Goal: Task Accomplishment & Management: Manage account settings

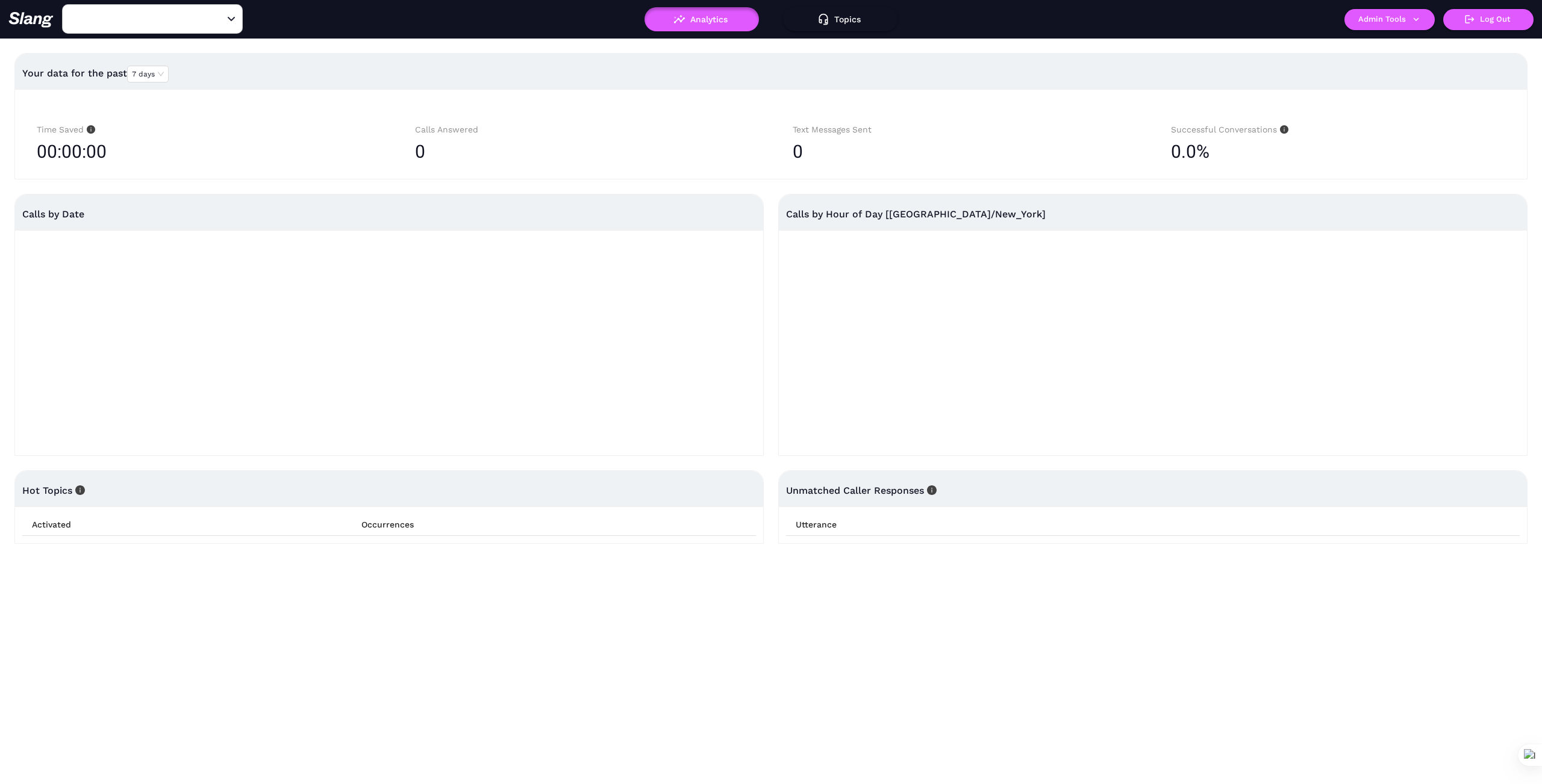
type input "1776"
click at [212, 18] on icon "Clear" at bounding box center [217, 19] width 12 height 12
click at [182, 15] on input "text" at bounding box center [134, 18] width 132 height 18
type input "Common"
click at [138, 50] on li "Common Ground" at bounding box center [152, 49] width 181 height 22
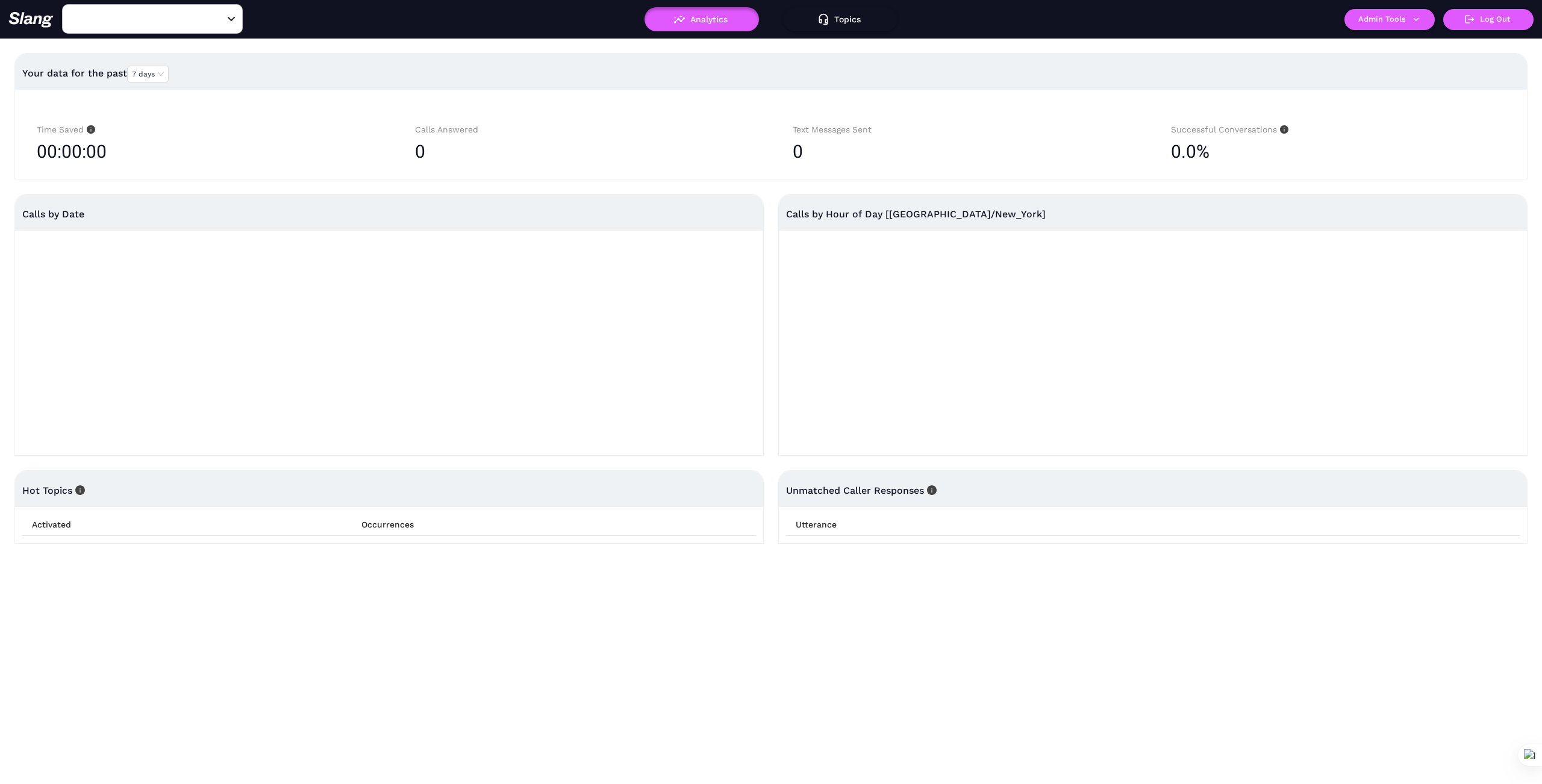
type input "Common Ground"
click at [1421, 20] on icon "button" at bounding box center [1416, 19] width 11 height 11
click at [1410, 47] on link "Manage current business" at bounding box center [1413, 46] width 118 height 15
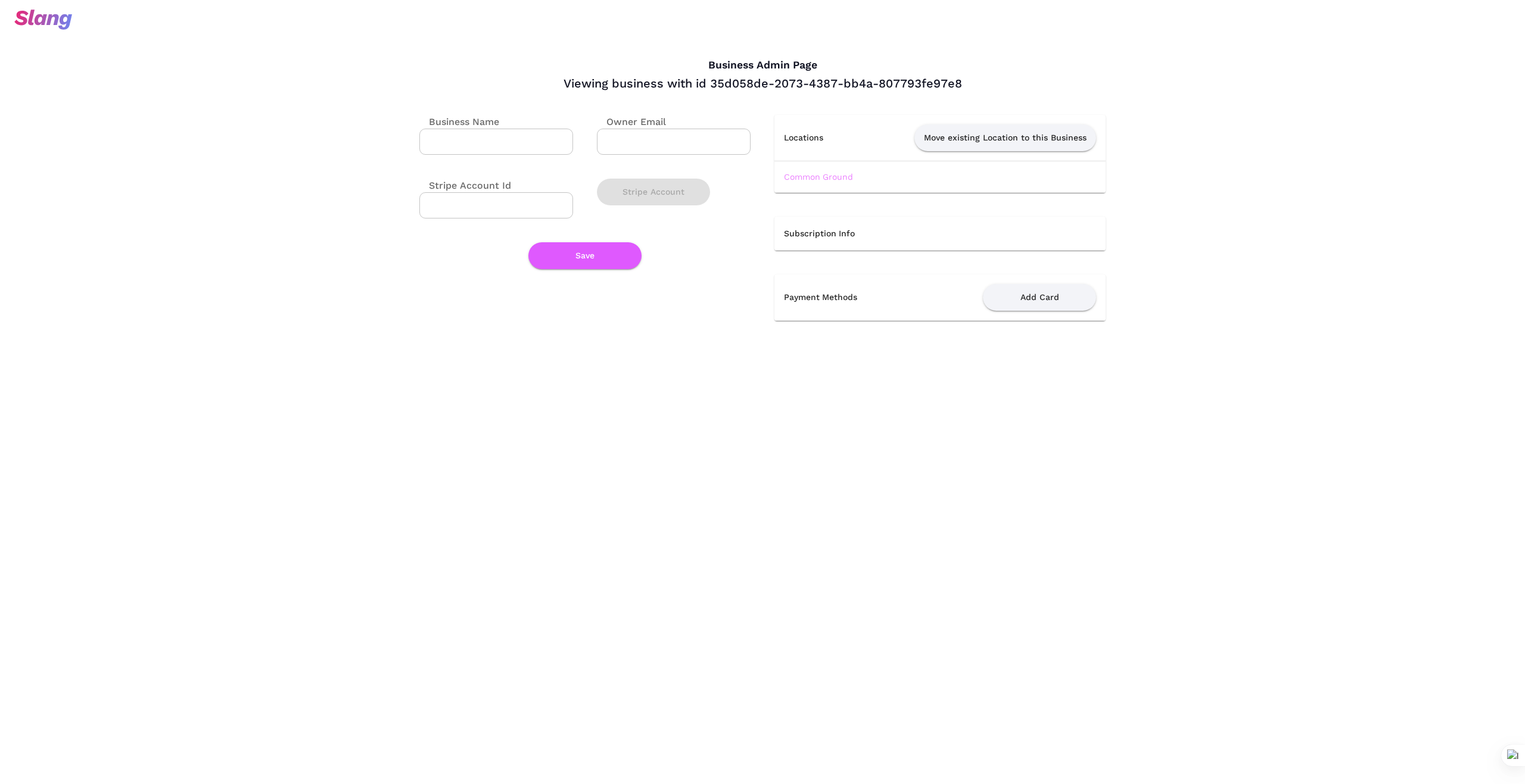
click at [813, 176] on link "Common Ground" at bounding box center [818, 177] width 69 height 9
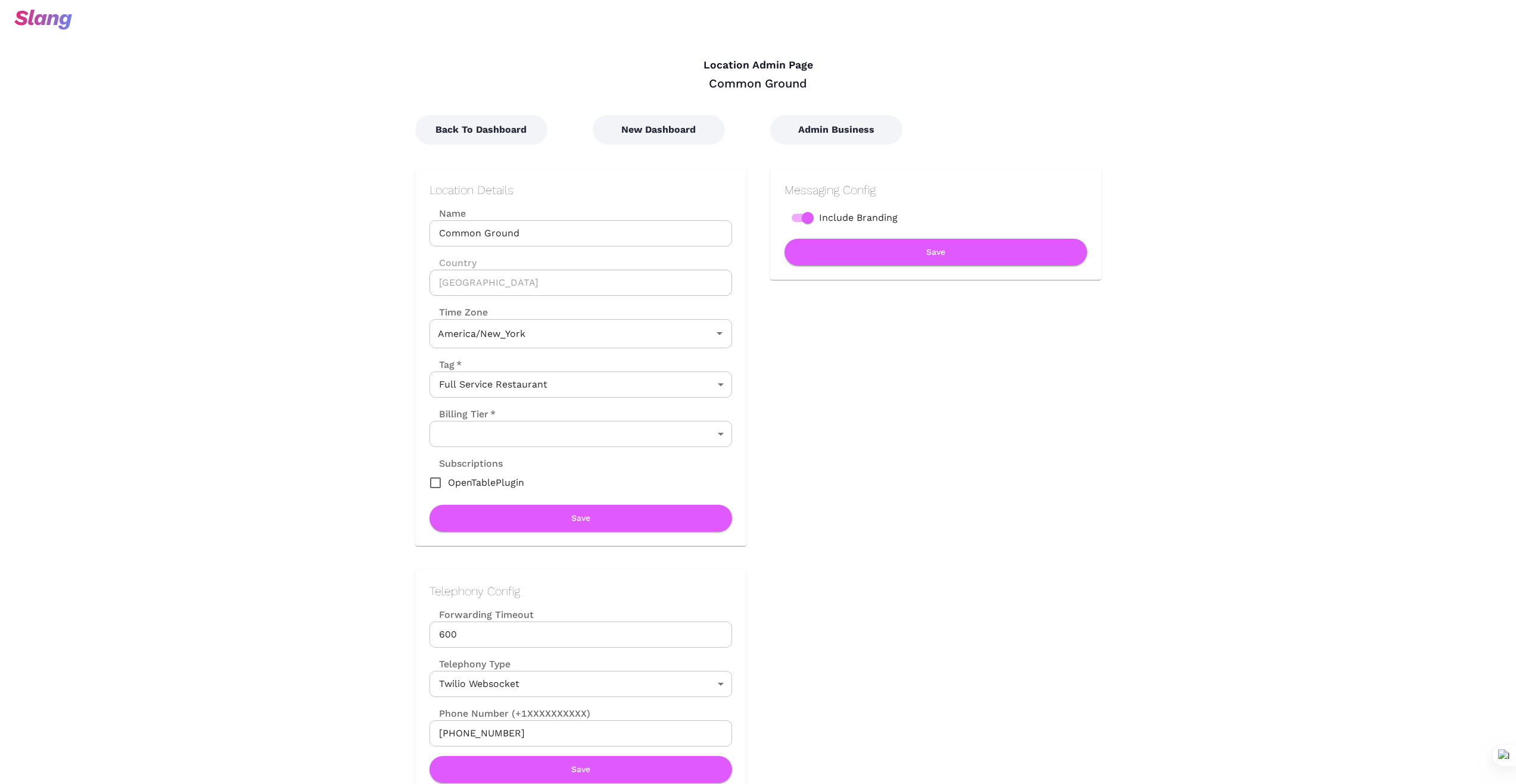
type input "Eastern Time"
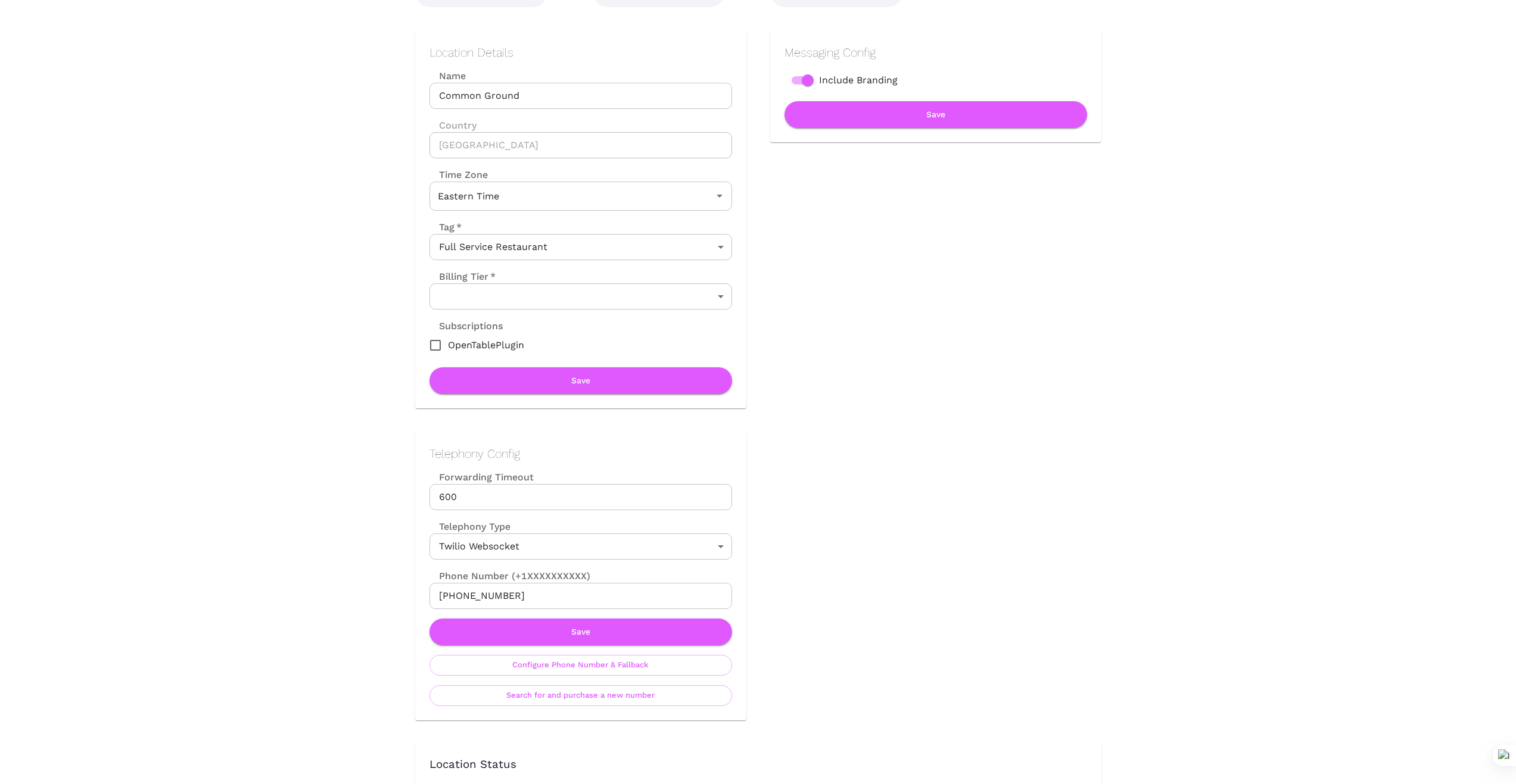
scroll to position [139, 0]
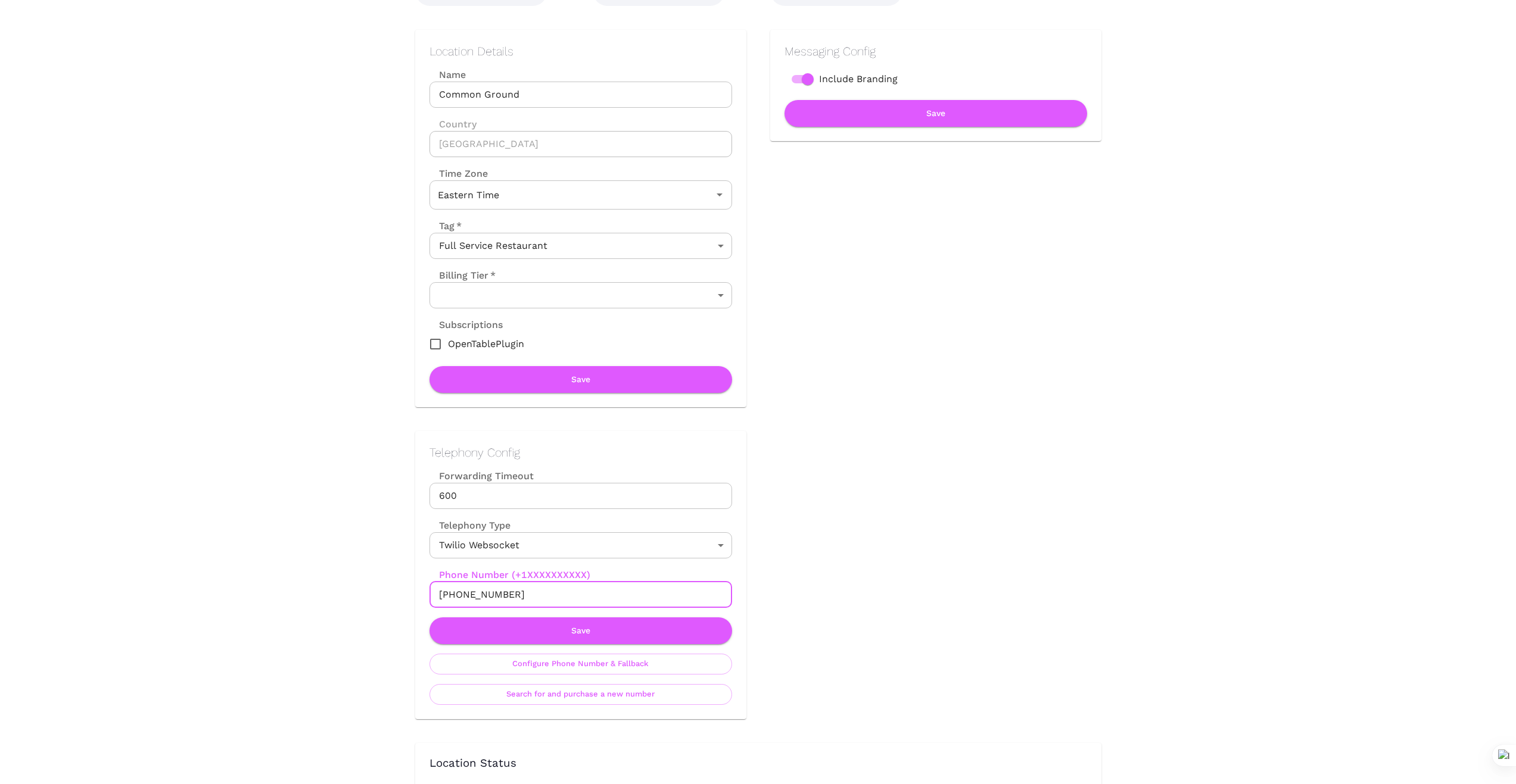
drag, startPoint x: 515, startPoint y: 596, endPoint x: 382, endPoint y: 602, distance: 133.1
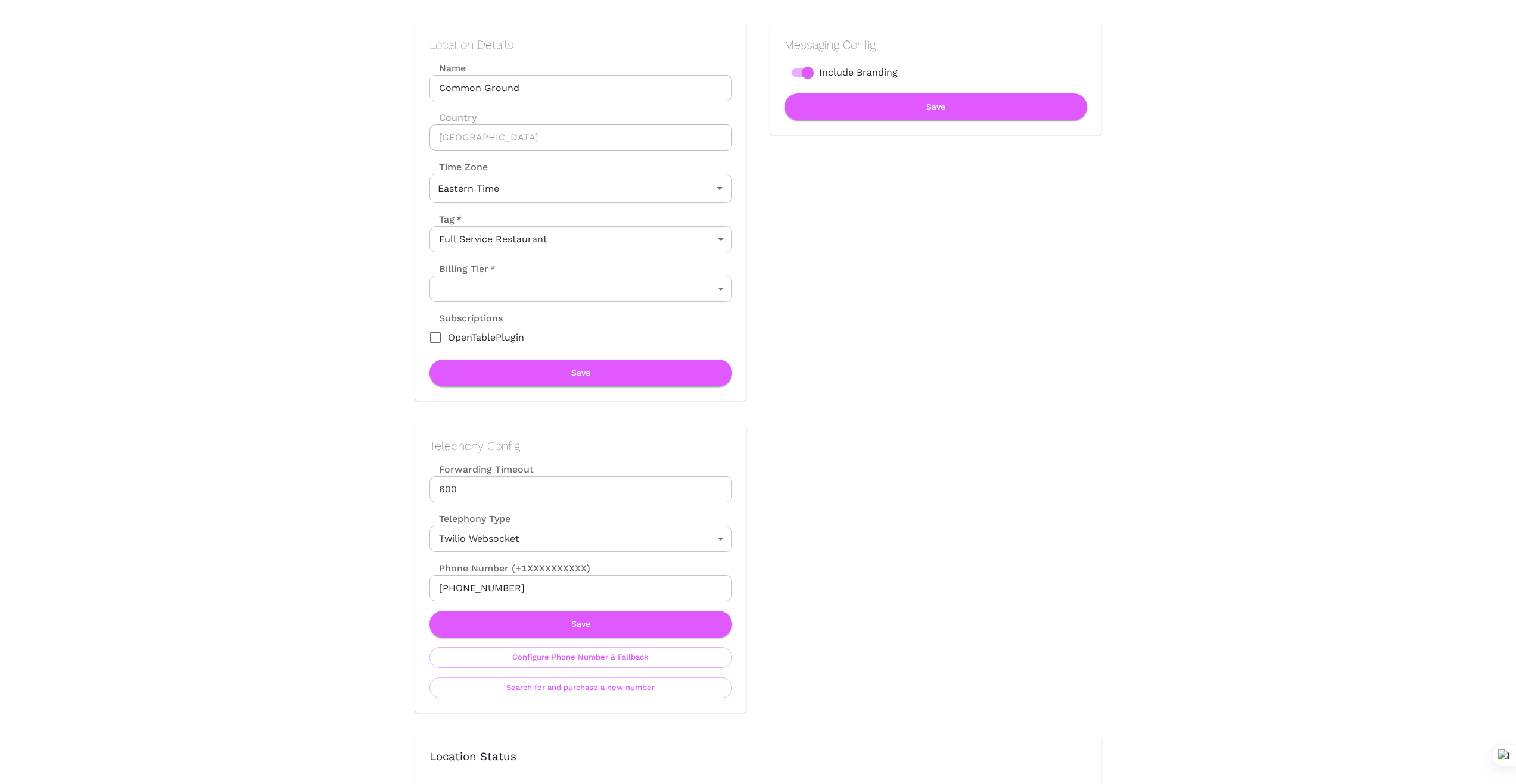
scroll to position [159, 0]
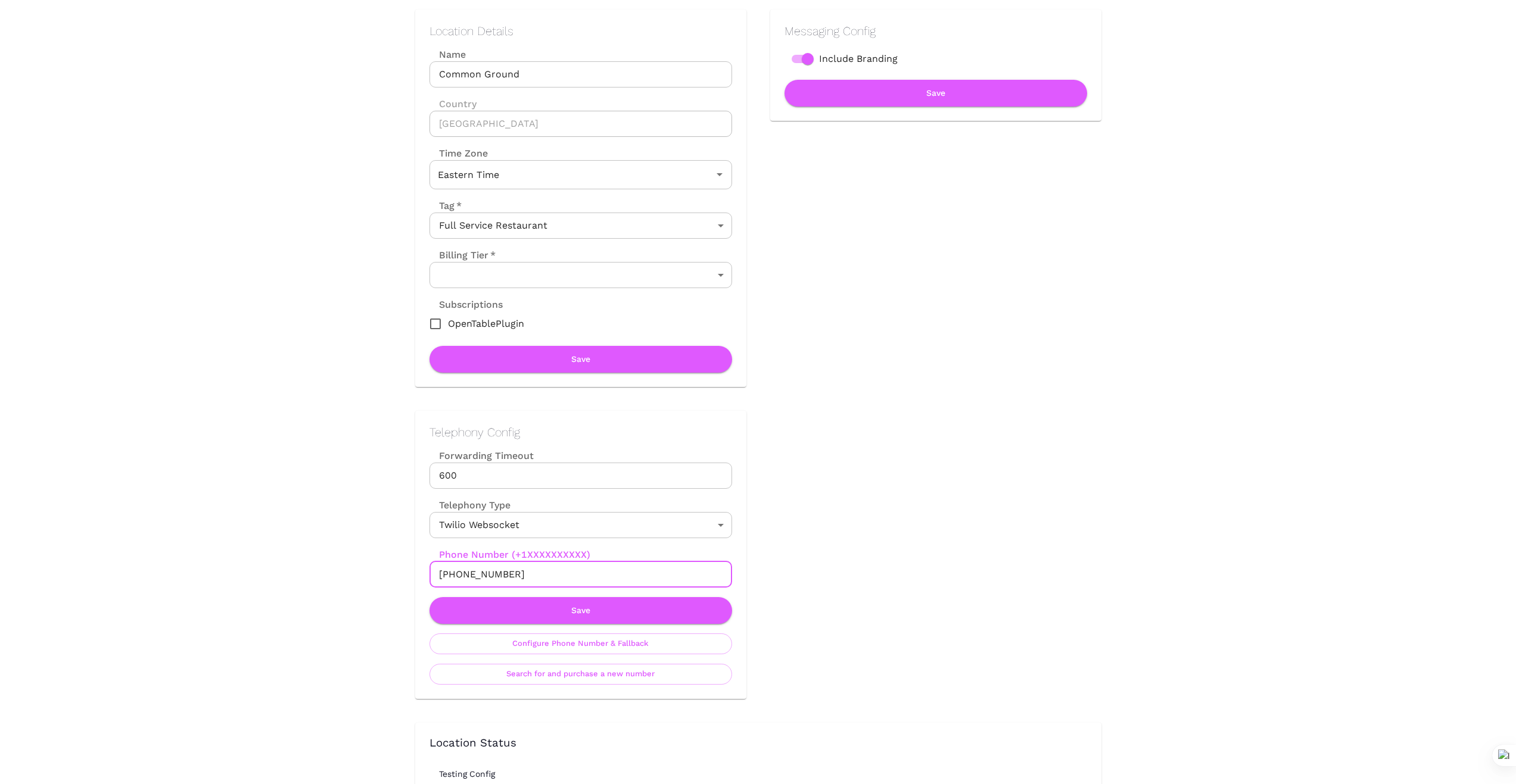
drag, startPoint x: 532, startPoint y: 573, endPoint x: 541, endPoint y: 583, distance: 13.5
click at [532, 573] on input "+16292723375" at bounding box center [581, 575] width 302 height 26
drag, startPoint x: 522, startPoint y: 571, endPoint x: 397, endPoint y: 582, distance: 125.5
click at [397, 582] on div "Telephony Config Forwarding Timeout 600 Forwarding Timeout Telephony Type Twili…" at bounding box center [568, 543] width 355 height 312
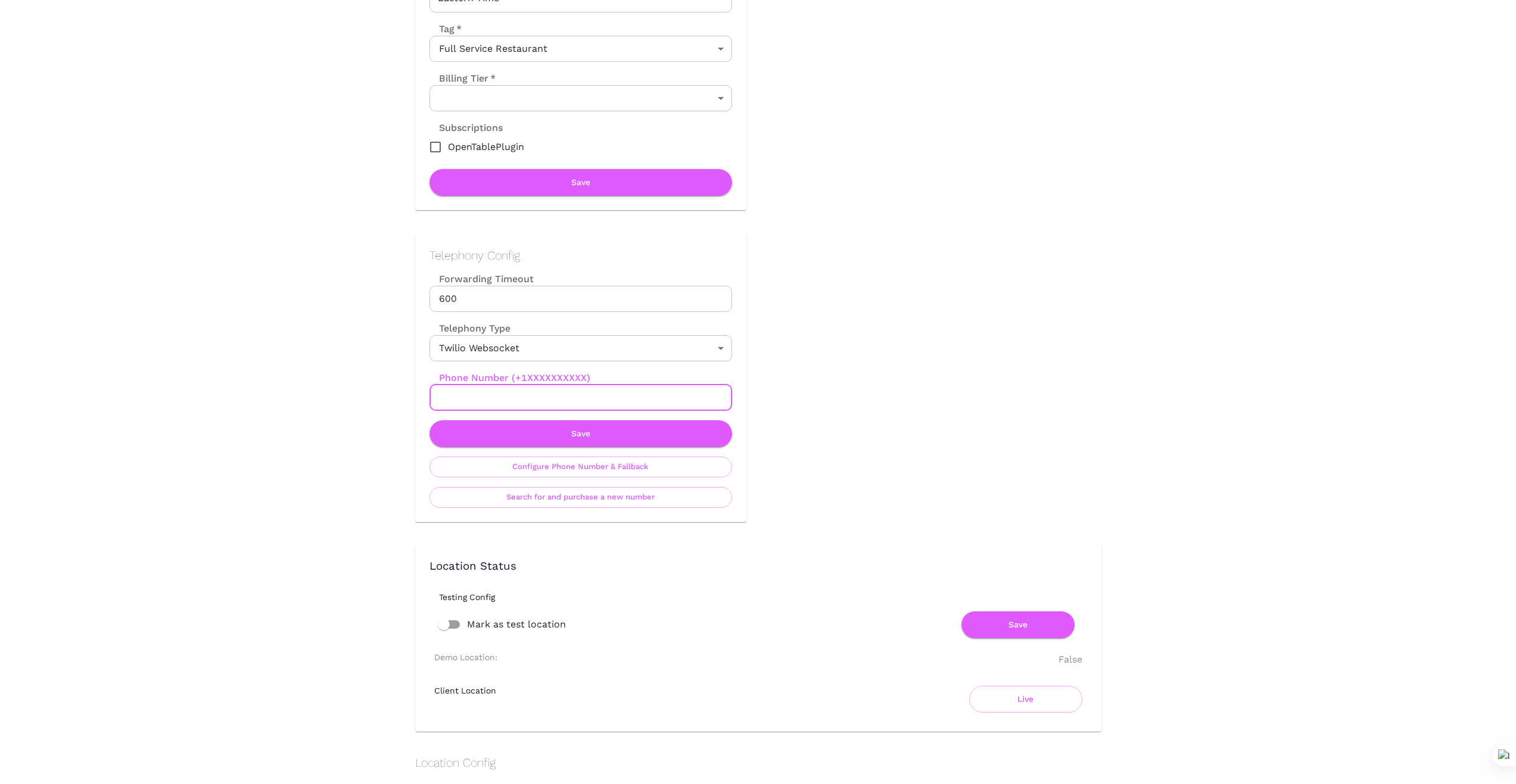
scroll to position [338, 0]
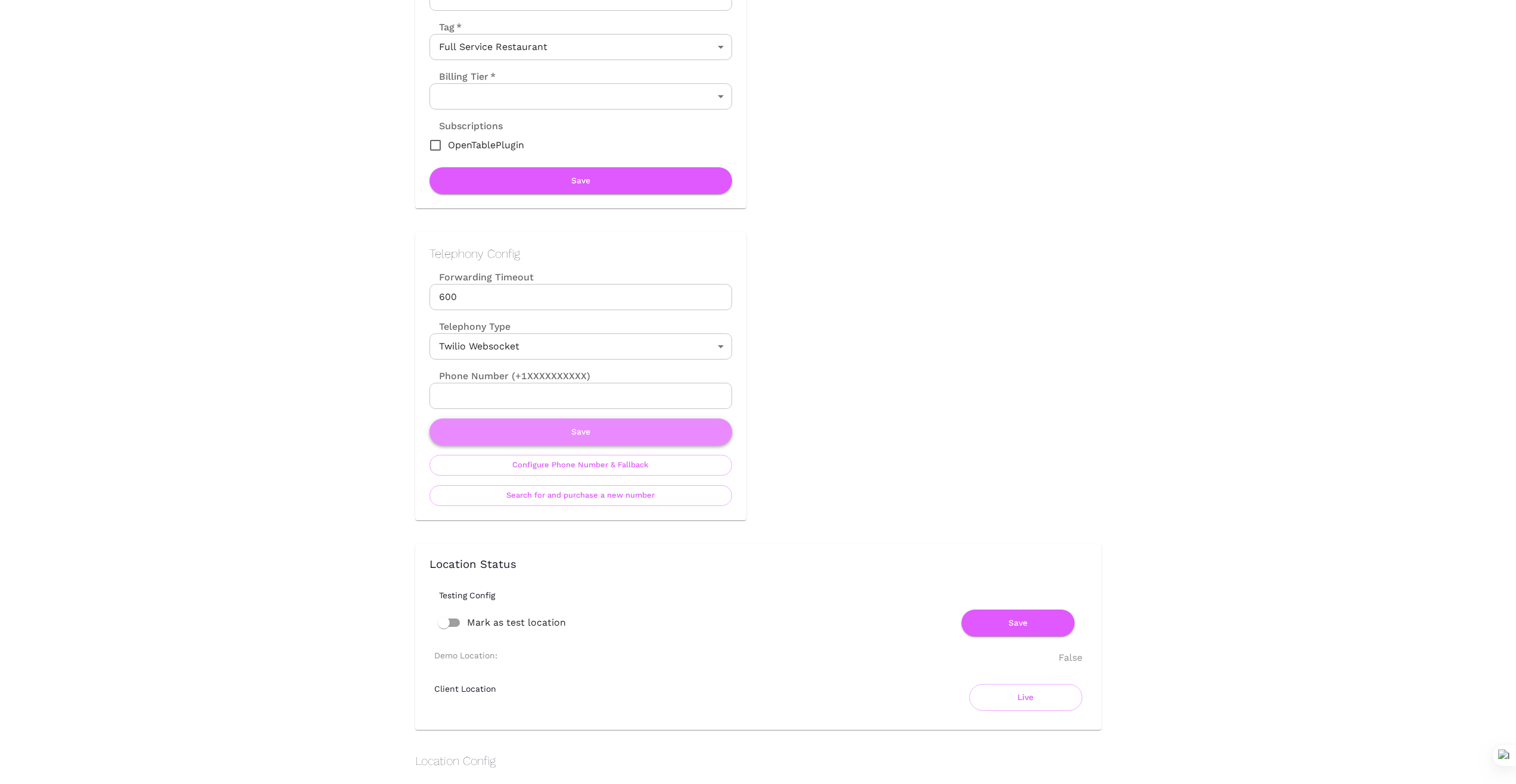
click at [560, 434] on button "Save" at bounding box center [581, 432] width 302 height 27
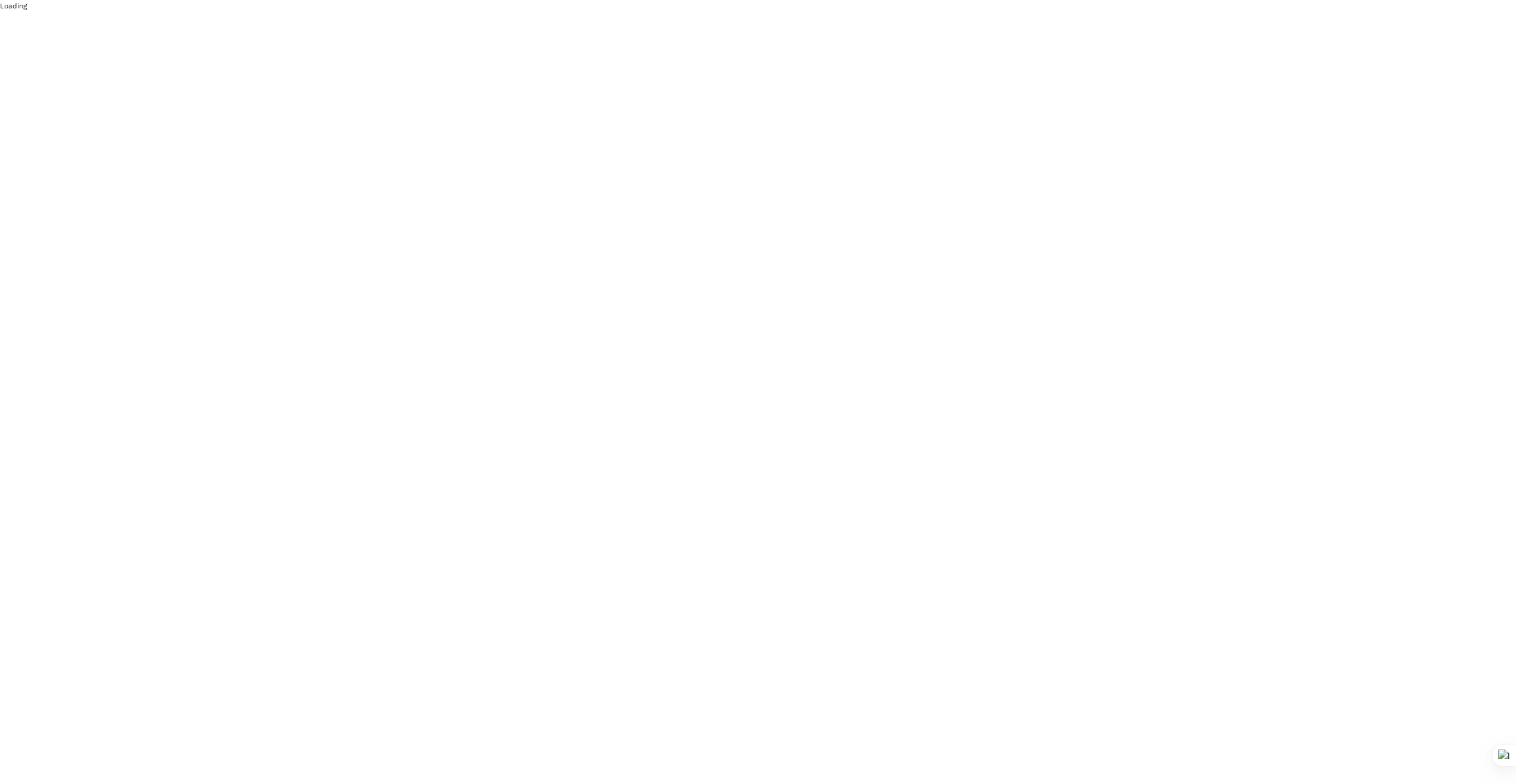
scroll to position [0, 0]
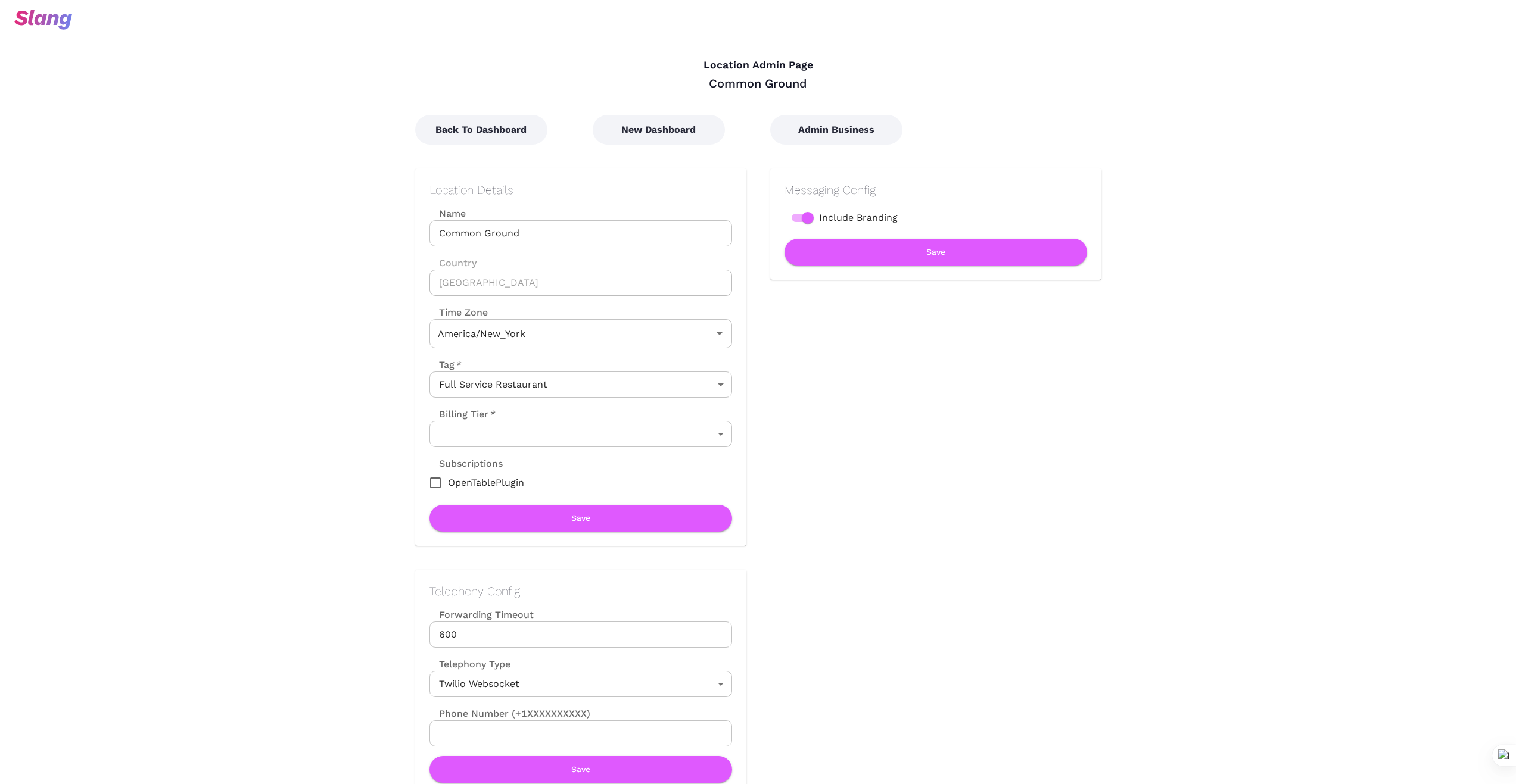
type input "Eastern Time"
click at [680, 125] on button "New Dashboard" at bounding box center [658, 129] width 132 height 30
type input "Eastern Time"
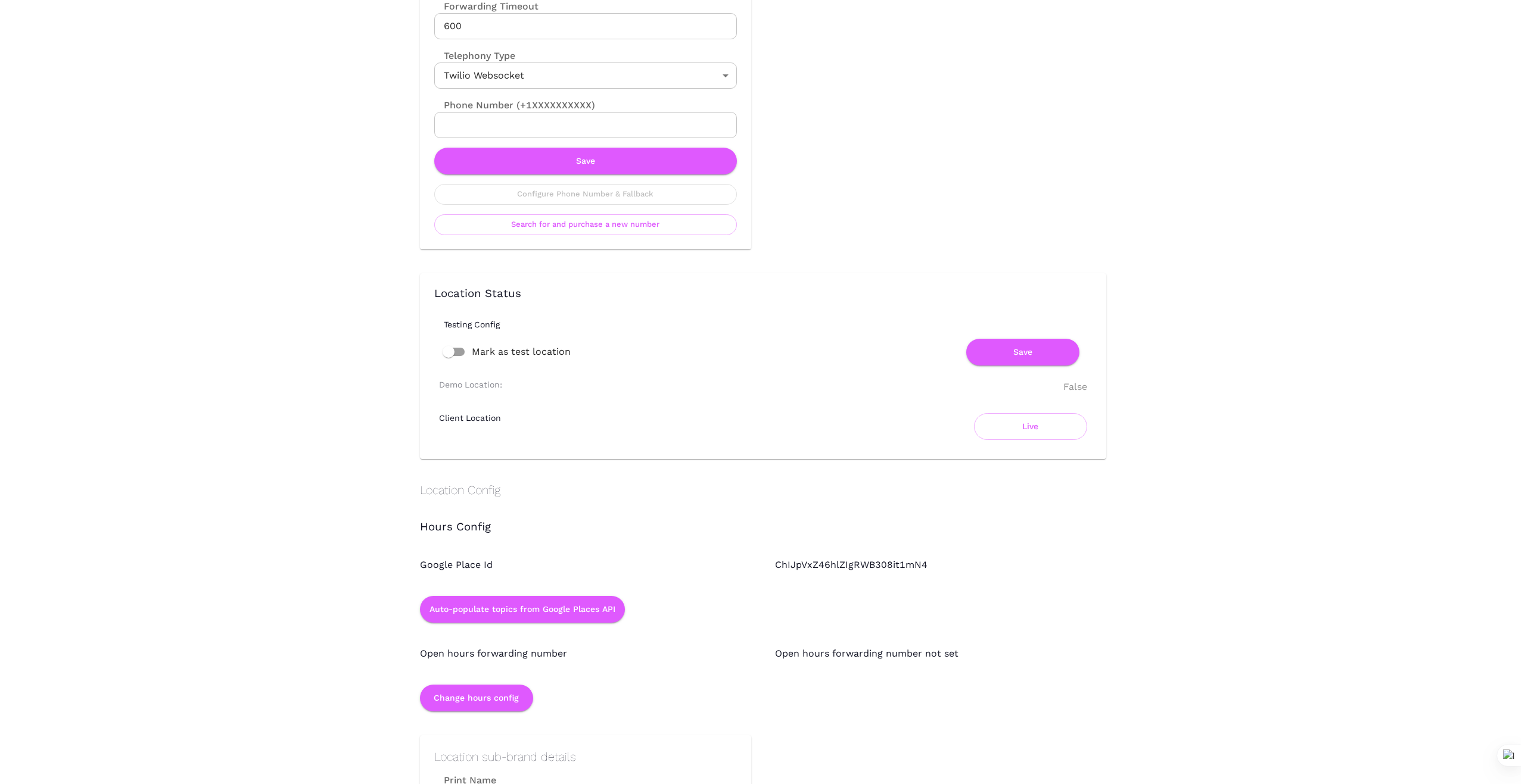
scroll to position [615, 0]
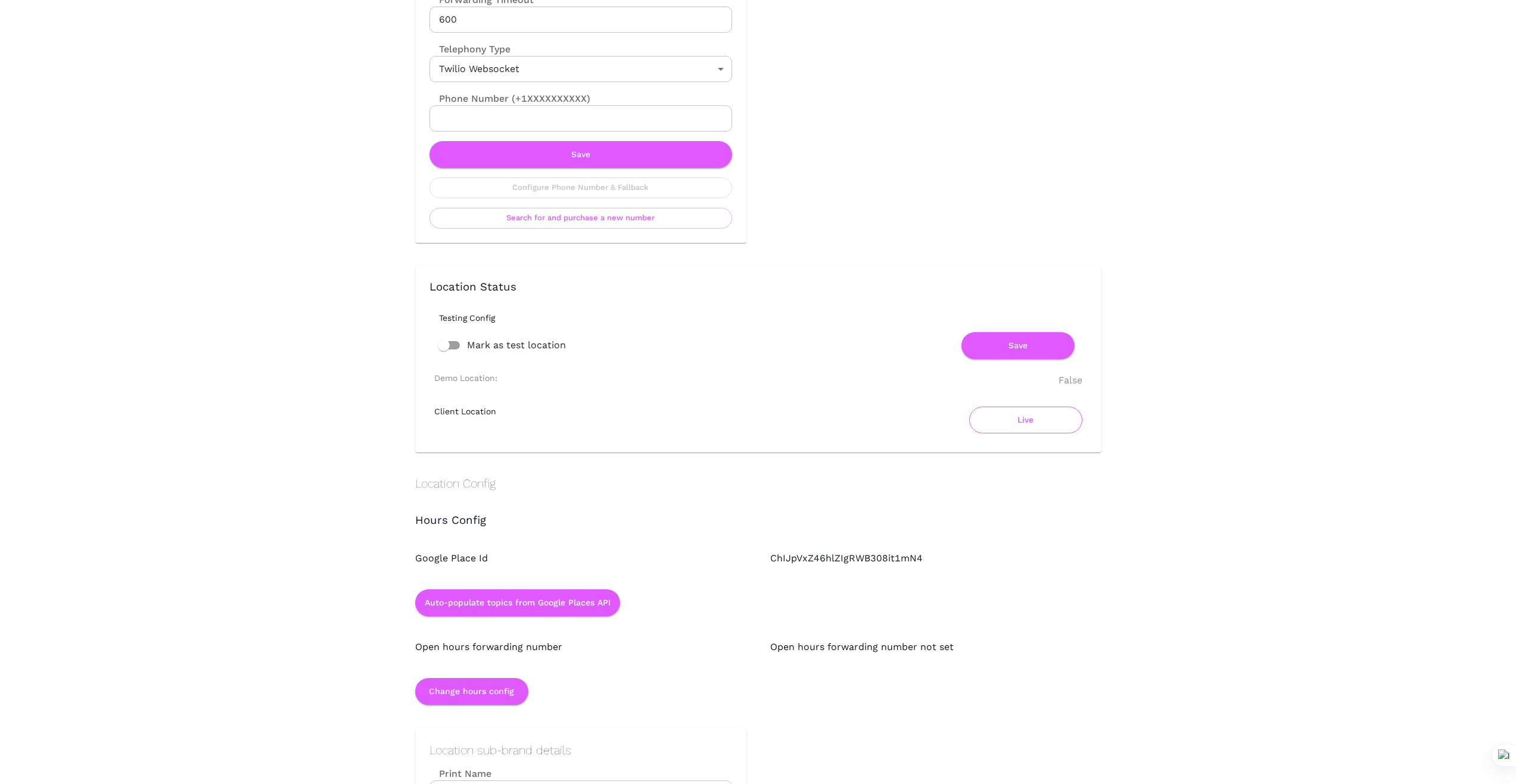
click at [1028, 423] on button "Live" at bounding box center [1025, 420] width 113 height 27
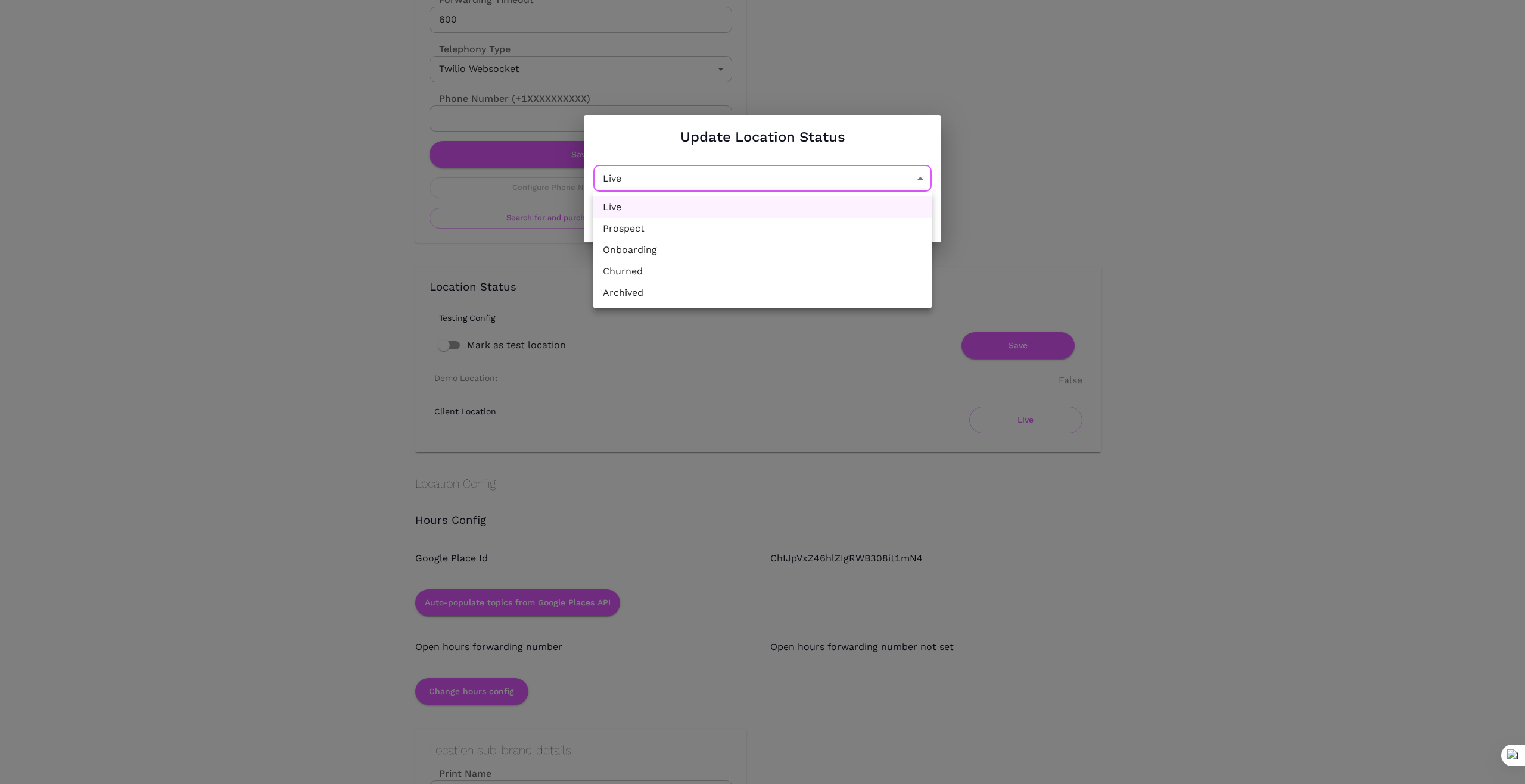
click at [765, 278] on li "Churned" at bounding box center [762, 272] width 338 height 22
type input "Churned"
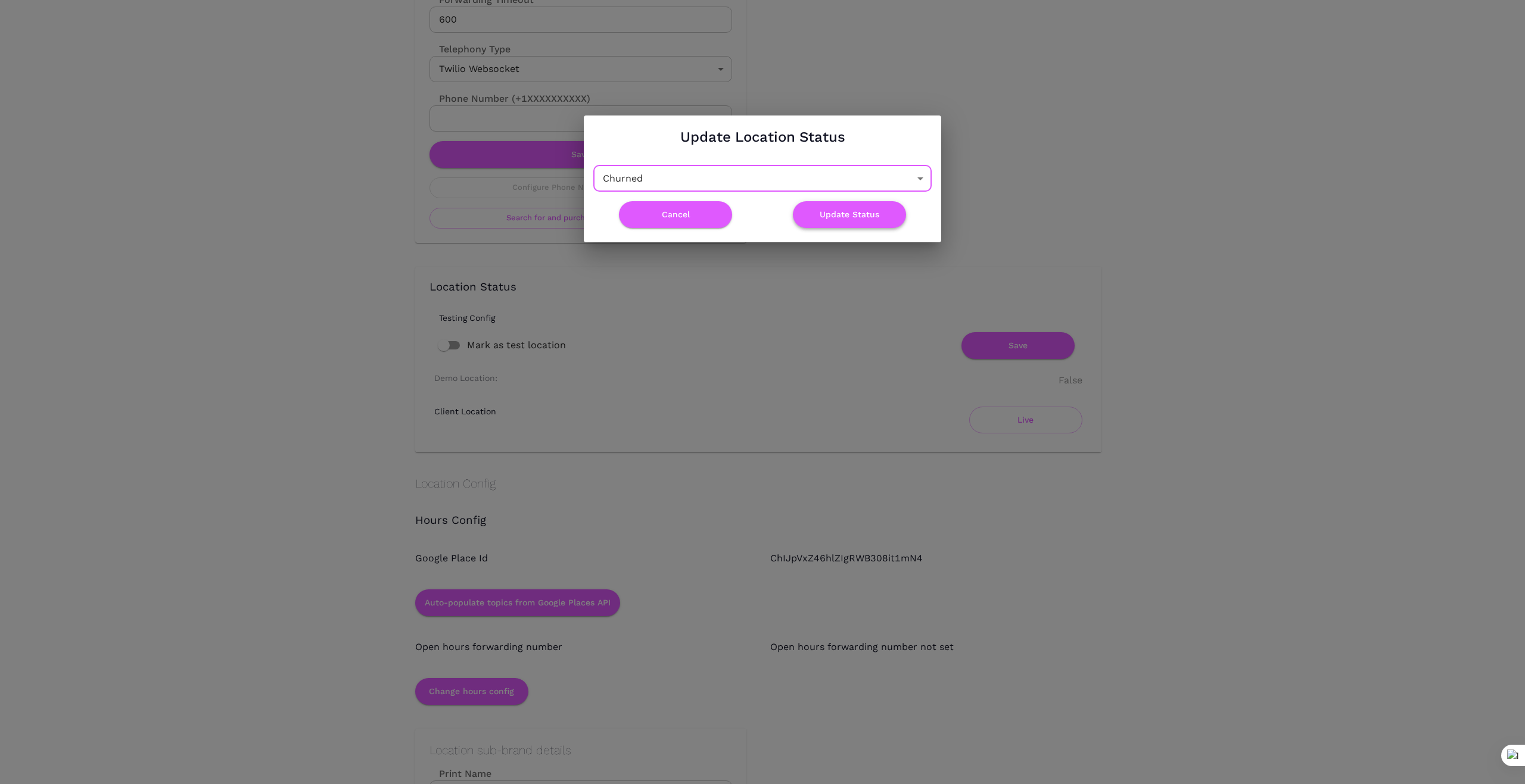
click at [858, 213] on button "Update Status" at bounding box center [850, 214] width 113 height 27
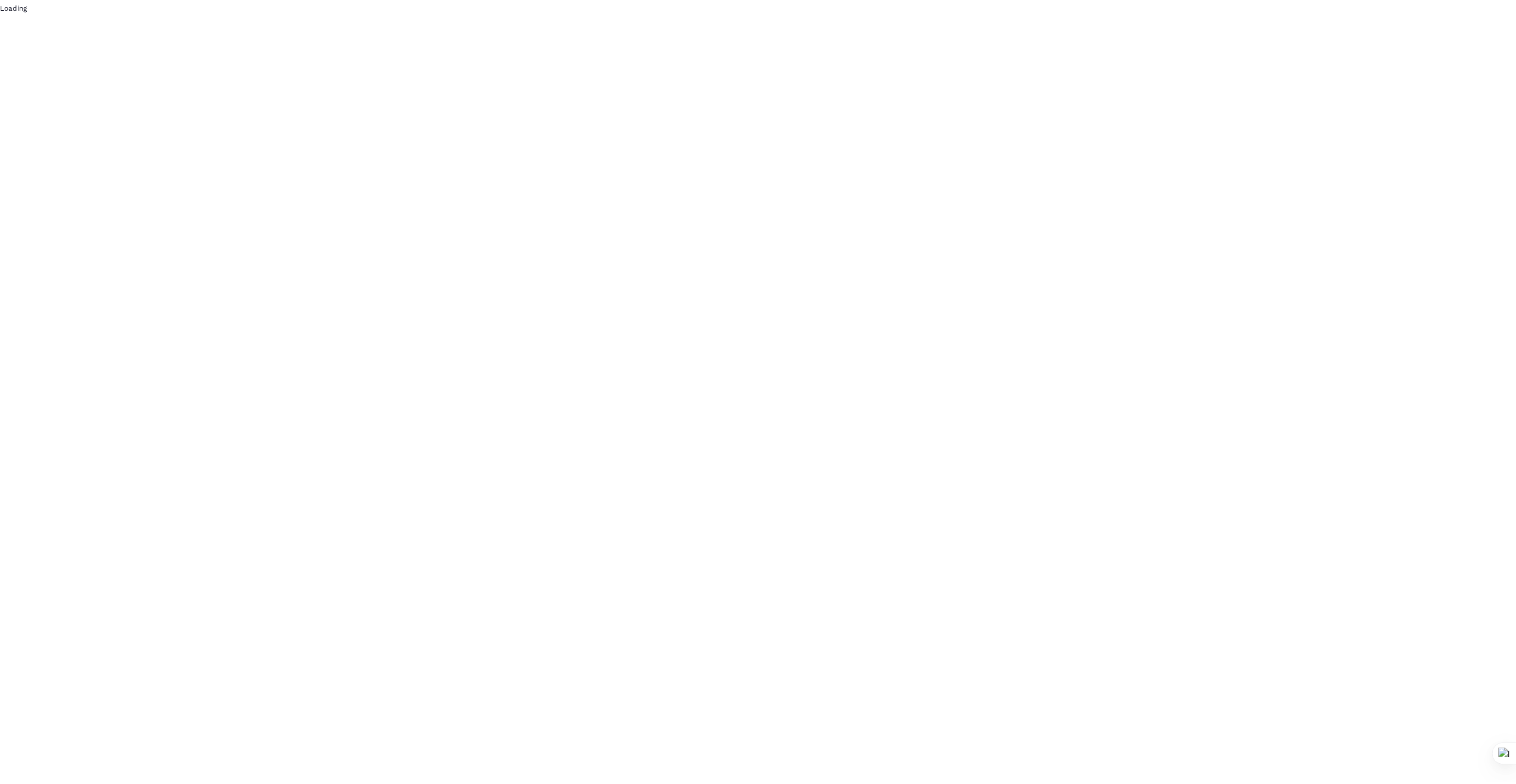
scroll to position [0, 0]
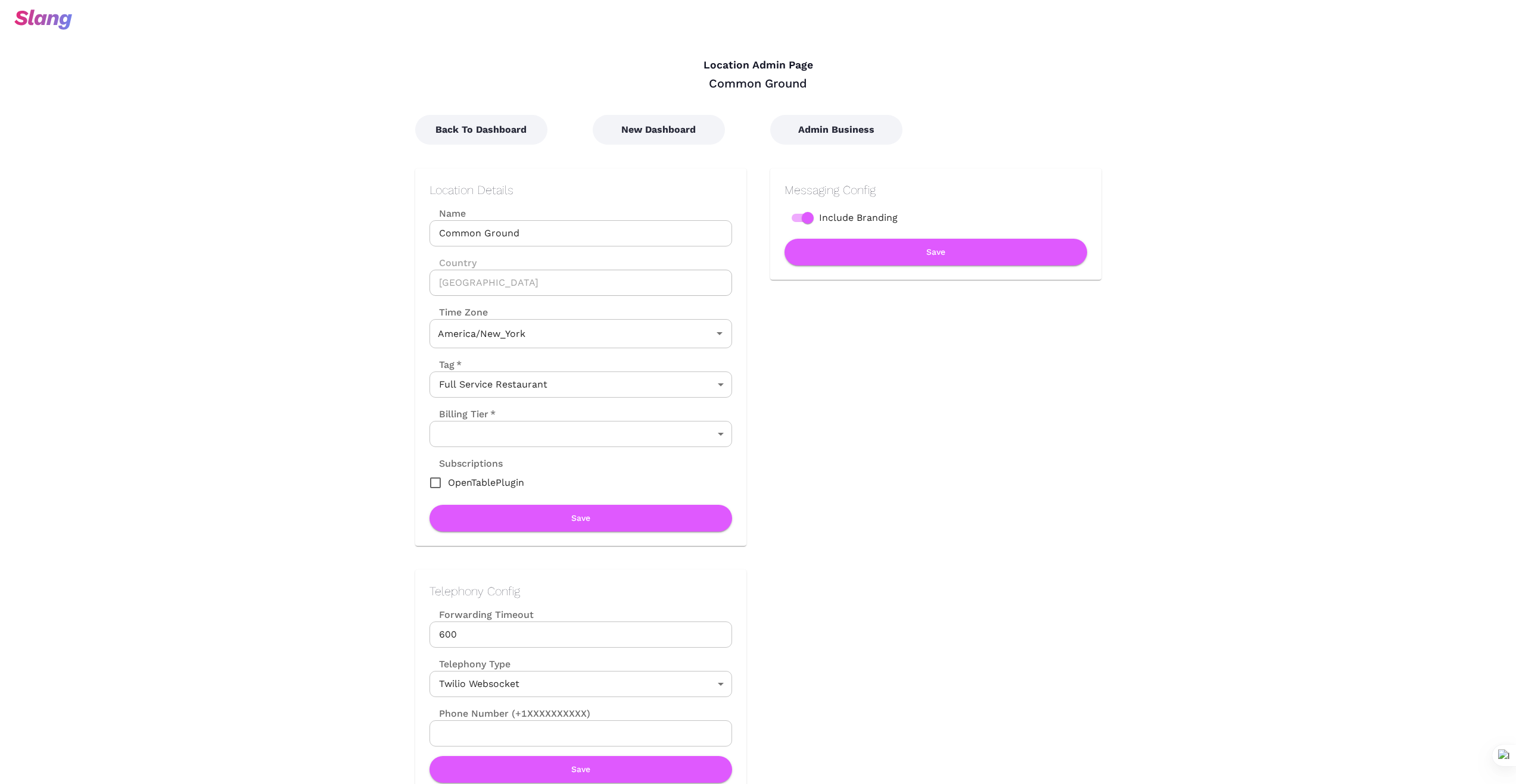
type input "Eastern Time"
click at [504, 131] on button "Back To Dashboard" at bounding box center [481, 129] width 132 height 30
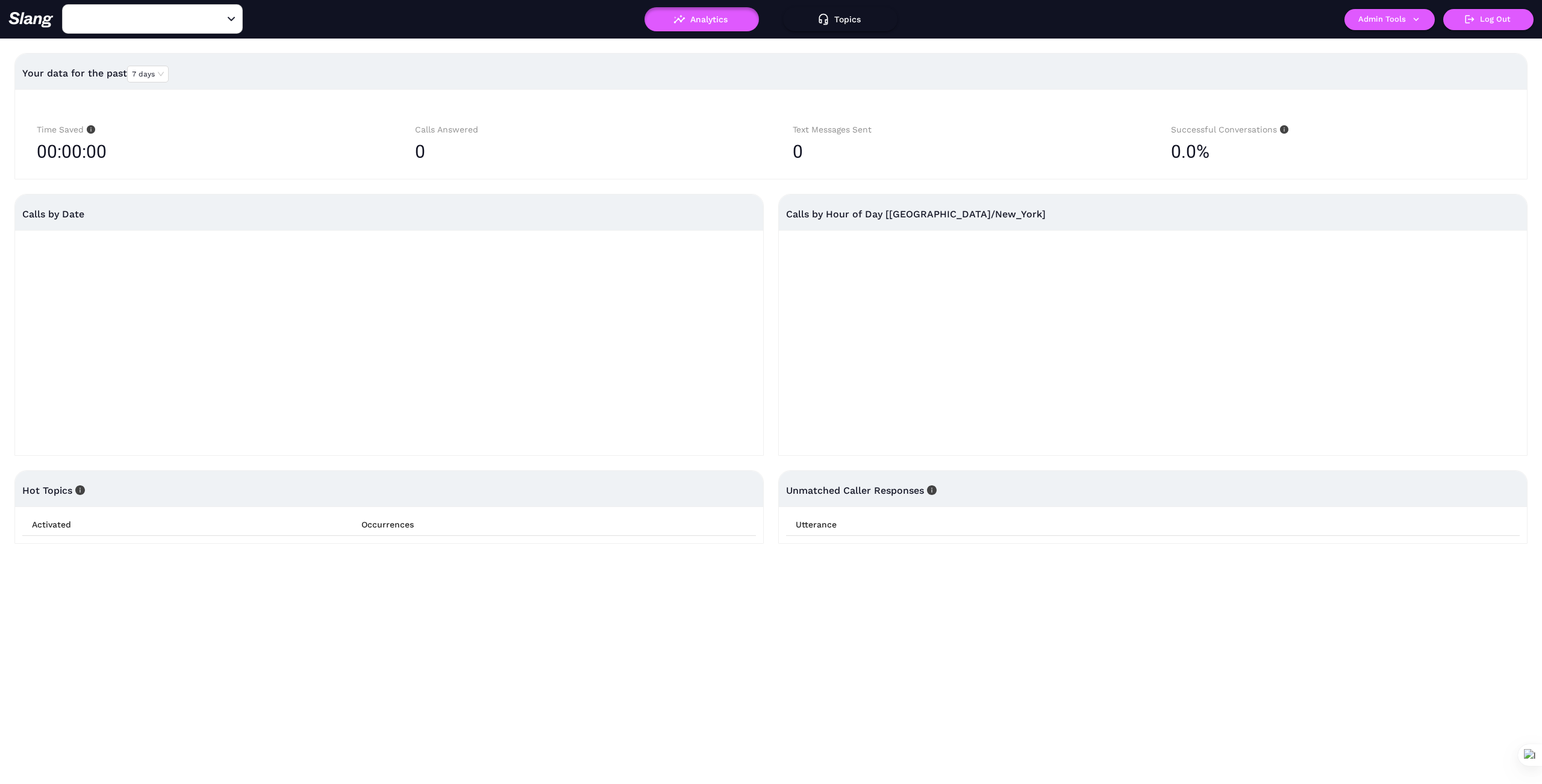
type input "Common Ground"
drag, startPoint x: 216, startPoint y: 12, endPoint x: 194, endPoint y: 13, distance: 22.0
click at [217, 12] on button "Clear" at bounding box center [217, 19] width 17 height 17
click at [184, 18] on input "text" at bounding box center [134, 18] width 132 height 18
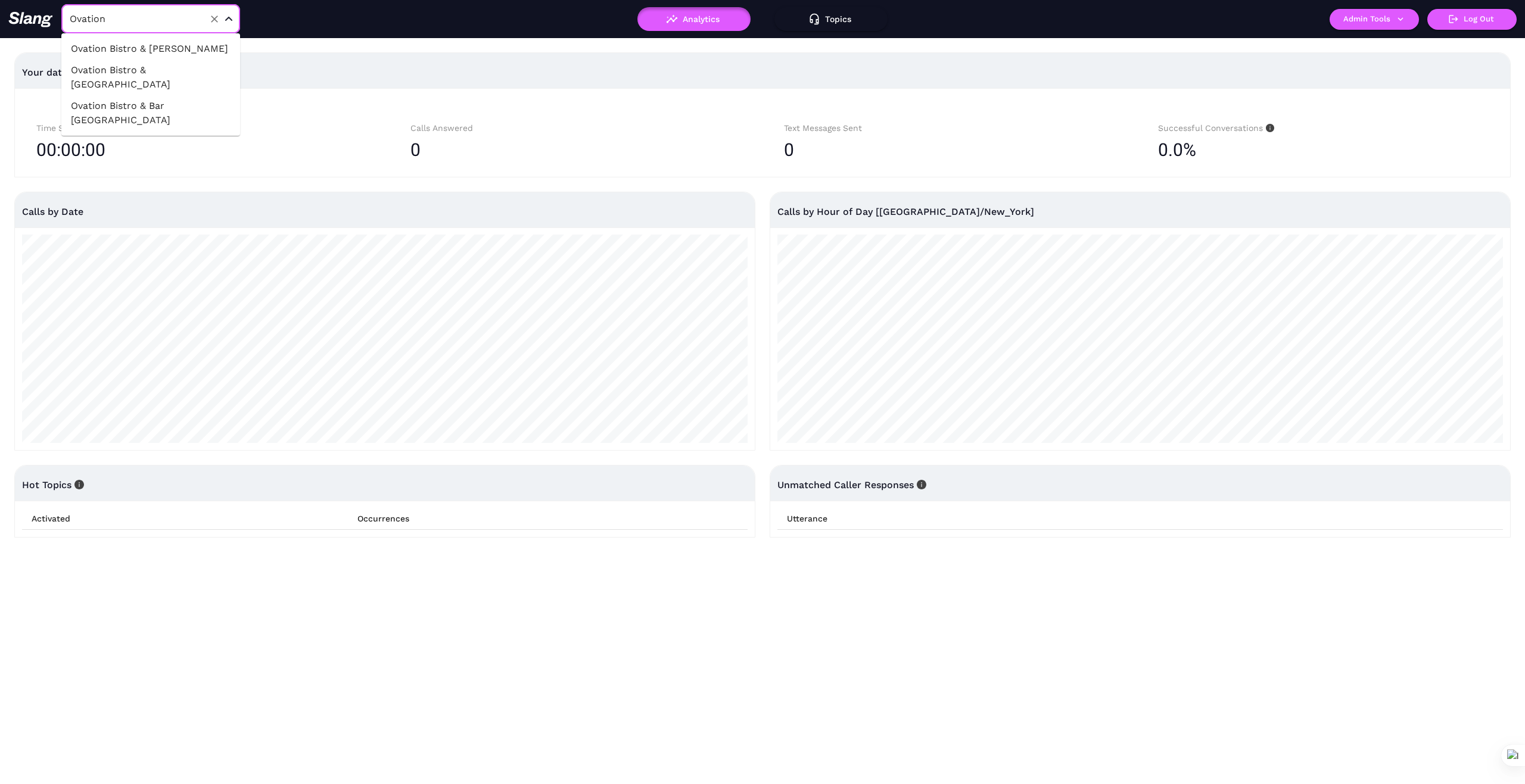
type input "Common Ground"
click at [227, 18] on icon "Open" at bounding box center [229, 19] width 7 height 4
type input "Ovation"
drag, startPoint x: 180, startPoint y: 48, endPoint x: 254, endPoint y: 104, distance: 92.8
click at [181, 48] on li "Ovation Bistro & [PERSON_NAME]" at bounding box center [150, 49] width 179 height 22
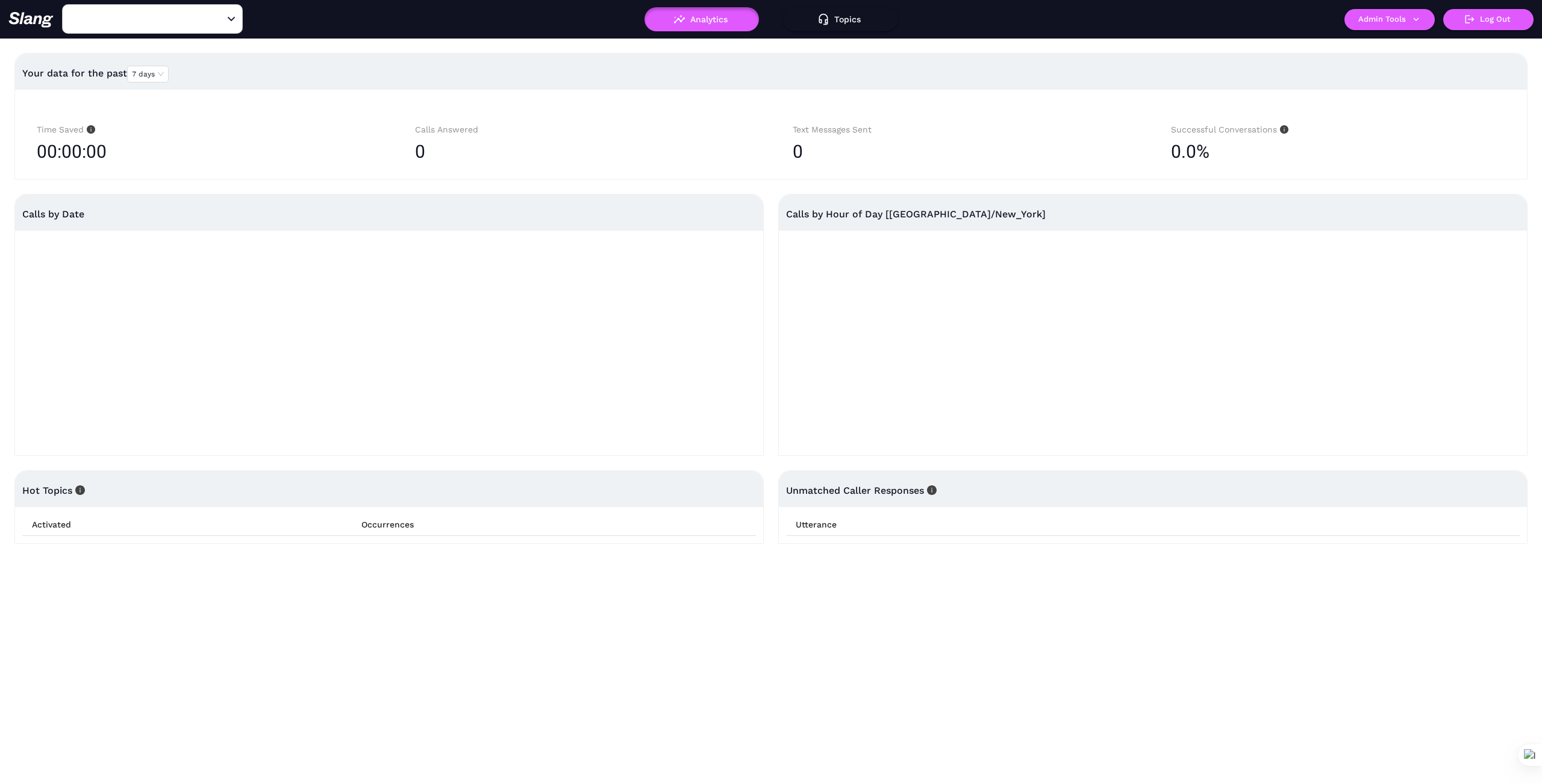
type input "Ovation Bistro & [PERSON_NAME]"
click at [1421, 21] on icon "button" at bounding box center [1416, 19] width 11 height 11
click at [1404, 45] on link "Manage current business" at bounding box center [1413, 46] width 118 height 15
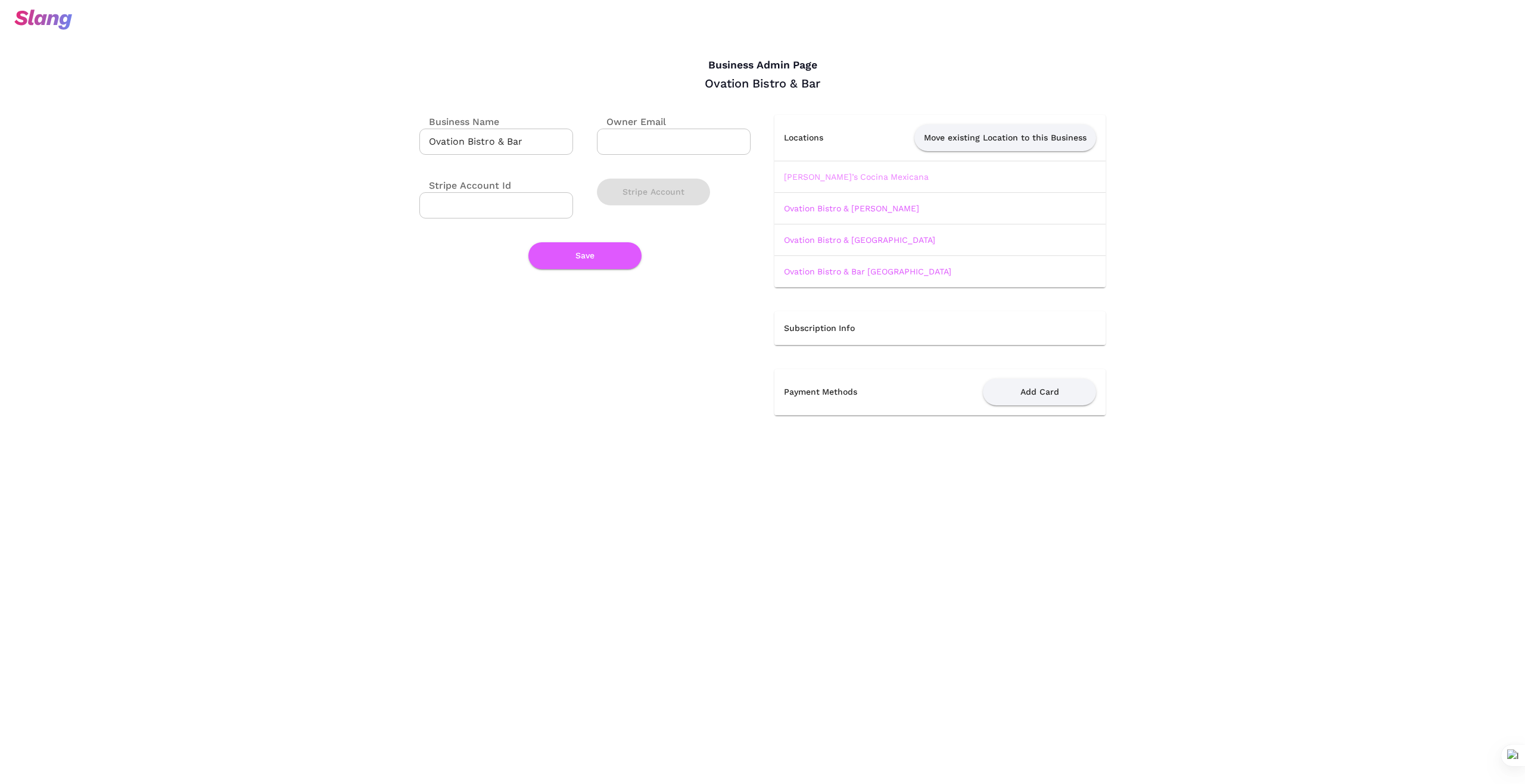
click at [840, 177] on link "Margarita’s Cocina Mexicana" at bounding box center [856, 177] width 145 height 9
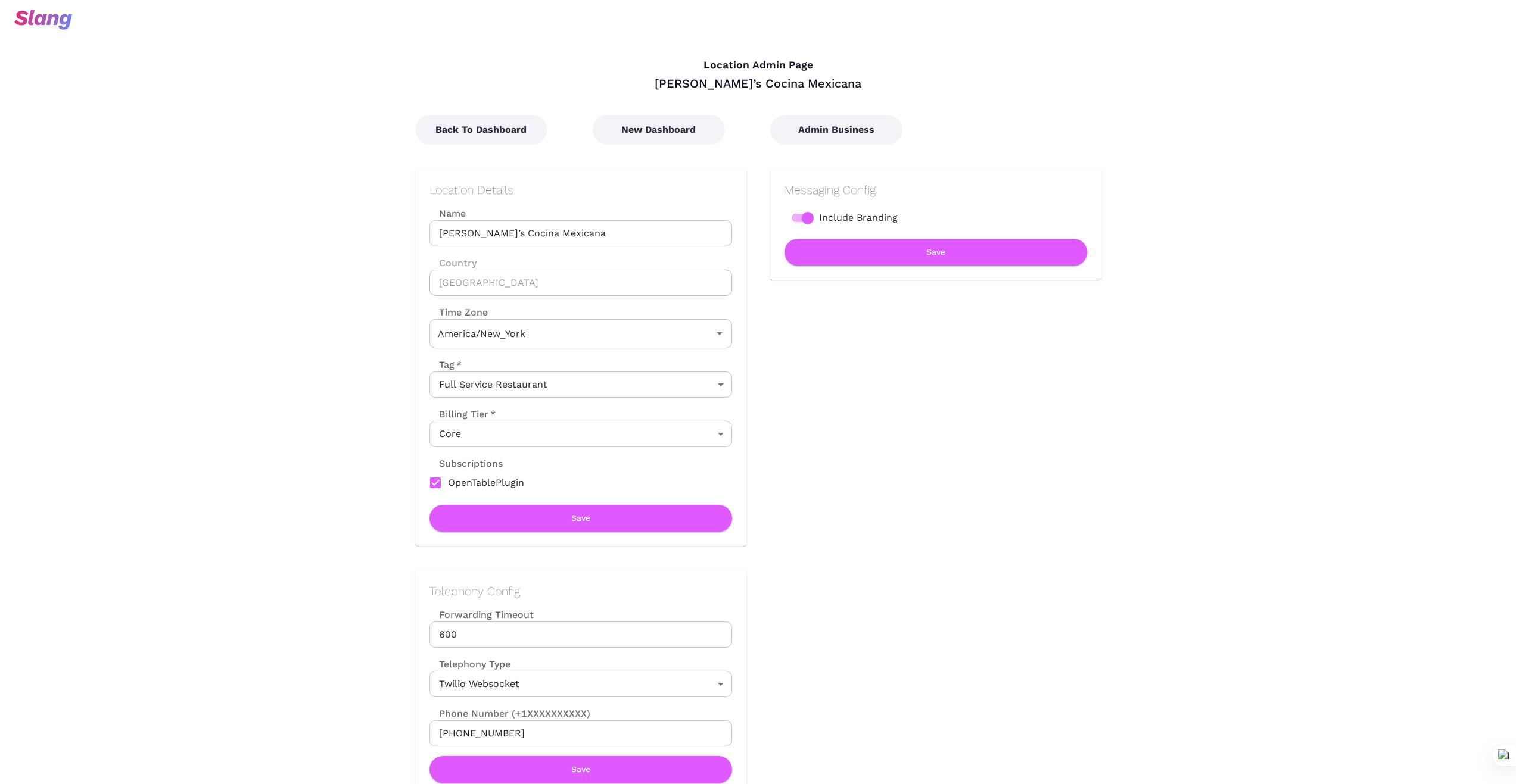
type input "Eastern Time"
drag, startPoint x: 677, startPoint y: 81, endPoint x: 855, endPoint y: 126, distance: 183.6
click at [851, 84] on div "Margarita’s Cocina Mexicana" at bounding box center [758, 83] width 686 height 15
copy div "Margarita’s Cocina Mexicana"
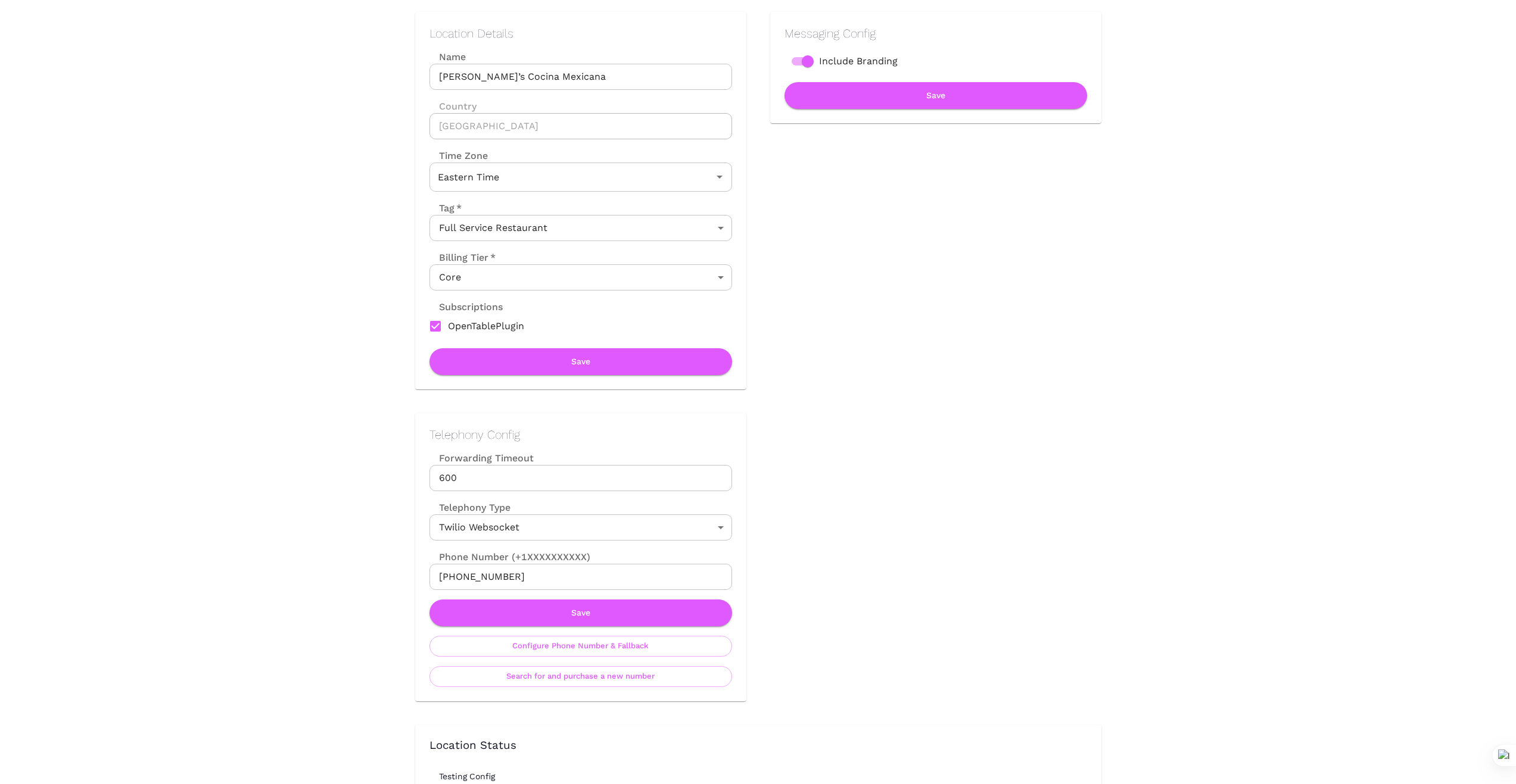
scroll to position [159, 0]
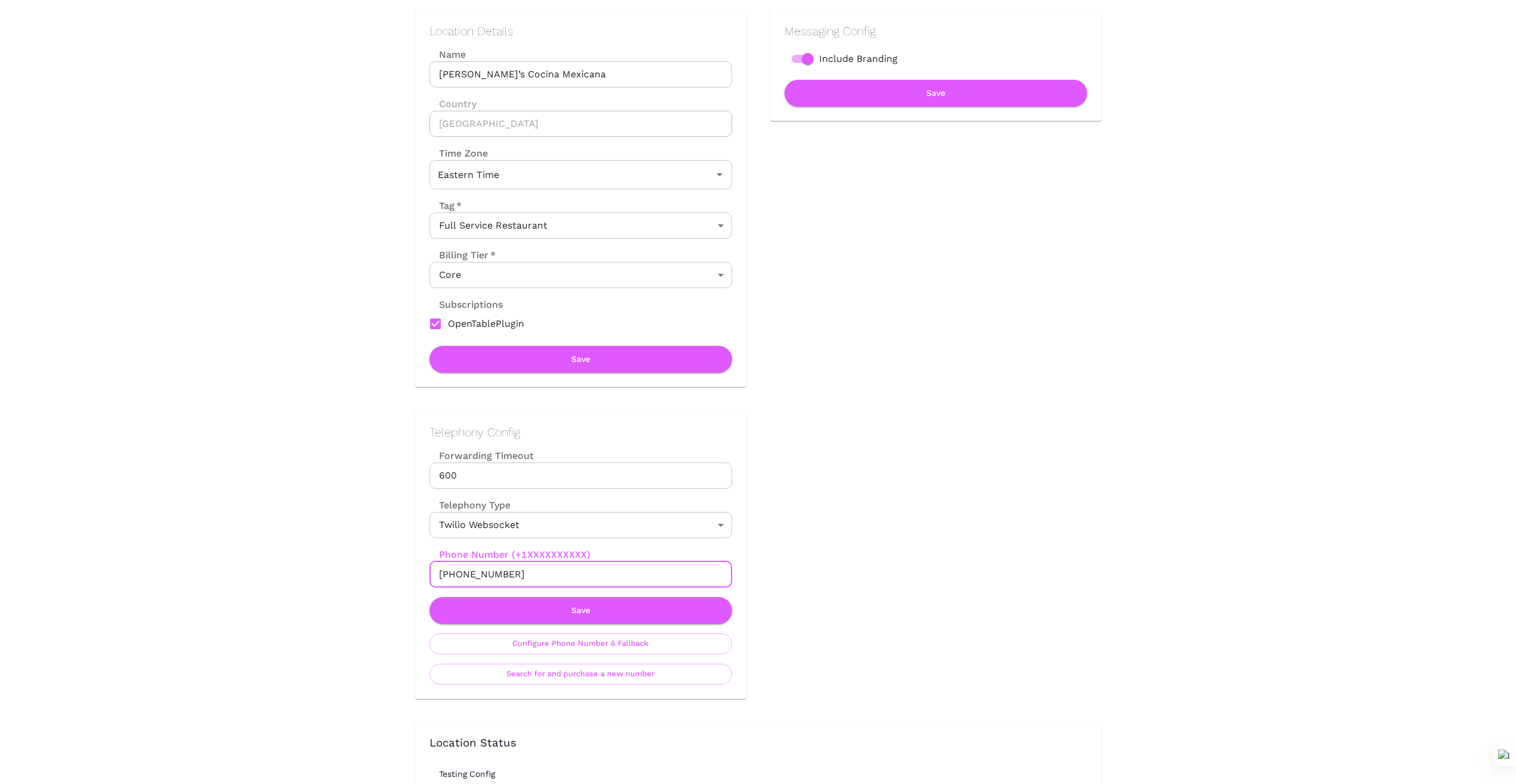
drag, startPoint x: 530, startPoint y: 569, endPoint x: 393, endPoint y: 580, distance: 137.4
click at [393, 580] on div "Telephony Config Forwarding Timeout 600 Forwarding Timeout Telephony Type Twili…" at bounding box center [568, 543] width 355 height 312
click at [643, 569] on input "+18633027775" at bounding box center [581, 575] width 302 height 26
click at [516, 575] on input "+18633027775" at bounding box center [581, 575] width 302 height 26
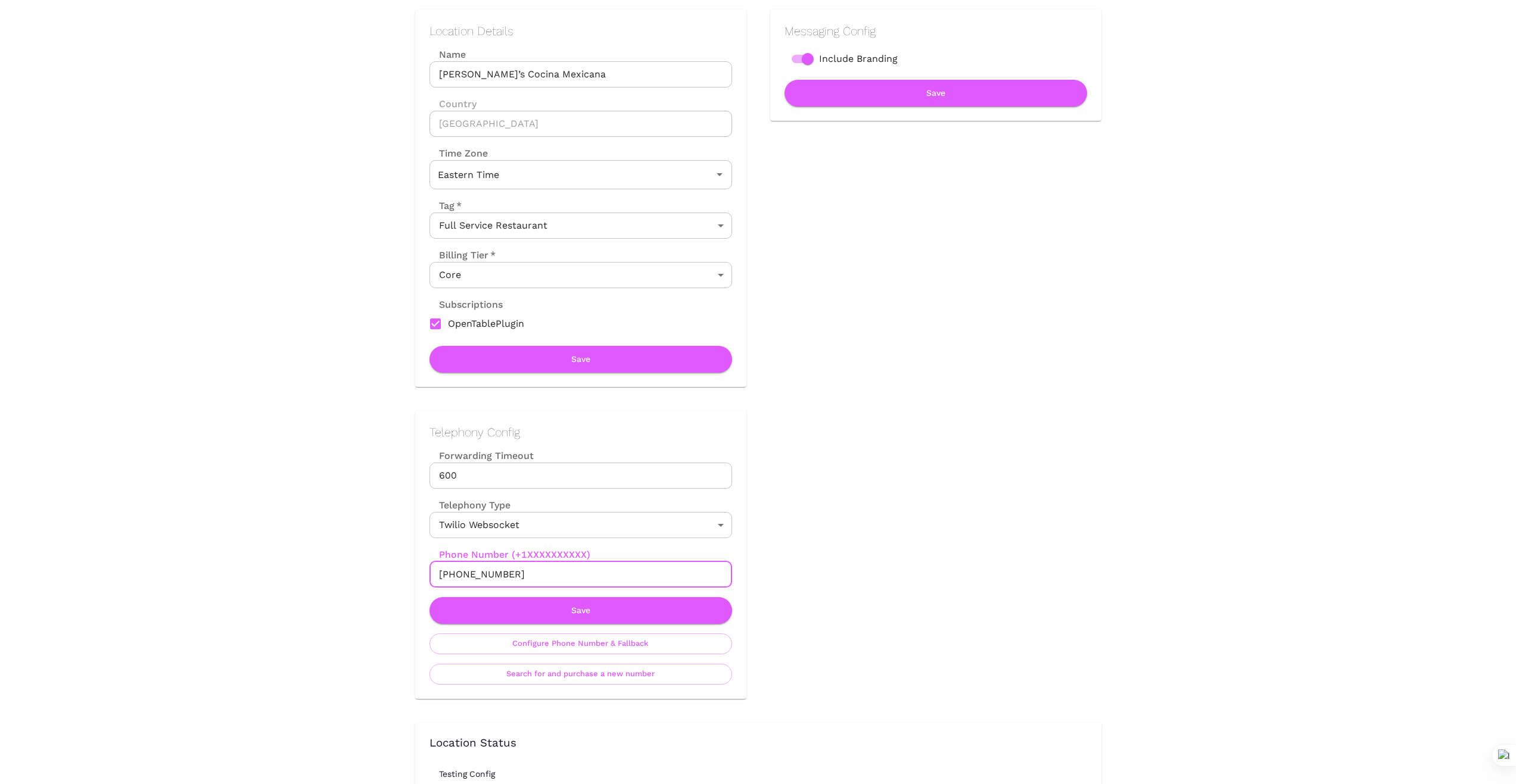
drag, startPoint x: 515, startPoint y: 578, endPoint x: 433, endPoint y: 570, distance: 82.4
click at [433, 570] on input "+18633027775" at bounding box center [581, 575] width 302 height 26
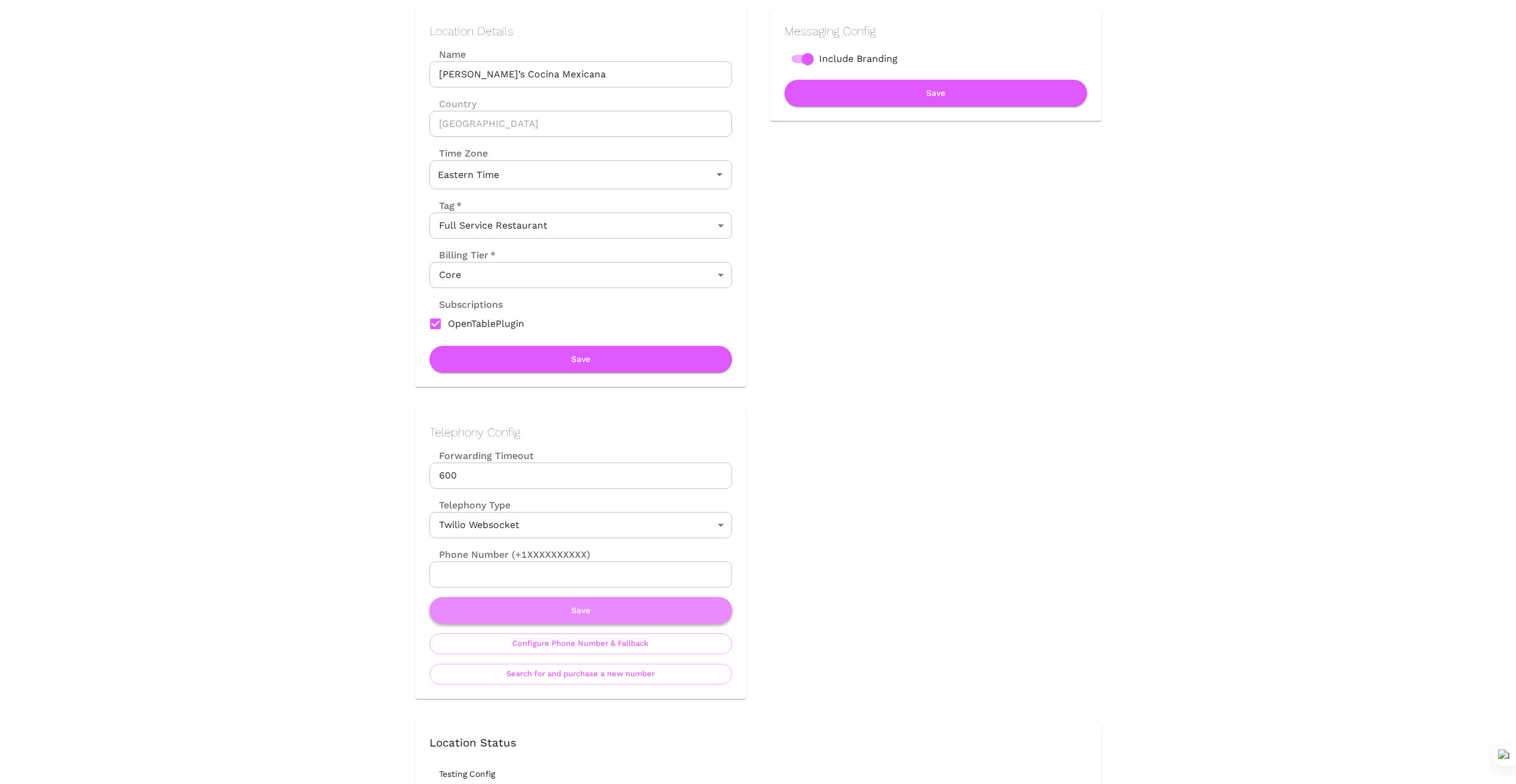
click at [610, 609] on button "Save" at bounding box center [581, 610] width 302 height 27
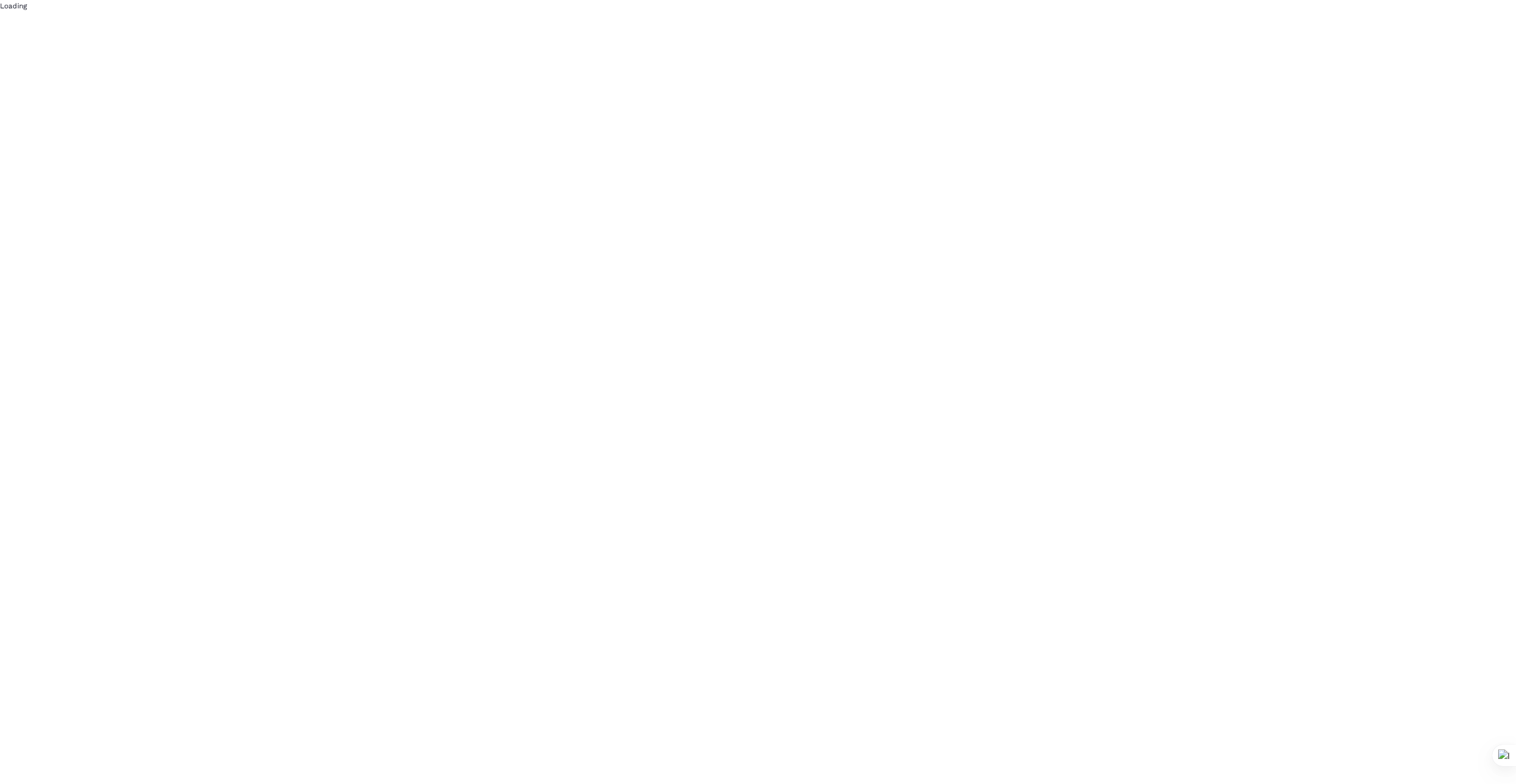
scroll to position [0, 0]
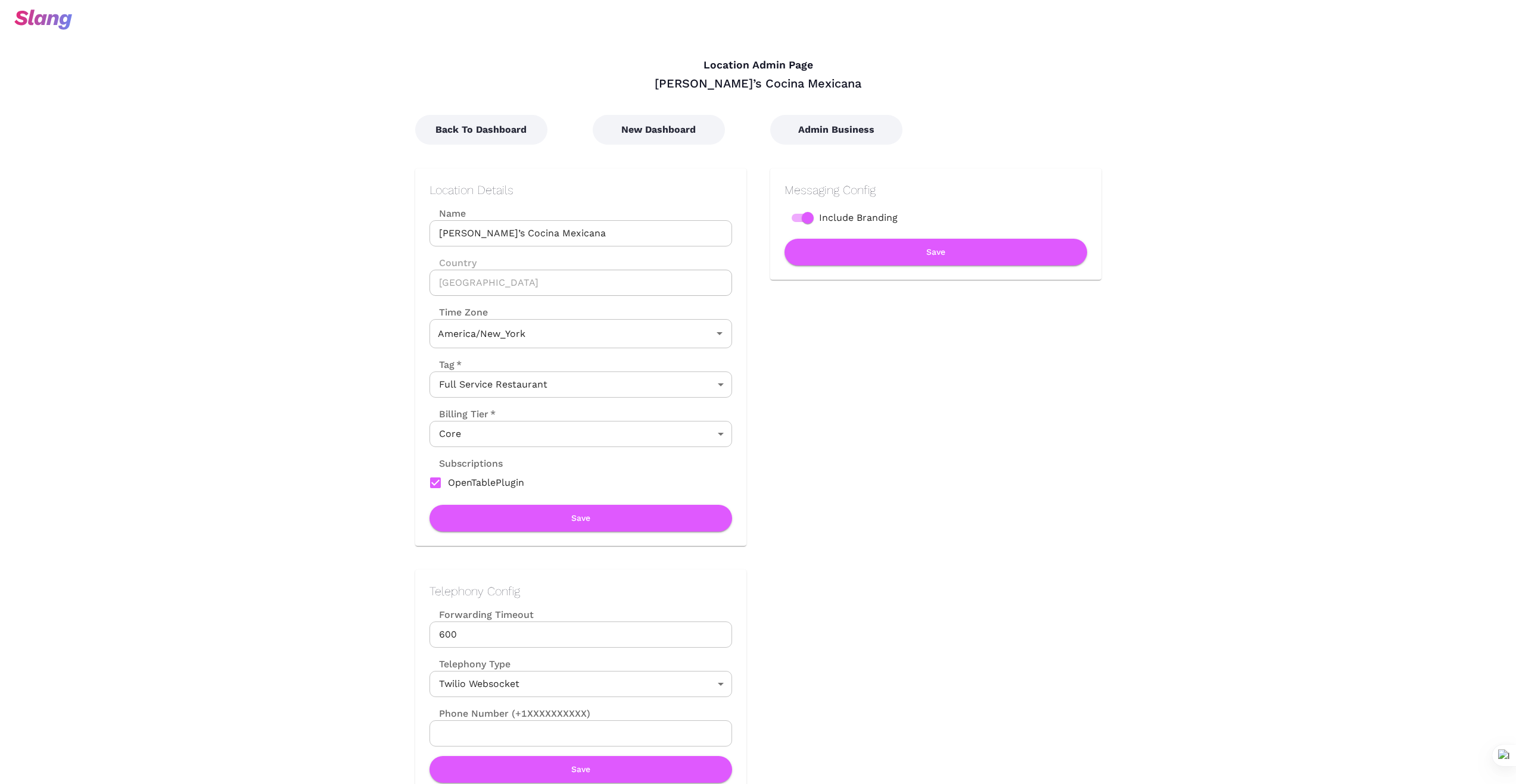
type input "Eastern Time"
click at [648, 128] on button "New Dashboard" at bounding box center [658, 129] width 132 height 30
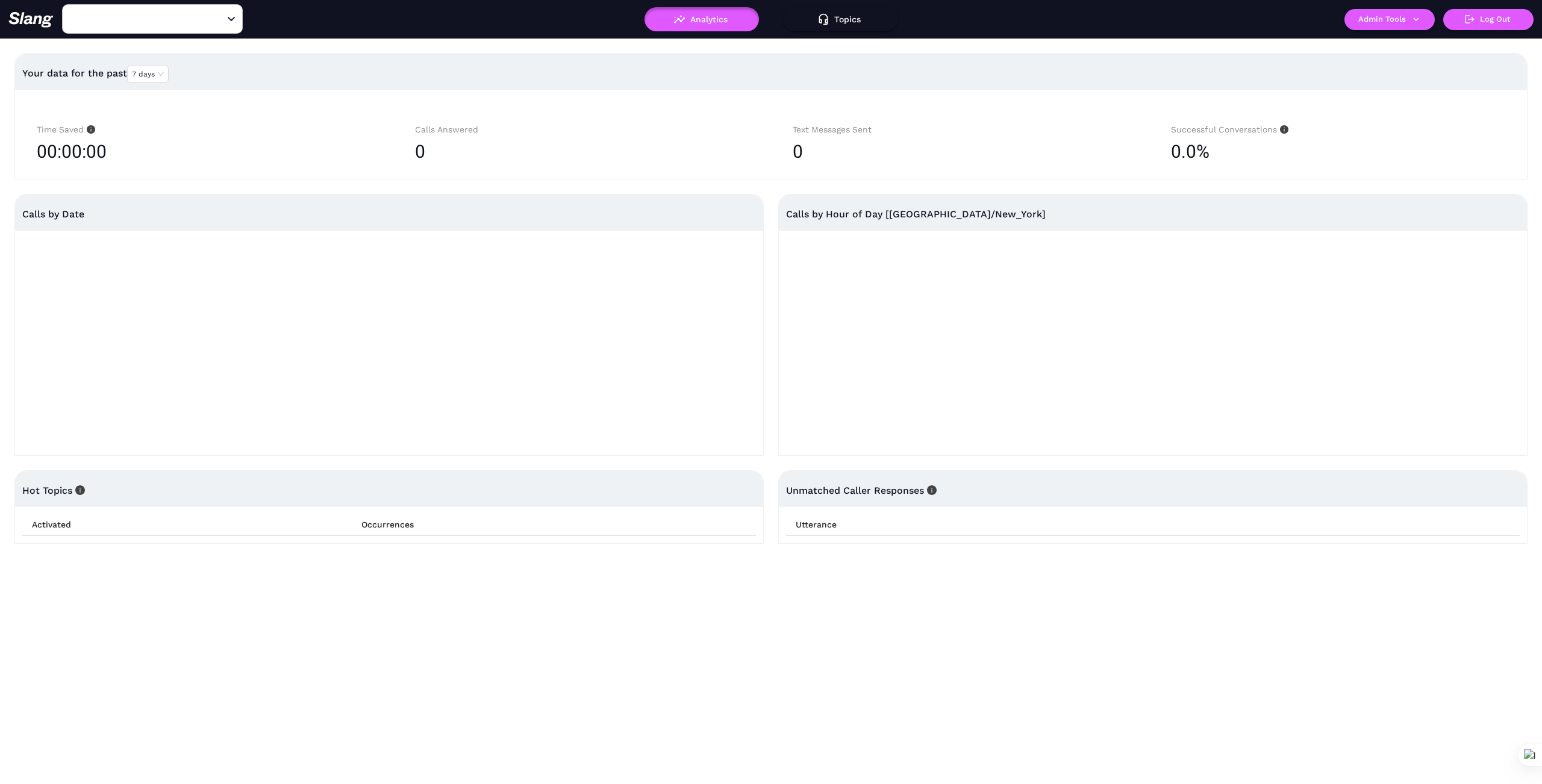
type input "1776"
click at [214, 22] on icon "Clear" at bounding box center [217, 19] width 12 height 12
click at [184, 17] on input "text" at bounding box center [134, 18] width 132 height 18
type input "African"
click at [137, 53] on li "African Home" at bounding box center [152, 49] width 181 height 22
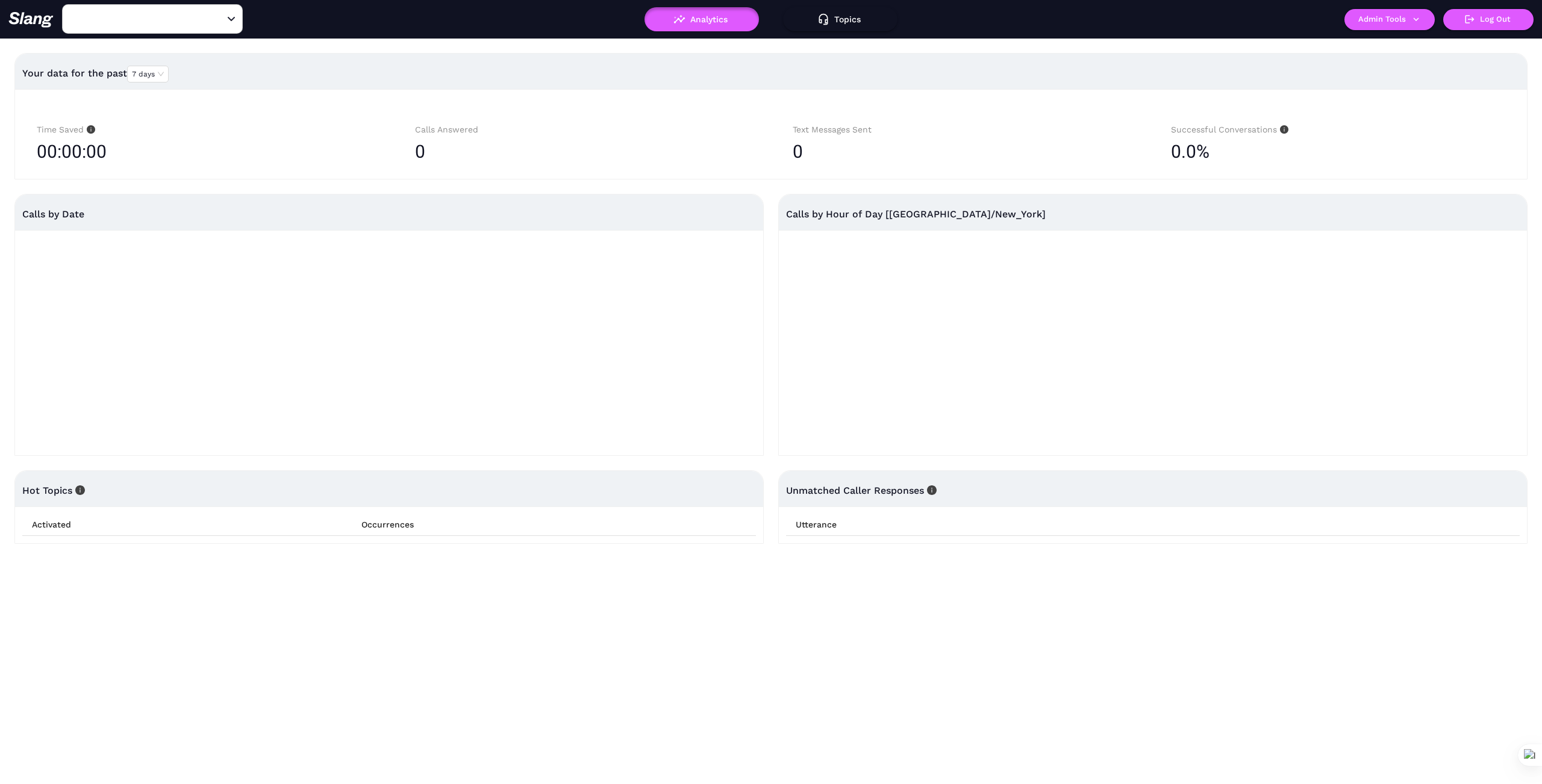
type input "African Home"
click at [1410, 18] on icon "button" at bounding box center [1416, 19] width 11 height 11
click at [1424, 40] on link "Manage current business" at bounding box center [1413, 46] width 118 height 15
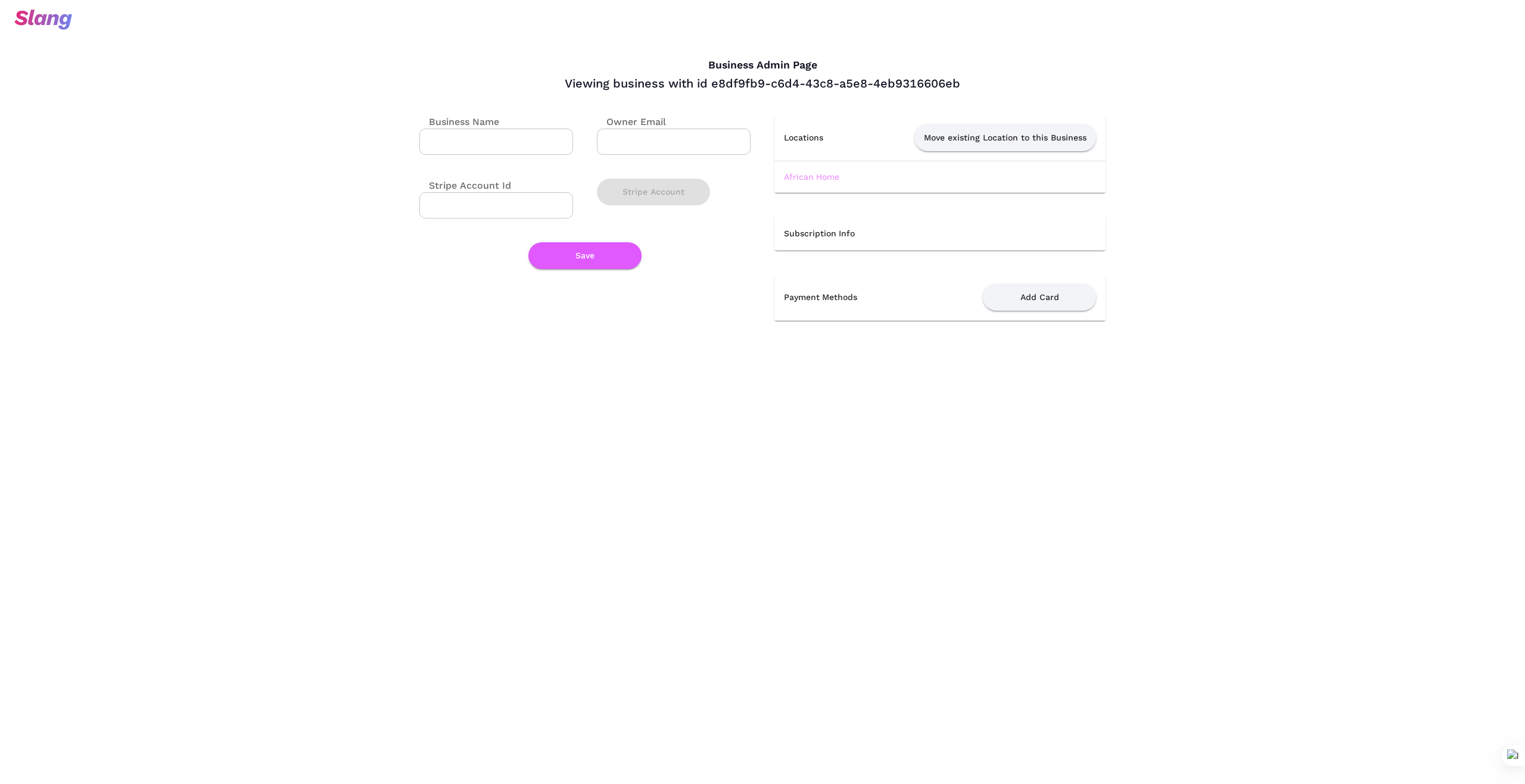
click at [818, 176] on link "African Home" at bounding box center [812, 177] width 55 height 9
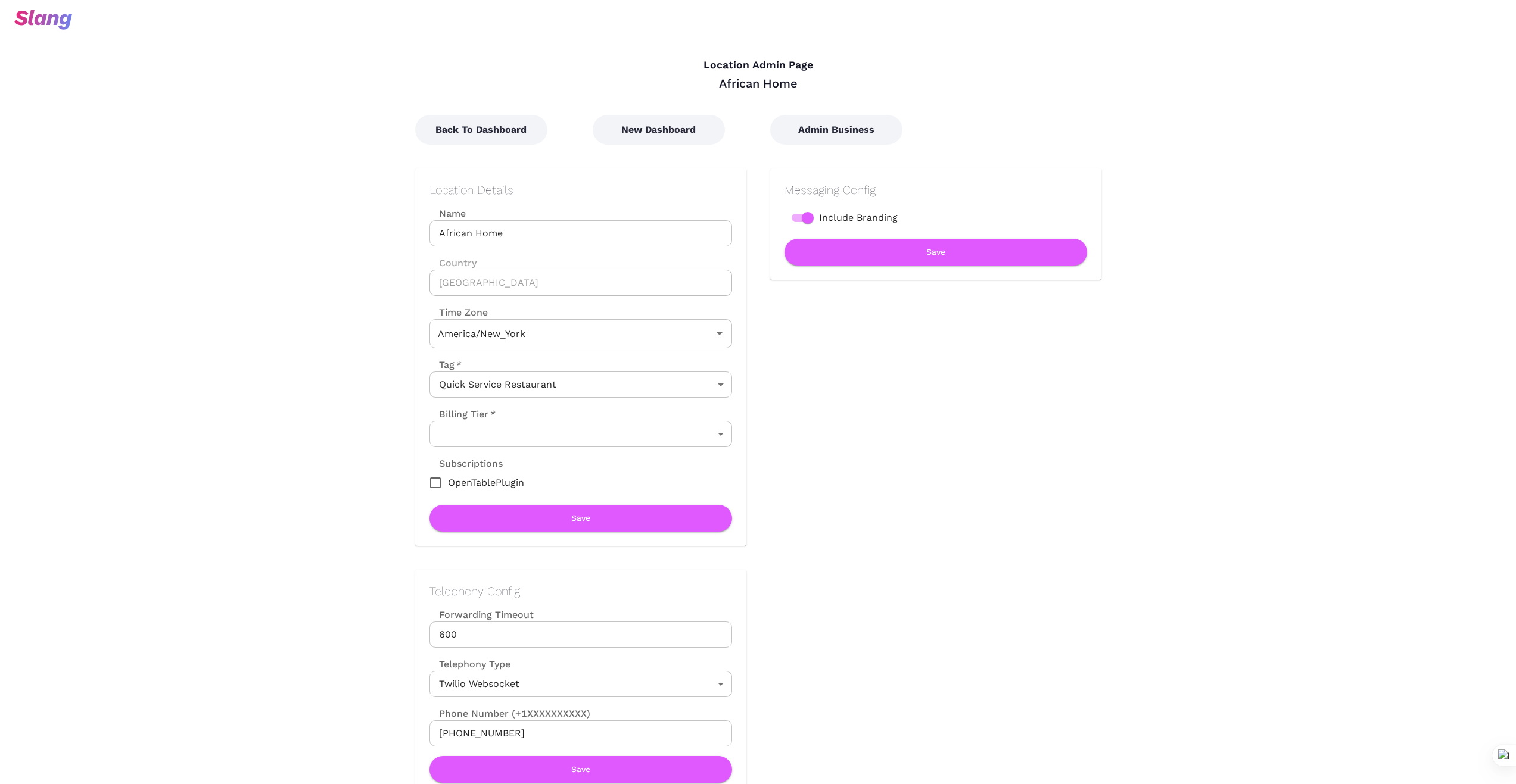
type input "Eastern Time"
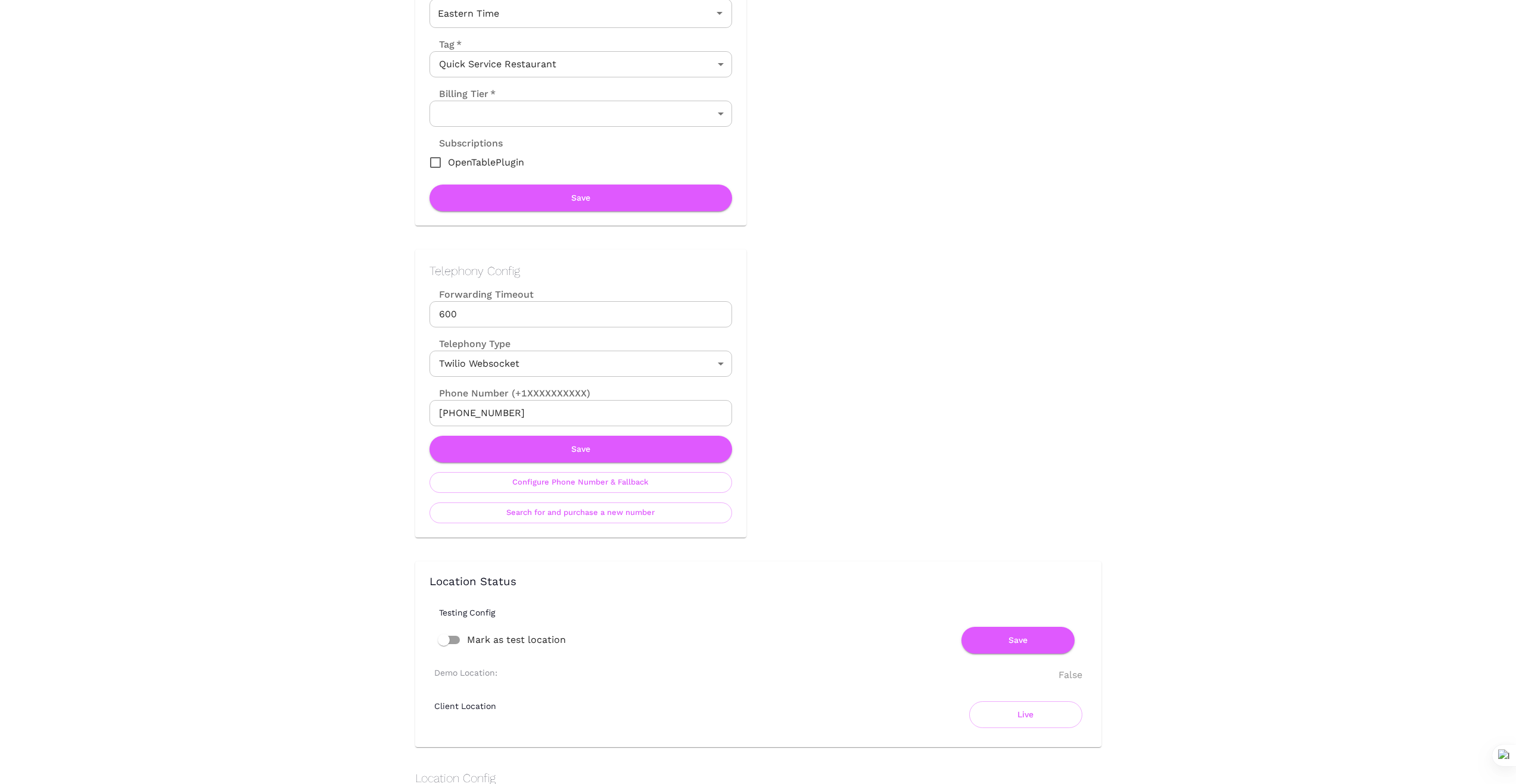
scroll to position [338, 0]
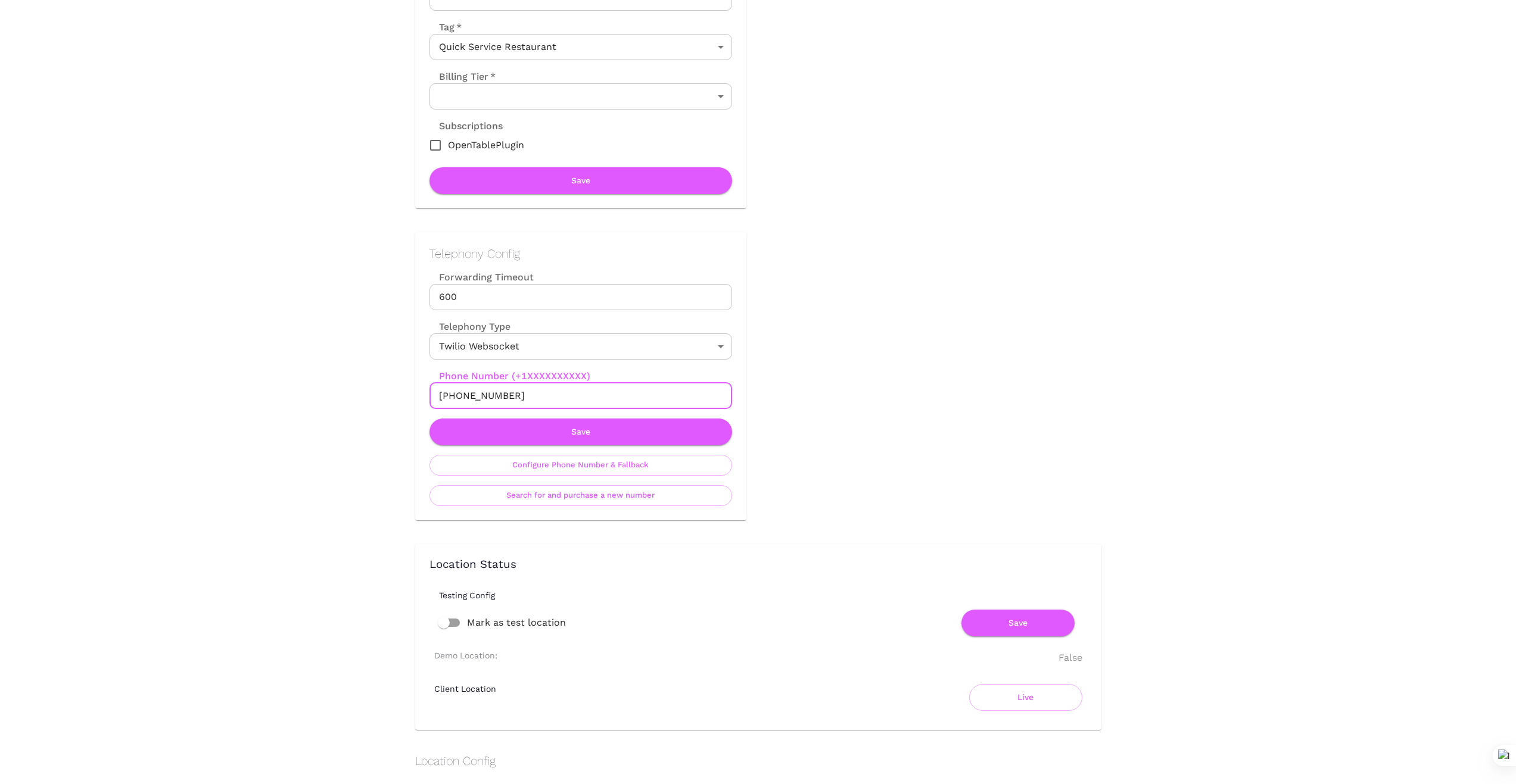
drag, startPoint x: 514, startPoint y: 392, endPoint x: 404, endPoint y: 397, distance: 110.1
click at [404, 397] on div "Telephony Config Forwarding Timeout 600 Forwarding Timeout Telephony Type Twili…" at bounding box center [568, 364] width 355 height 312
drag, startPoint x: 1188, startPoint y: 443, endPoint x: 734, endPoint y: 442, distance: 454.0
click at [1188, 443] on div "Location Admin Page African Home Back To Dashboard New Dashboard Admin Business…" at bounding box center [758, 735] width 1516 height 2146
drag, startPoint x: 549, startPoint y: 391, endPoint x: 371, endPoint y: 399, distance: 178.2
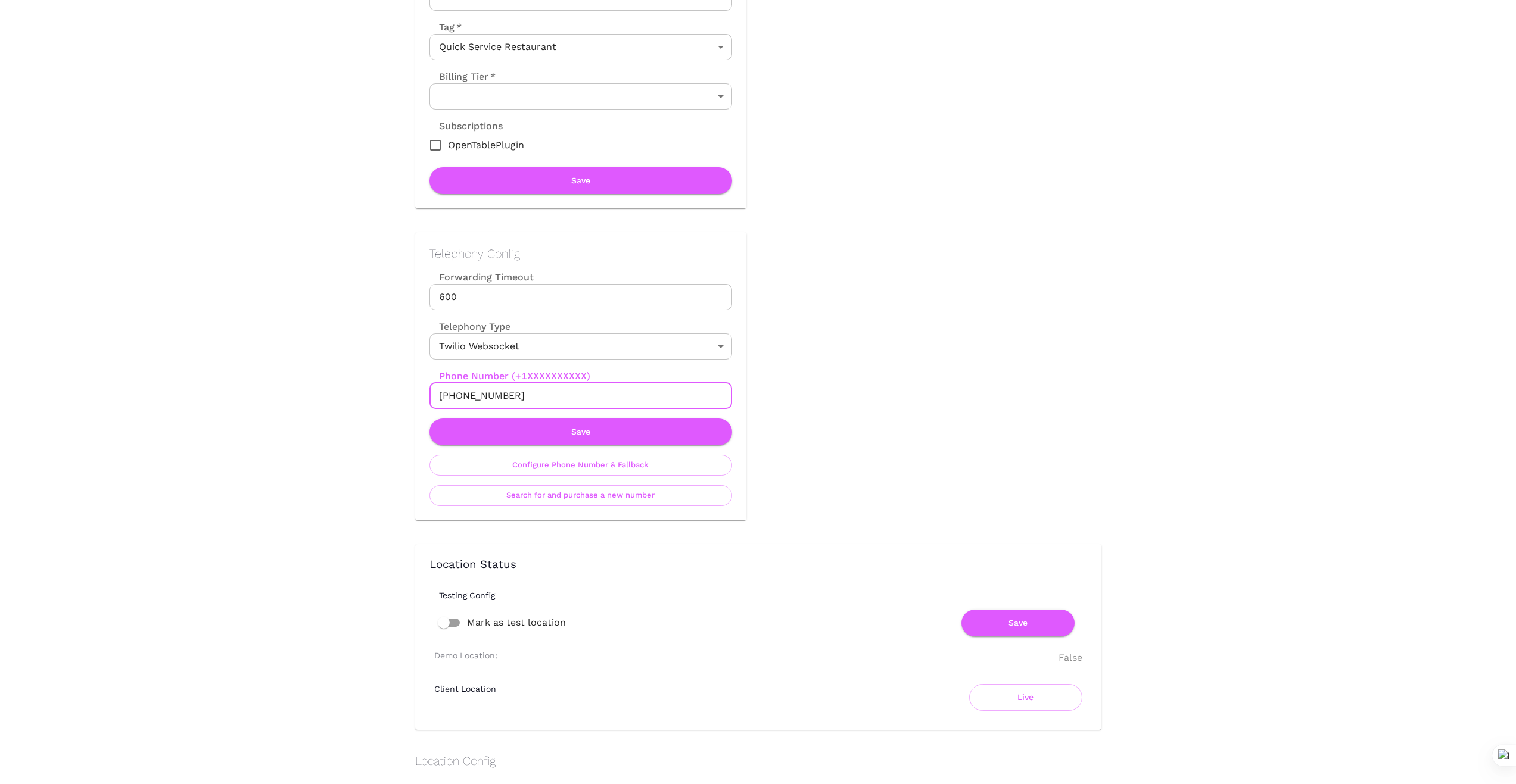
click at [371, 399] on div "Location Admin Page African Home Back To Dashboard New Dashboard Admin Business…" at bounding box center [758, 735] width 1516 height 2146
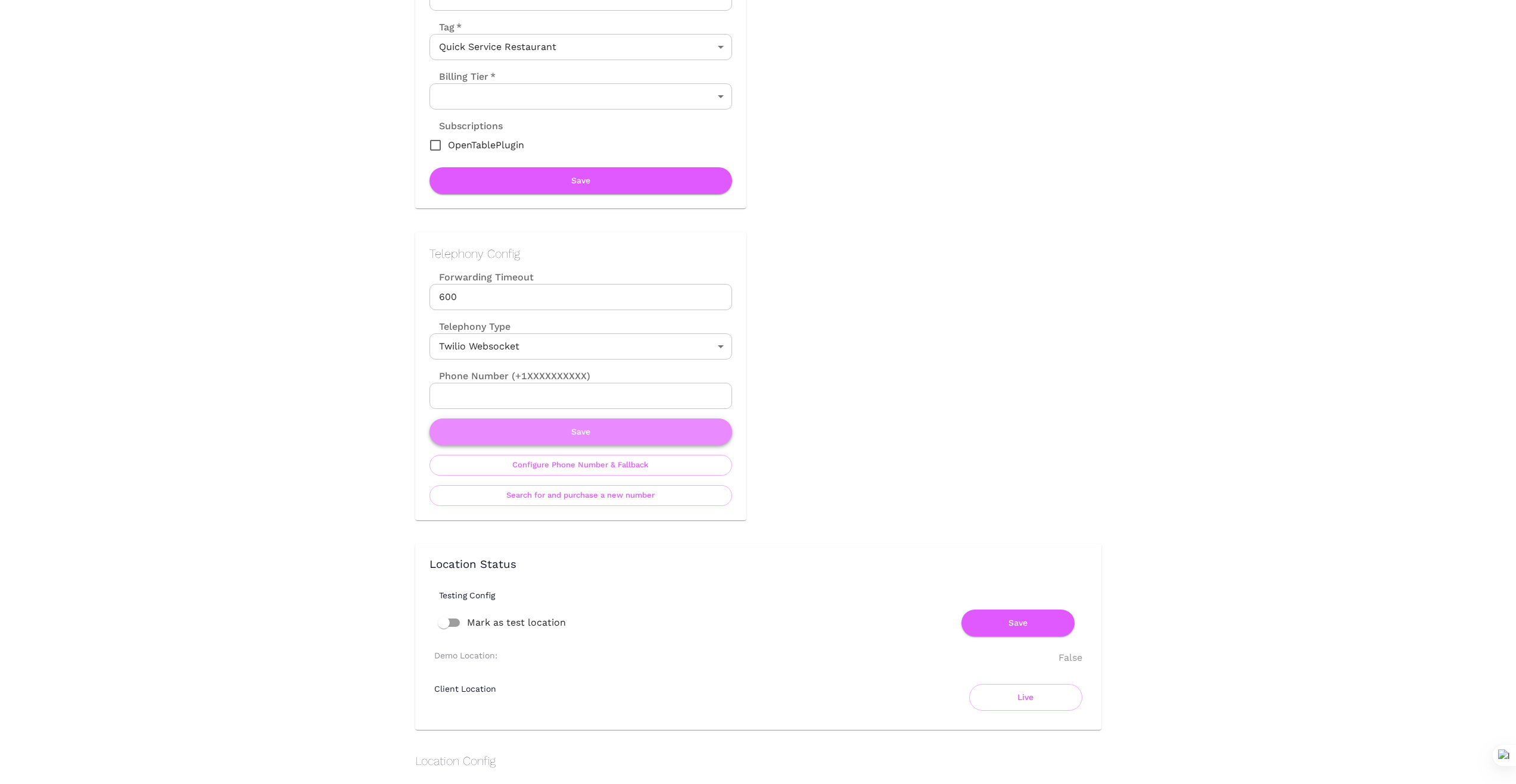
click at [593, 431] on button "Save" at bounding box center [581, 432] width 302 height 27
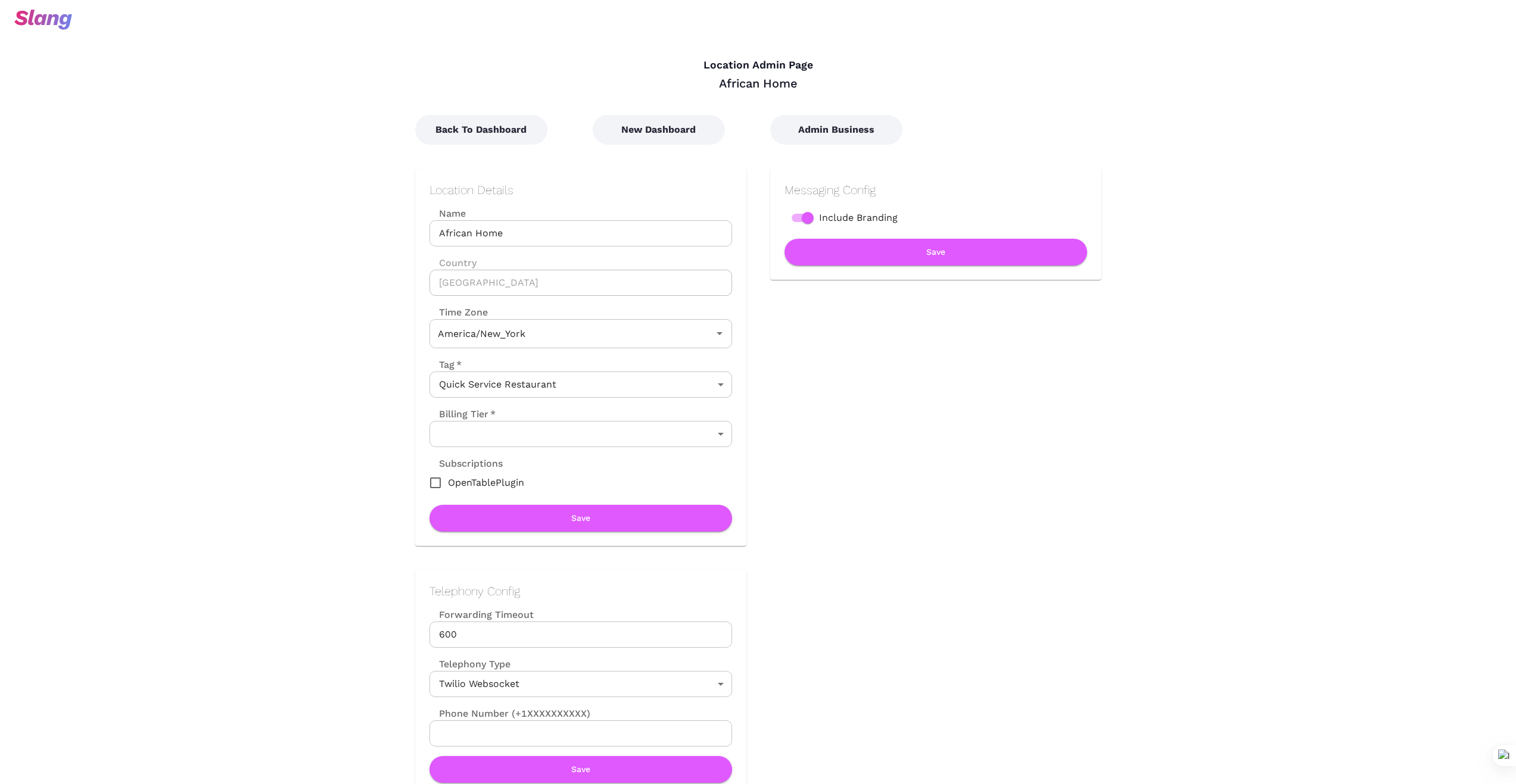
type input "Eastern Time"
click at [650, 134] on button "New Dashboard" at bounding box center [658, 129] width 132 height 30
type input "Eastern Time"
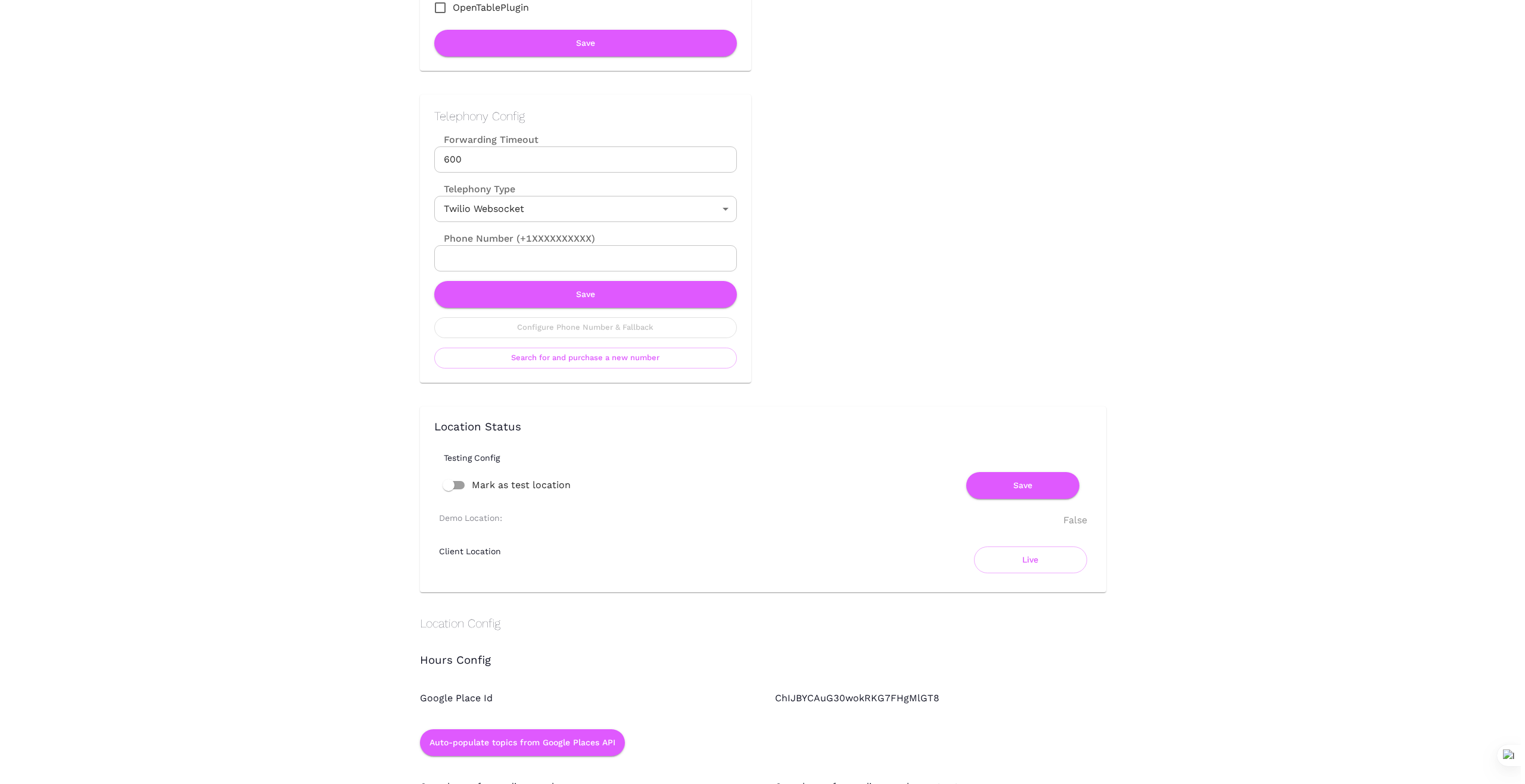
scroll to position [477, 0]
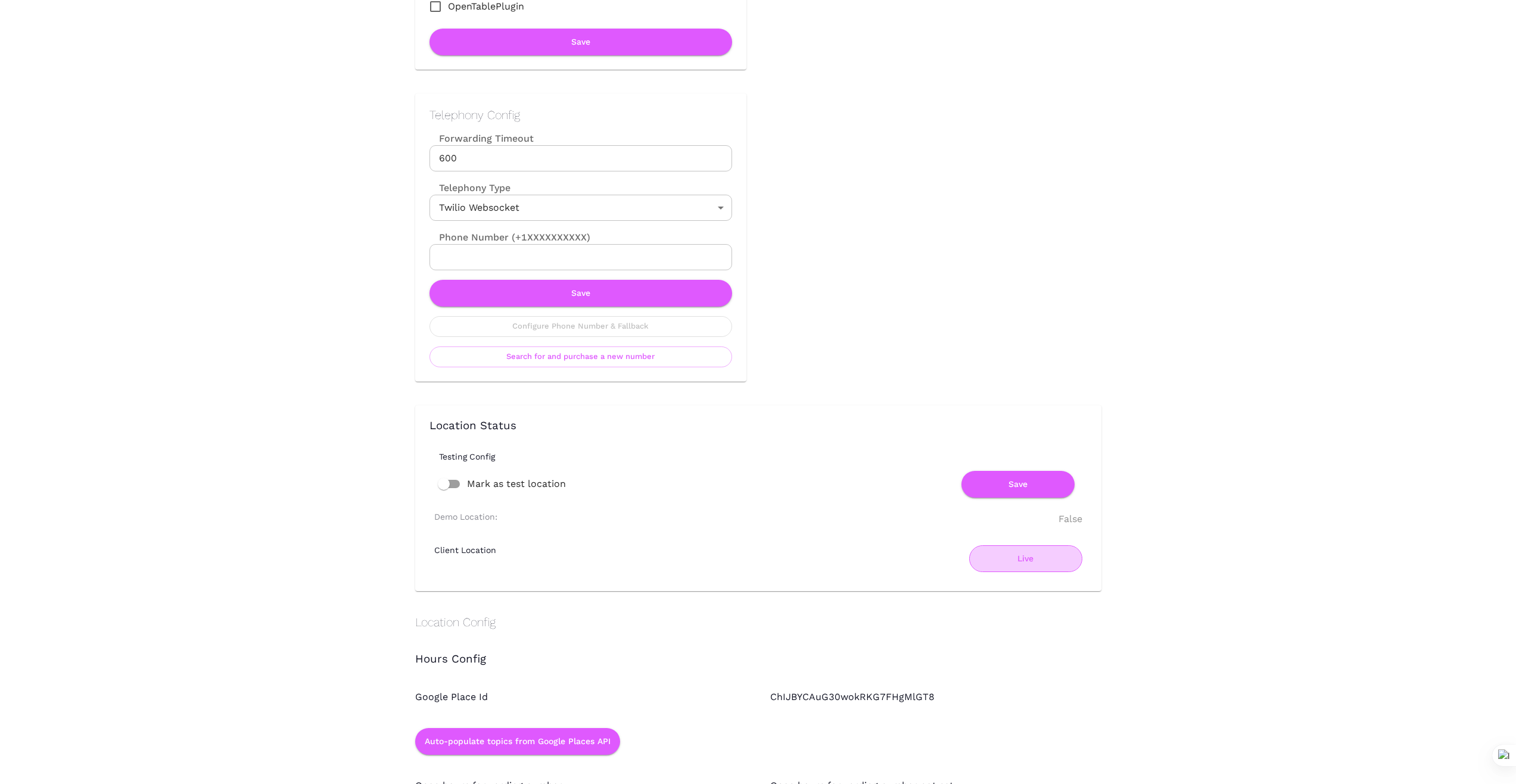
click at [1014, 559] on button "Live" at bounding box center [1025, 559] width 113 height 27
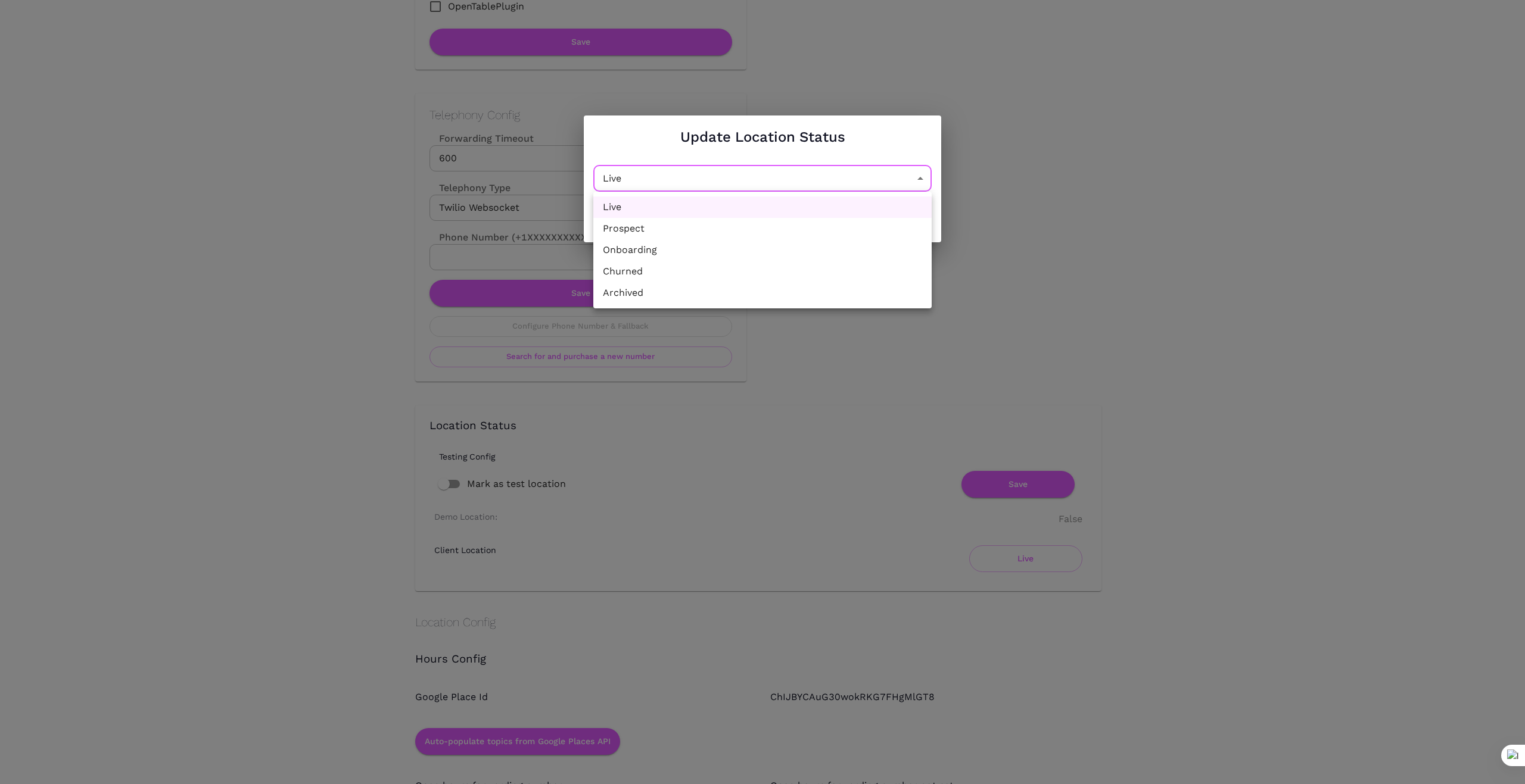
click at [723, 267] on li "Churned" at bounding box center [762, 272] width 338 height 22
type input "Churned"
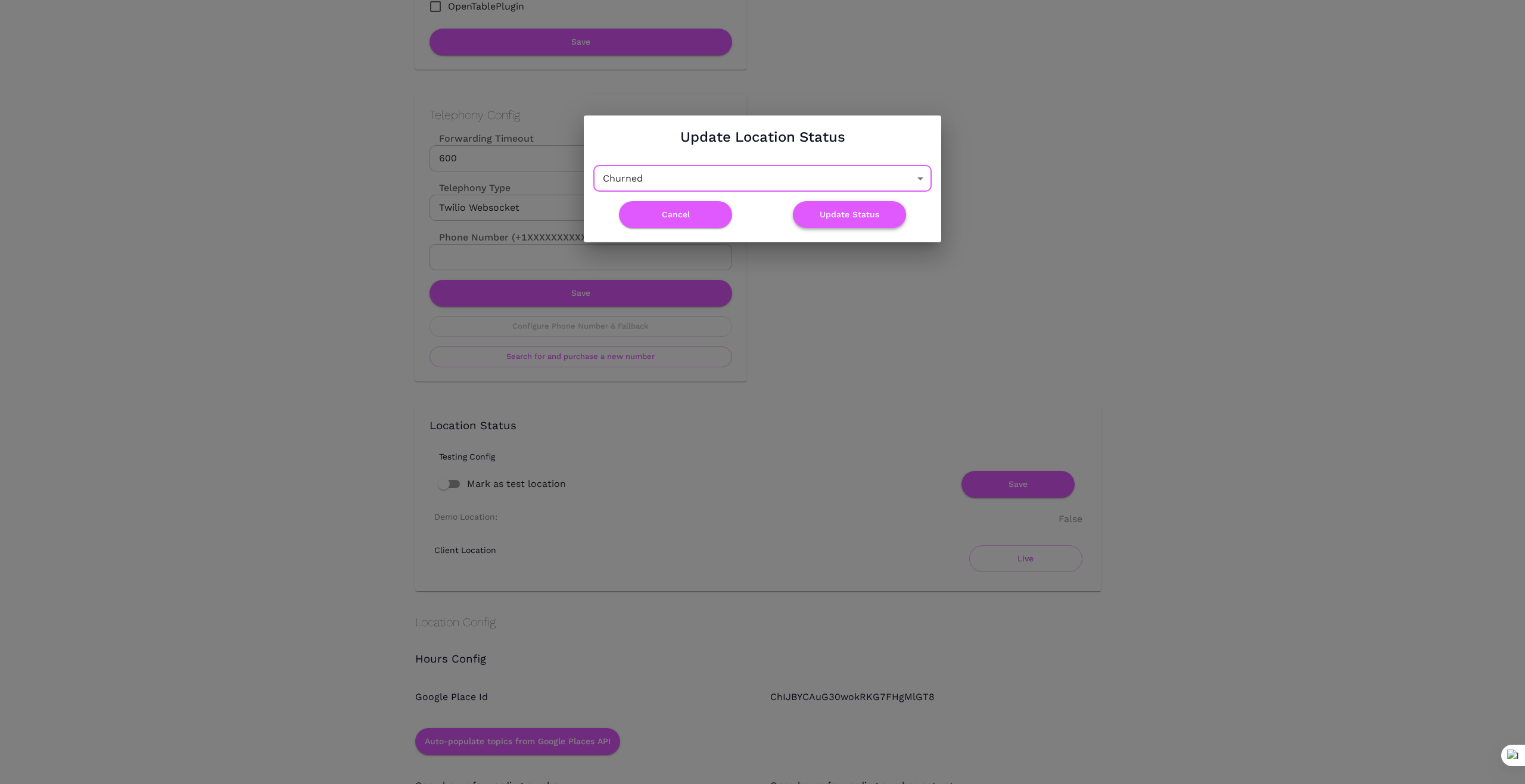
click at [855, 218] on button "Update Status" at bounding box center [850, 214] width 113 height 27
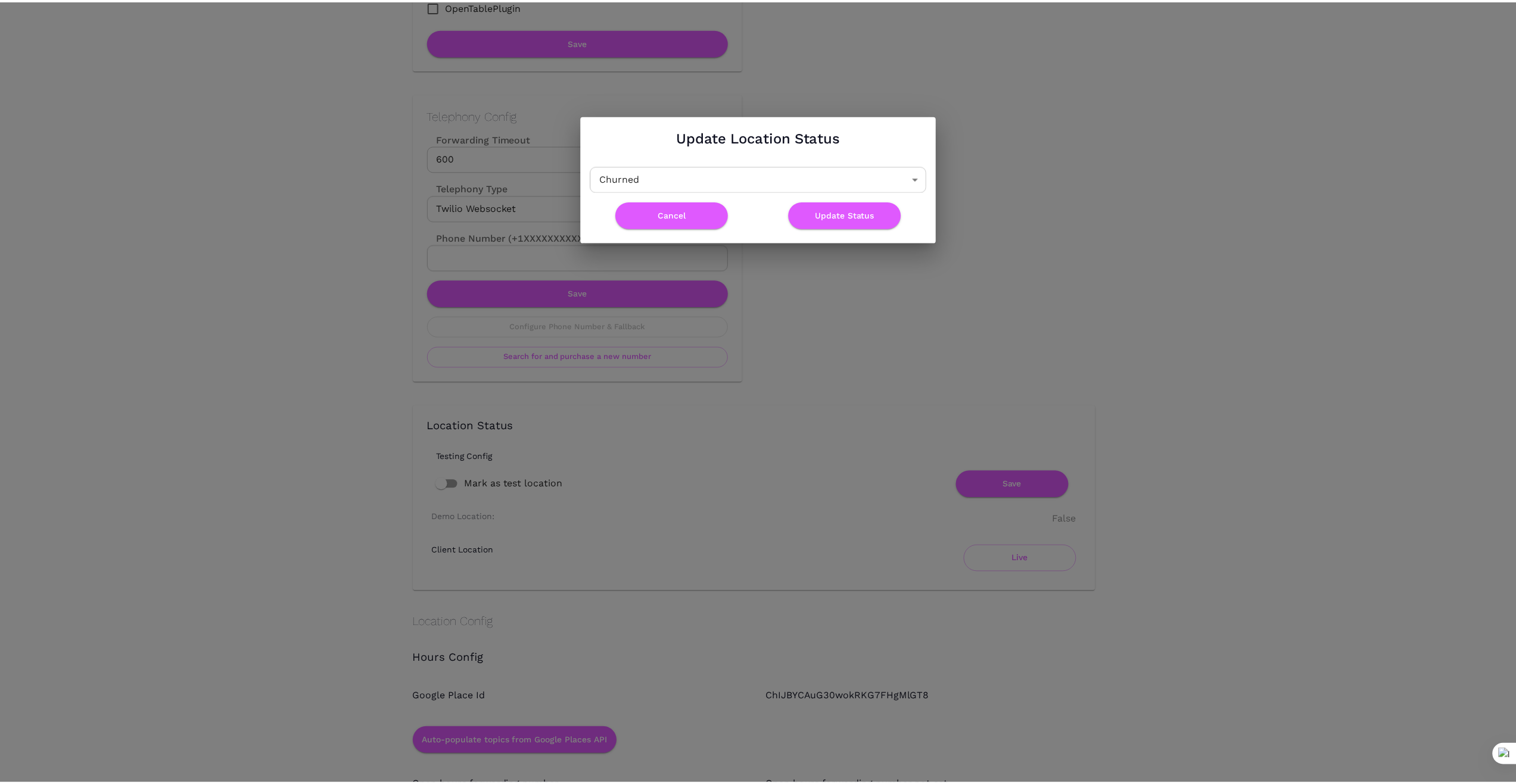
scroll to position [0, 0]
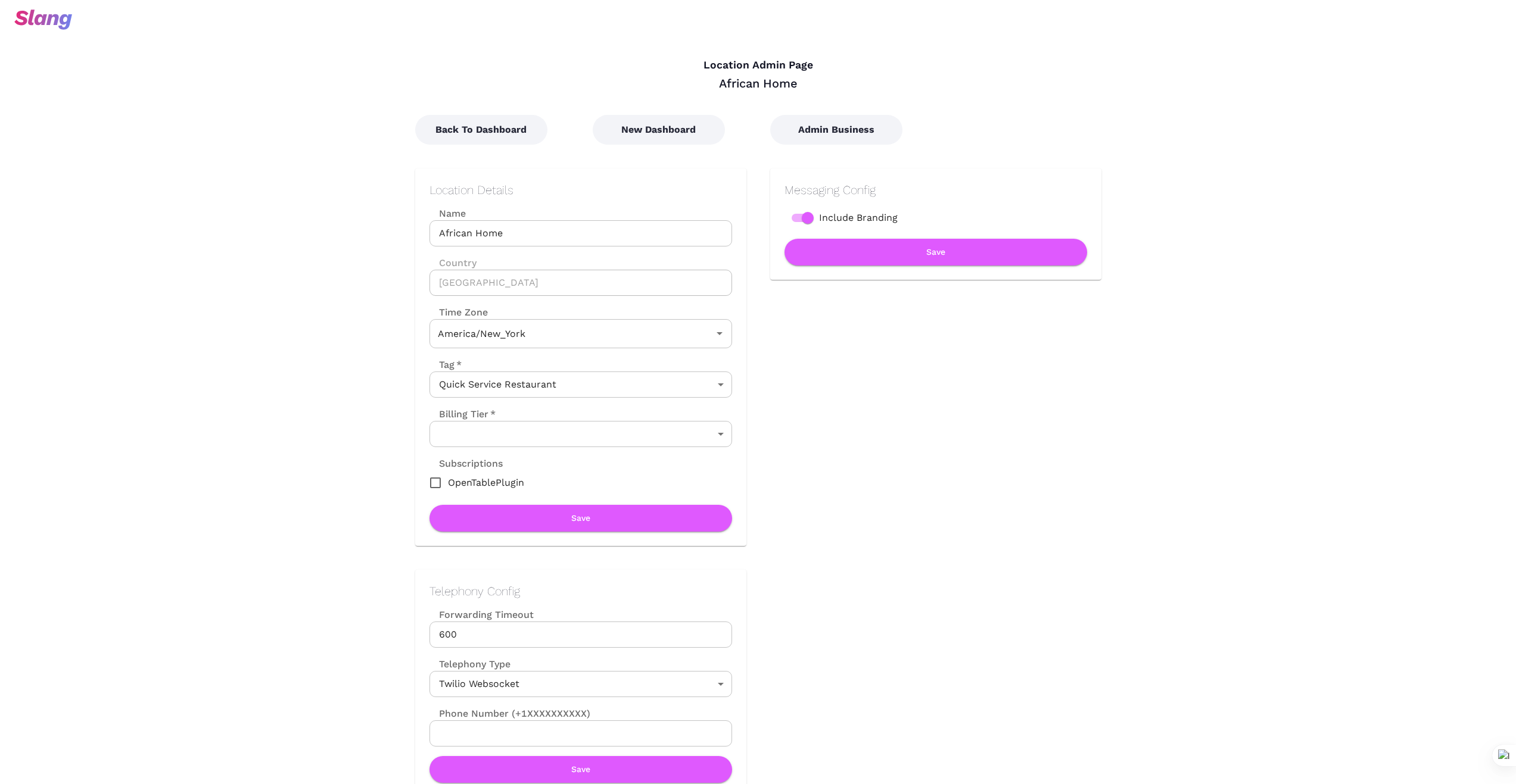
type input "Eastern Time"
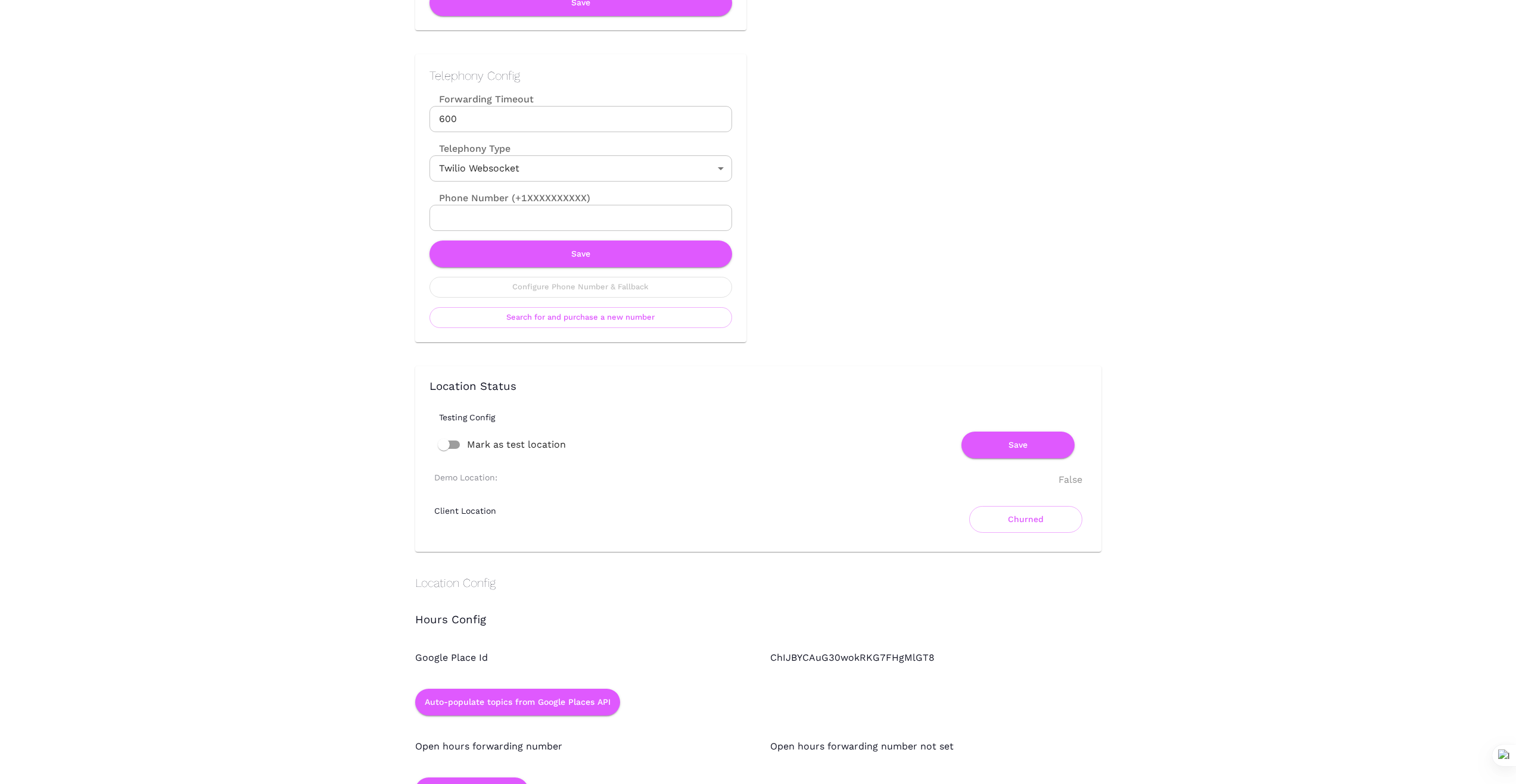
scroll to position [517, 0]
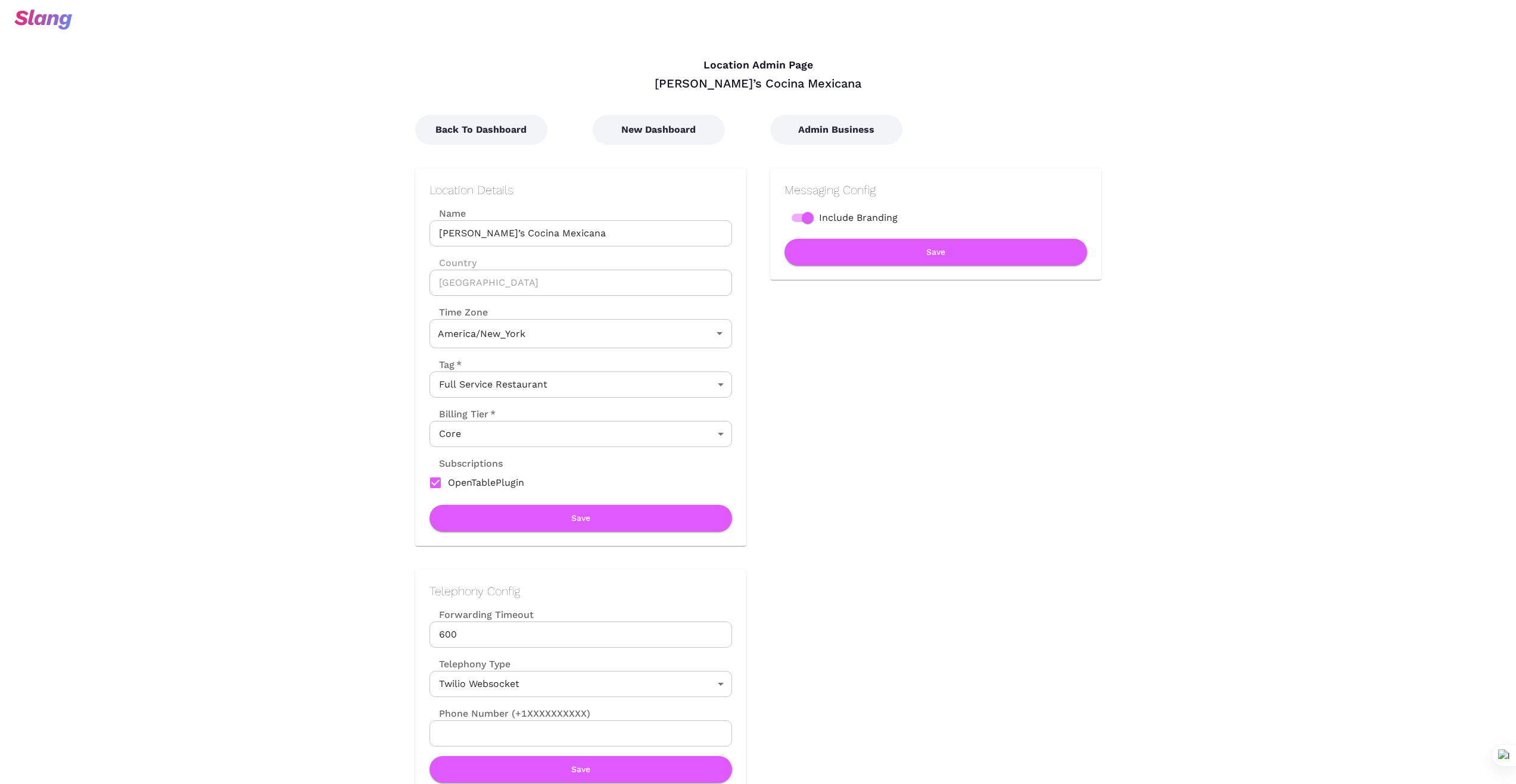
type input "Eastern Time"
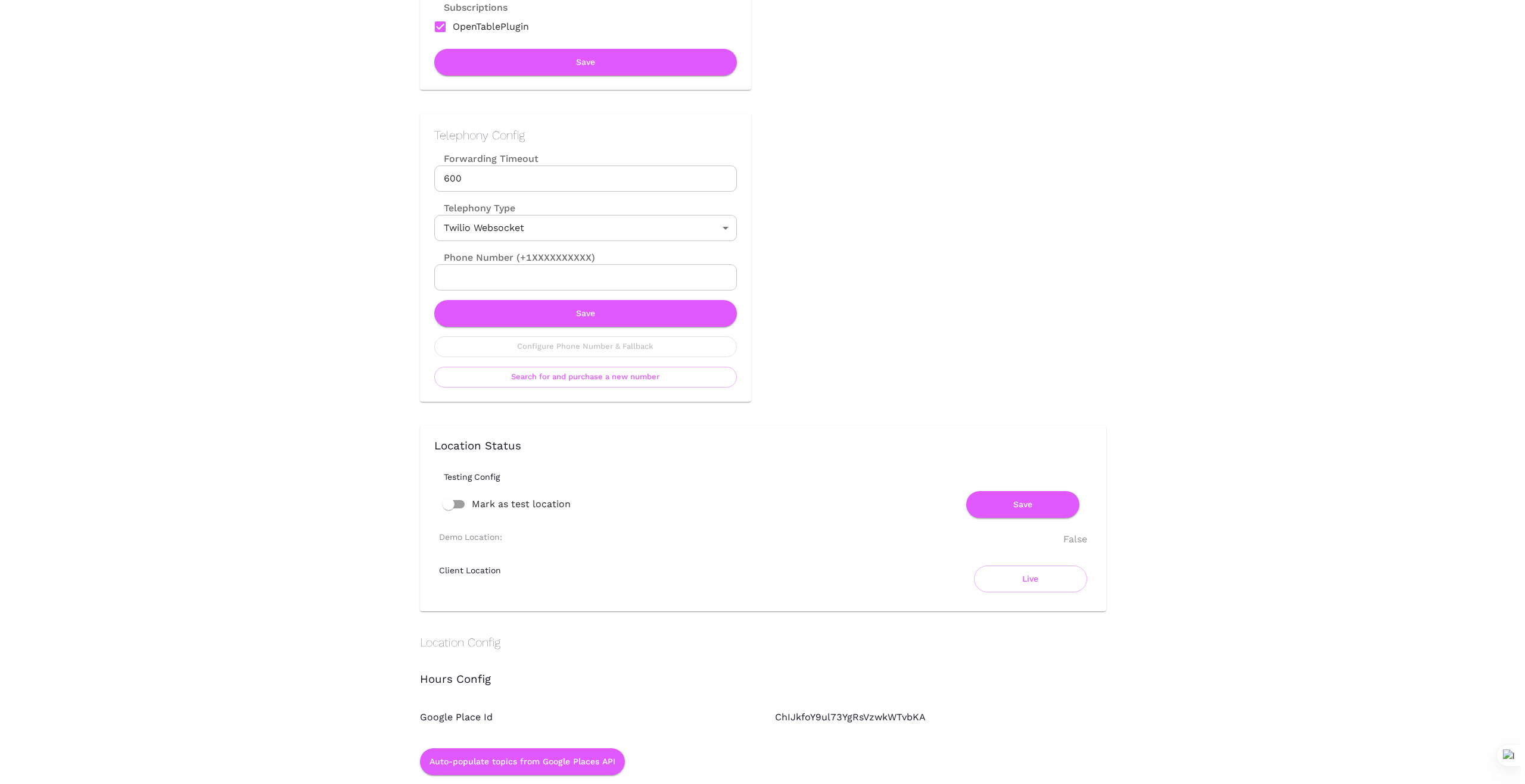
scroll to position [457, 0]
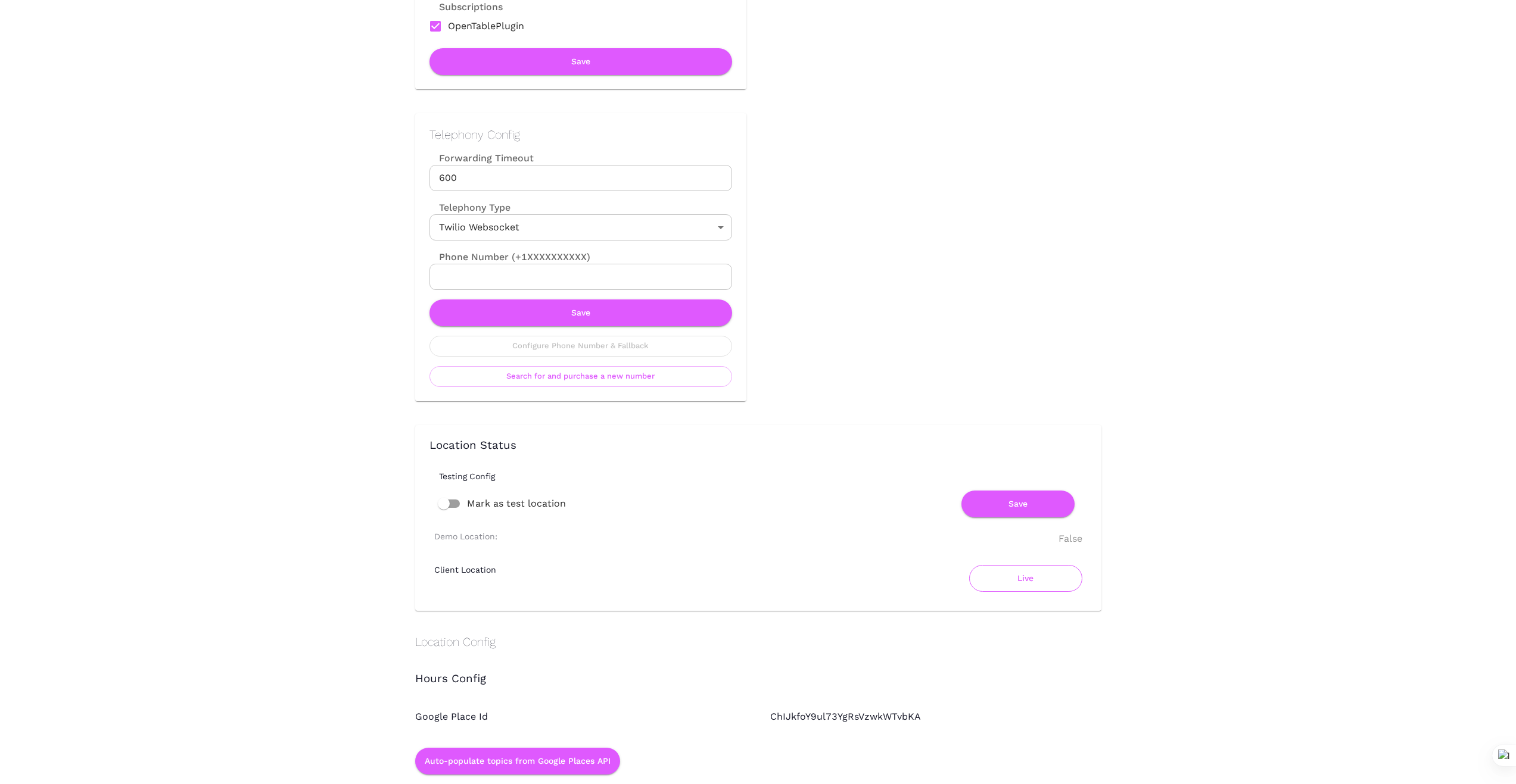
click at [1028, 586] on button "Live" at bounding box center [1025, 578] width 113 height 27
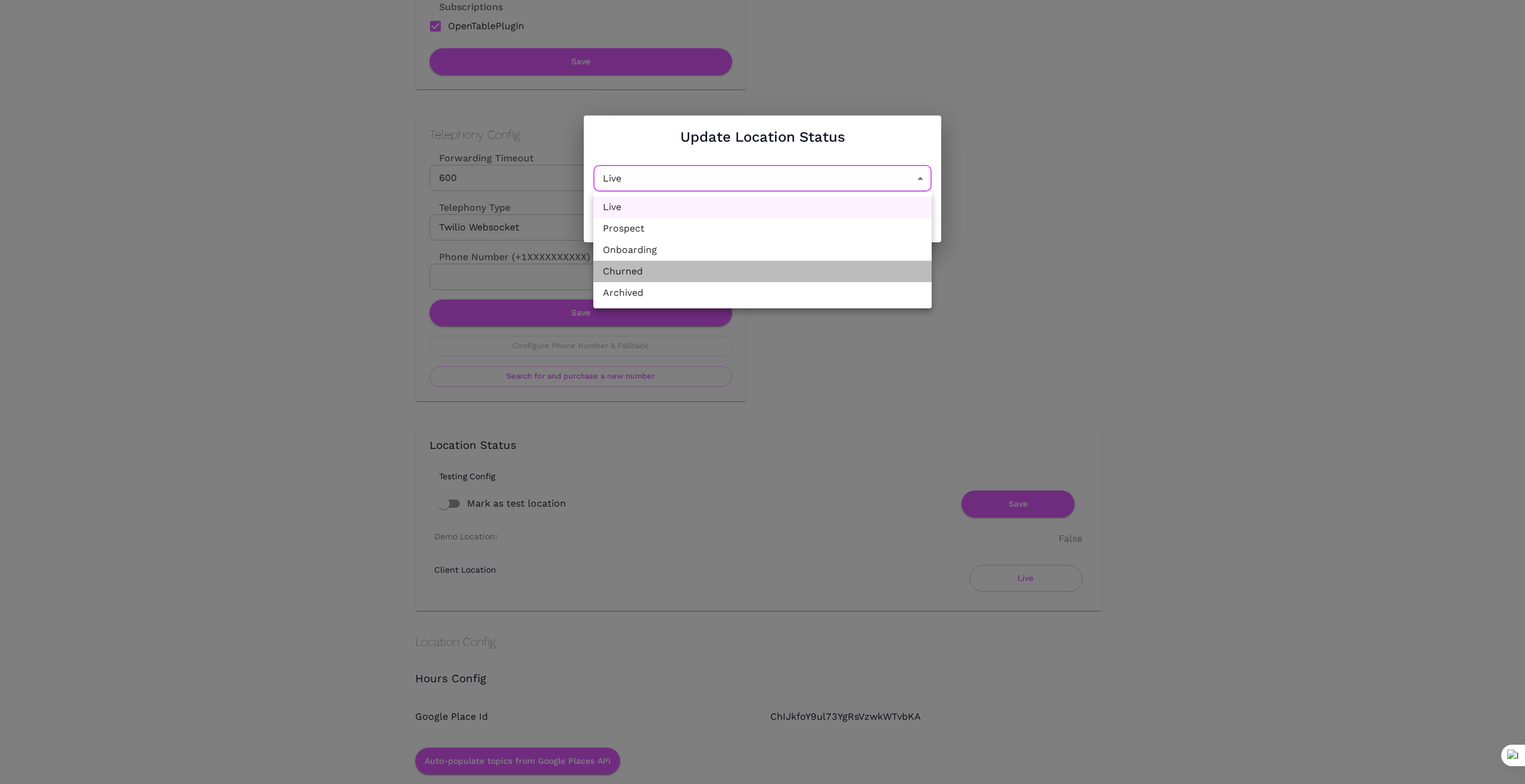
click at [742, 272] on li "Churned" at bounding box center [762, 272] width 338 height 22
type input "Churned"
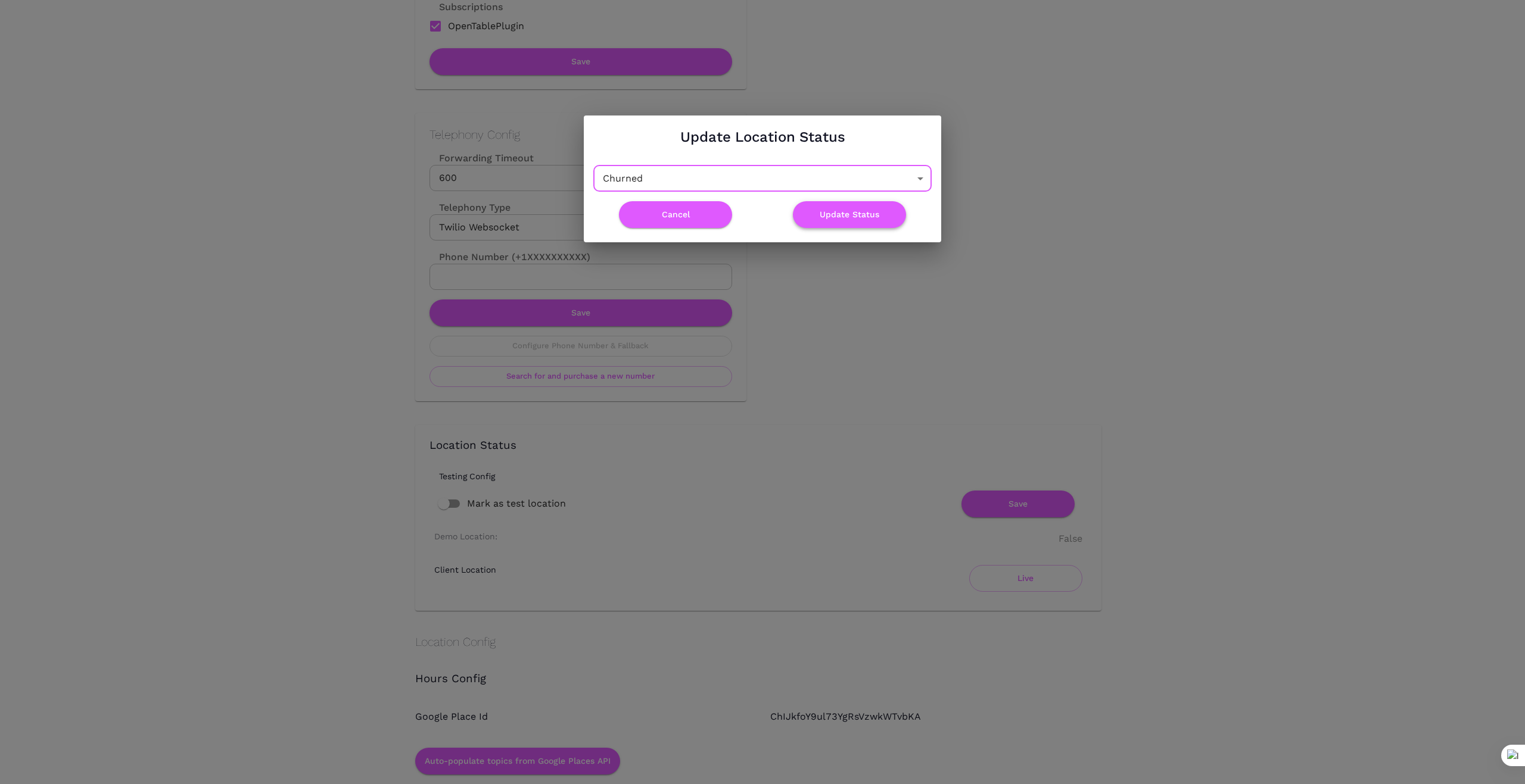
click at [861, 211] on button "Update Status" at bounding box center [850, 214] width 113 height 27
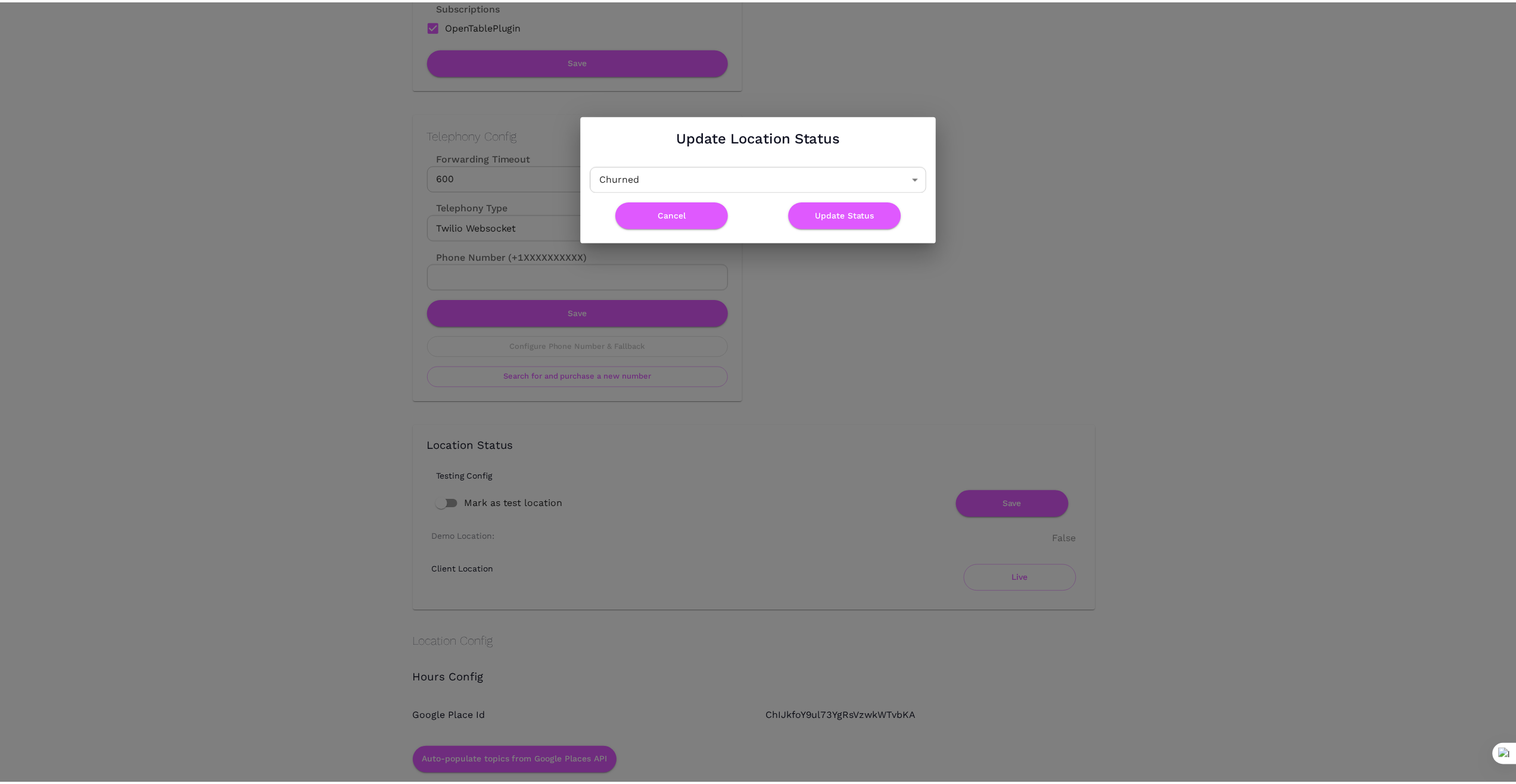
scroll to position [0, 0]
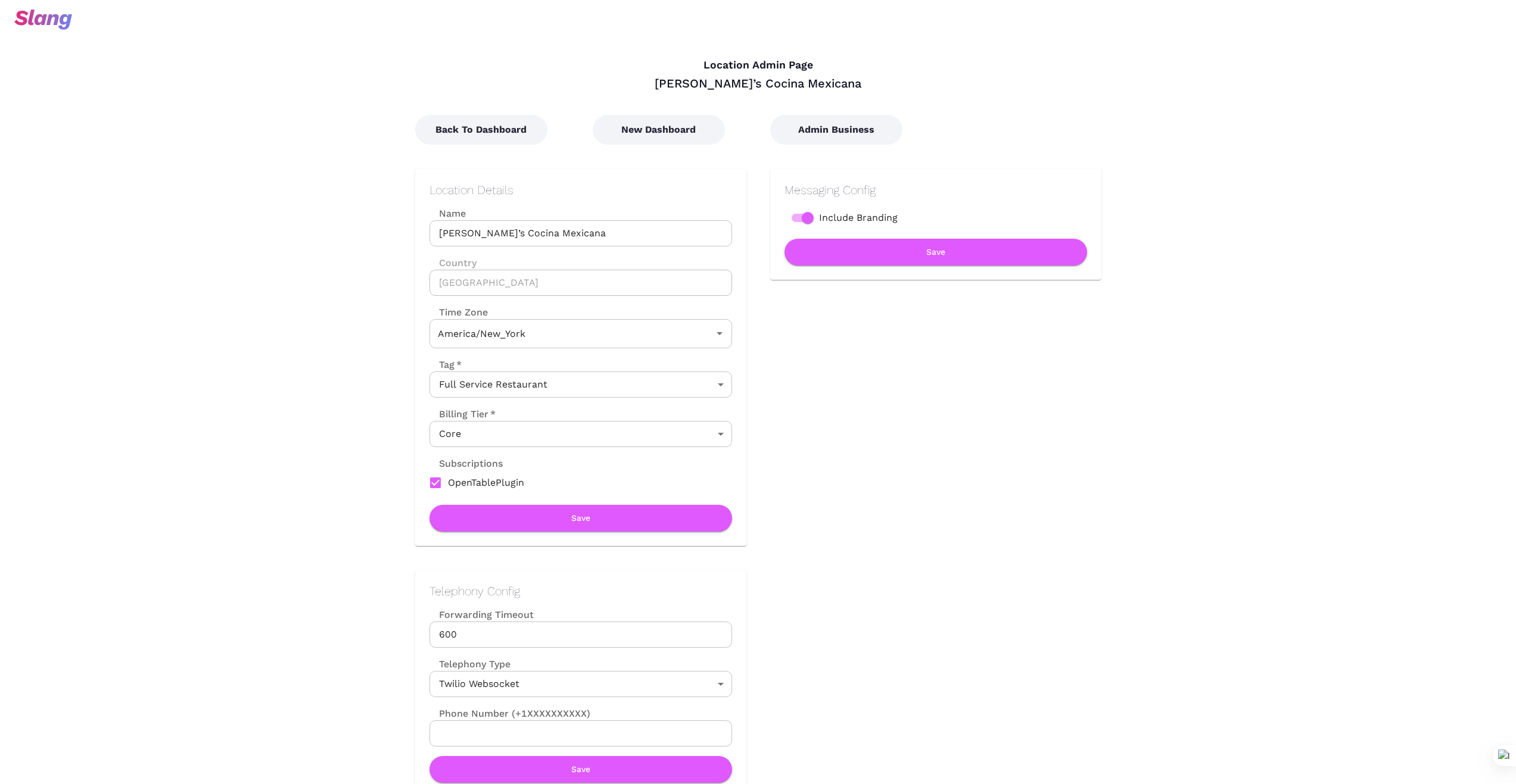
type input "Eastern Time"
click at [503, 127] on button "Back To Dashboard" at bounding box center [481, 129] width 132 height 30
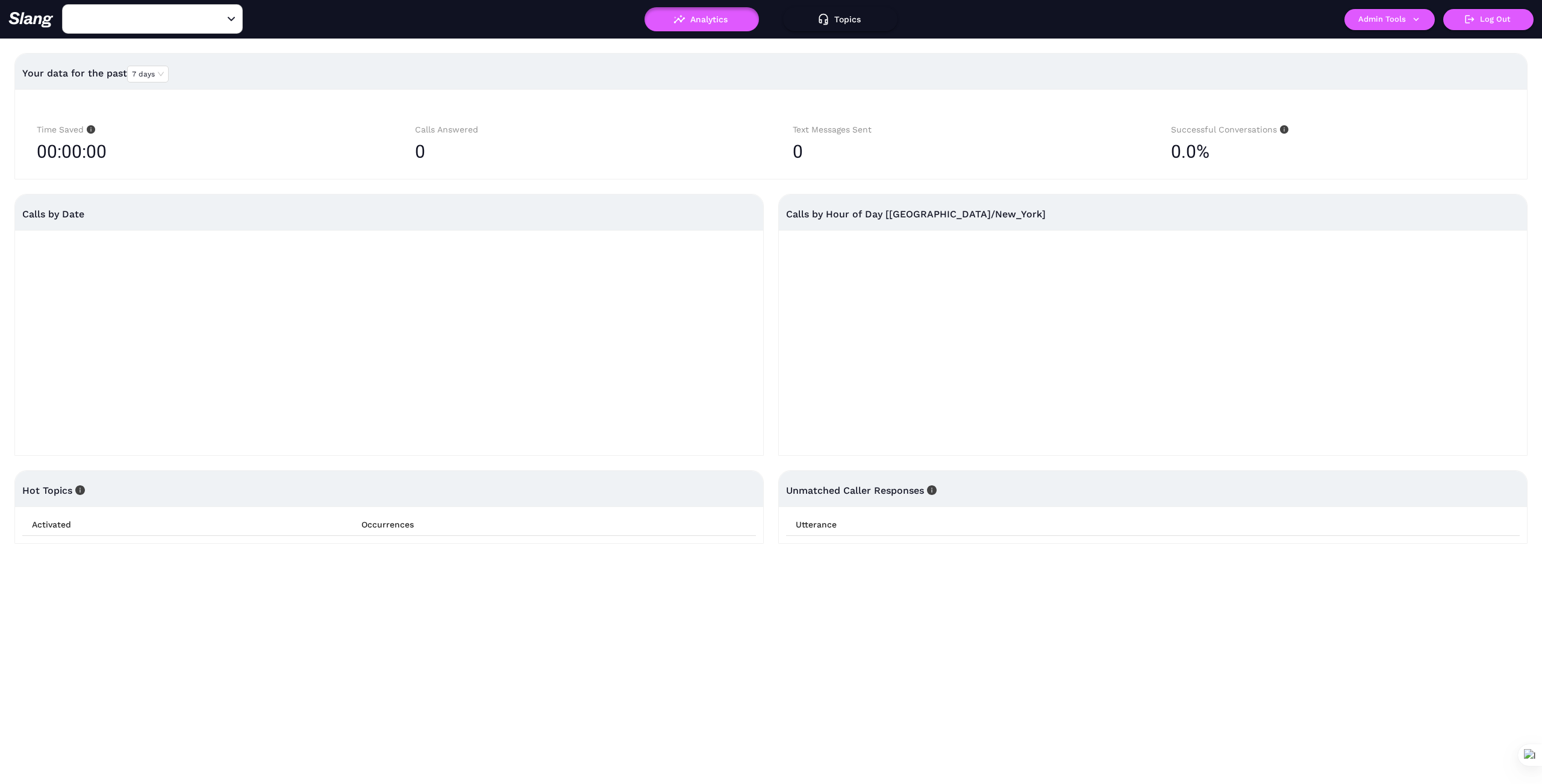
type input "Margarita’s Cocina Mexicana"
click at [1424, 15] on button "Admin Tools" at bounding box center [1389, 19] width 90 height 21
click at [1408, 43] on link "Manage current business" at bounding box center [1413, 46] width 118 height 15
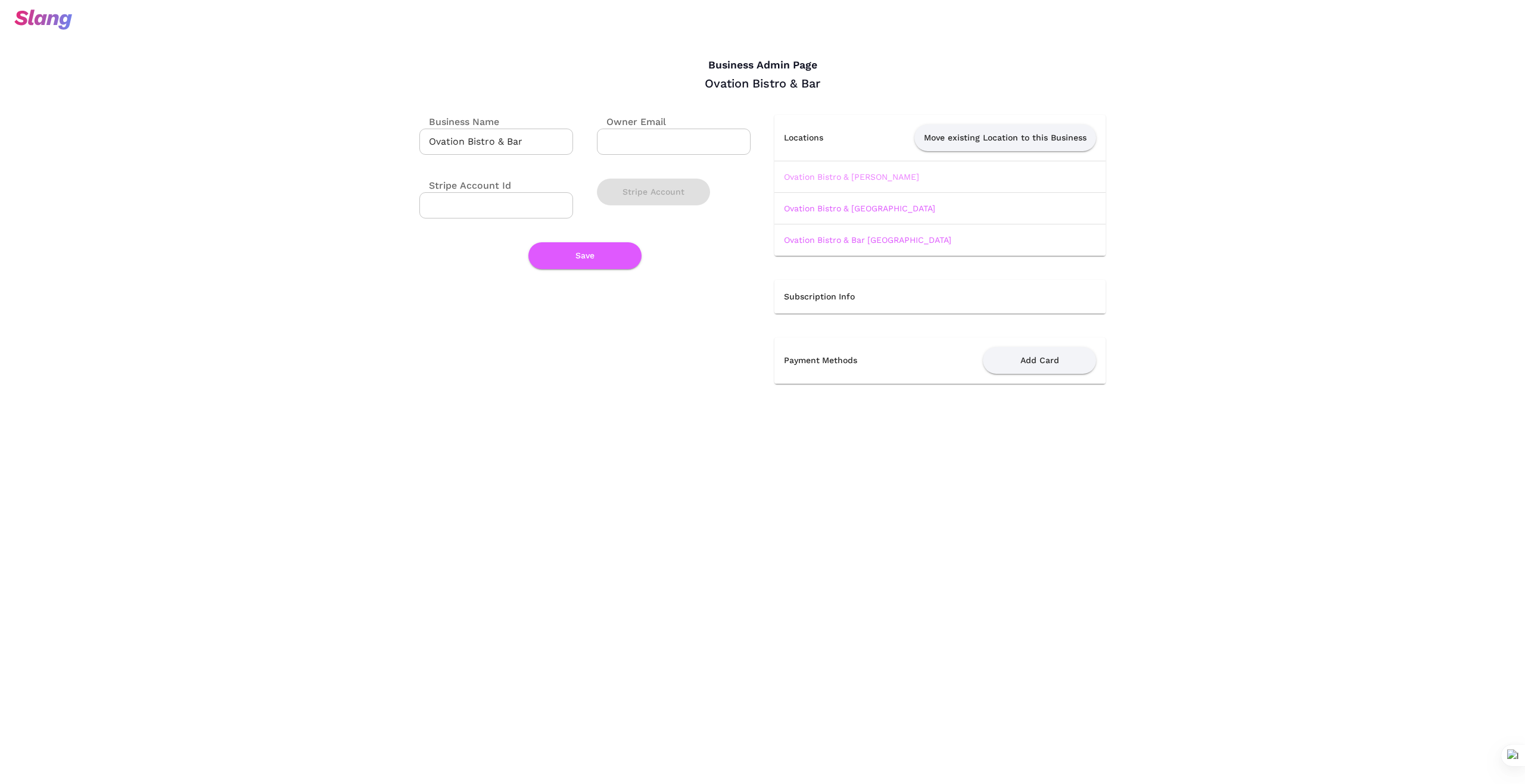
click at [863, 179] on link "Ovation Bistro & Bar Davenport" at bounding box center [852, 177] width 135 height 9
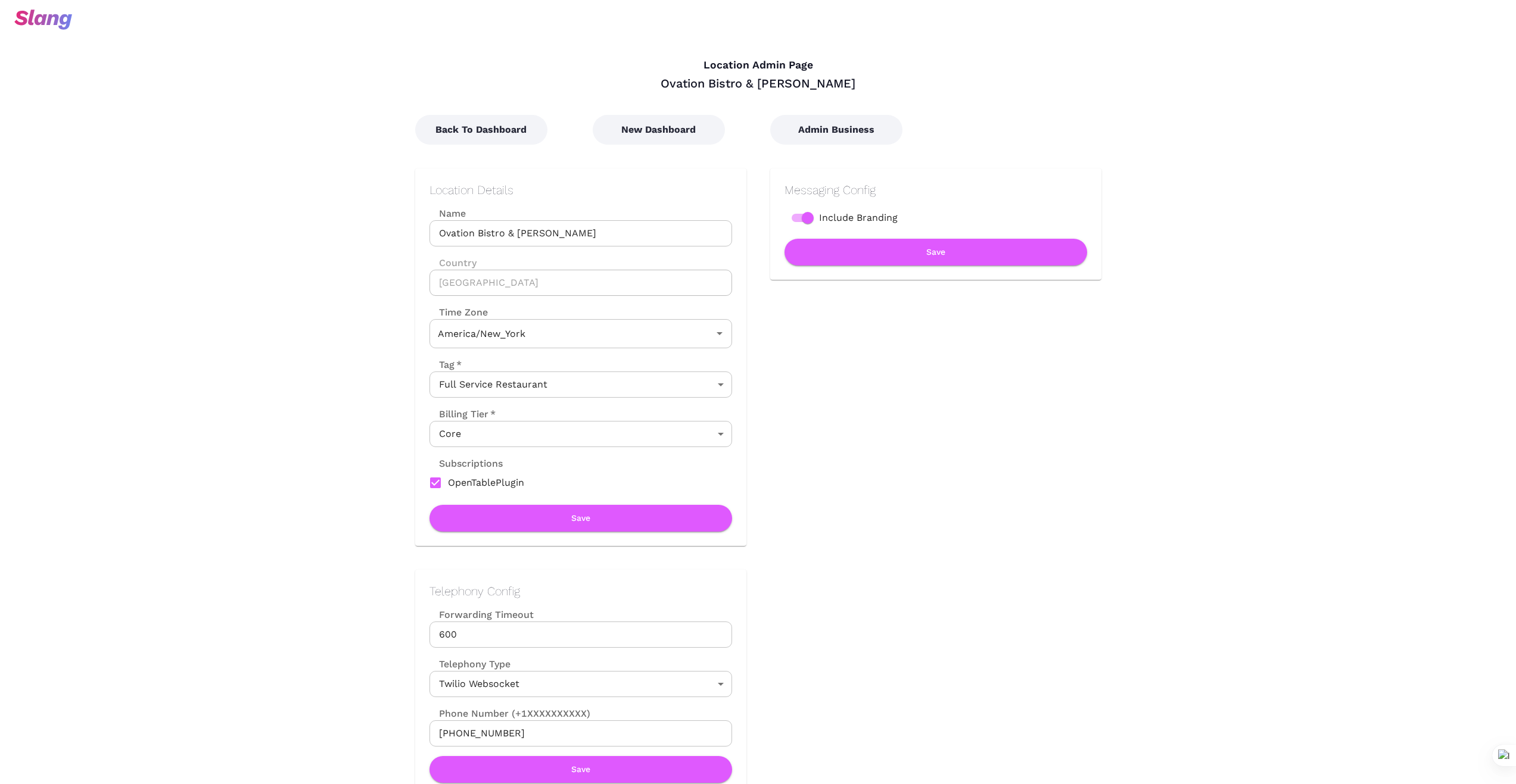
type input "Eastern Time"
drag, startPoint x: 860, startPoint y: 73, endPoint x: 657, endPoint y: 74, distance: 203.0
click at [657, 74] on div "Location Admin Page Ovation Bistro & Bar Davenport" at bounding box center [746, 62] width 710 height 56
copy div "Ovation Bistro & Bar Davenport"
drag, startPoint x: 276, startPoint y: 434, endPoint x: 269, endPoint y: 460, distance: 26.9
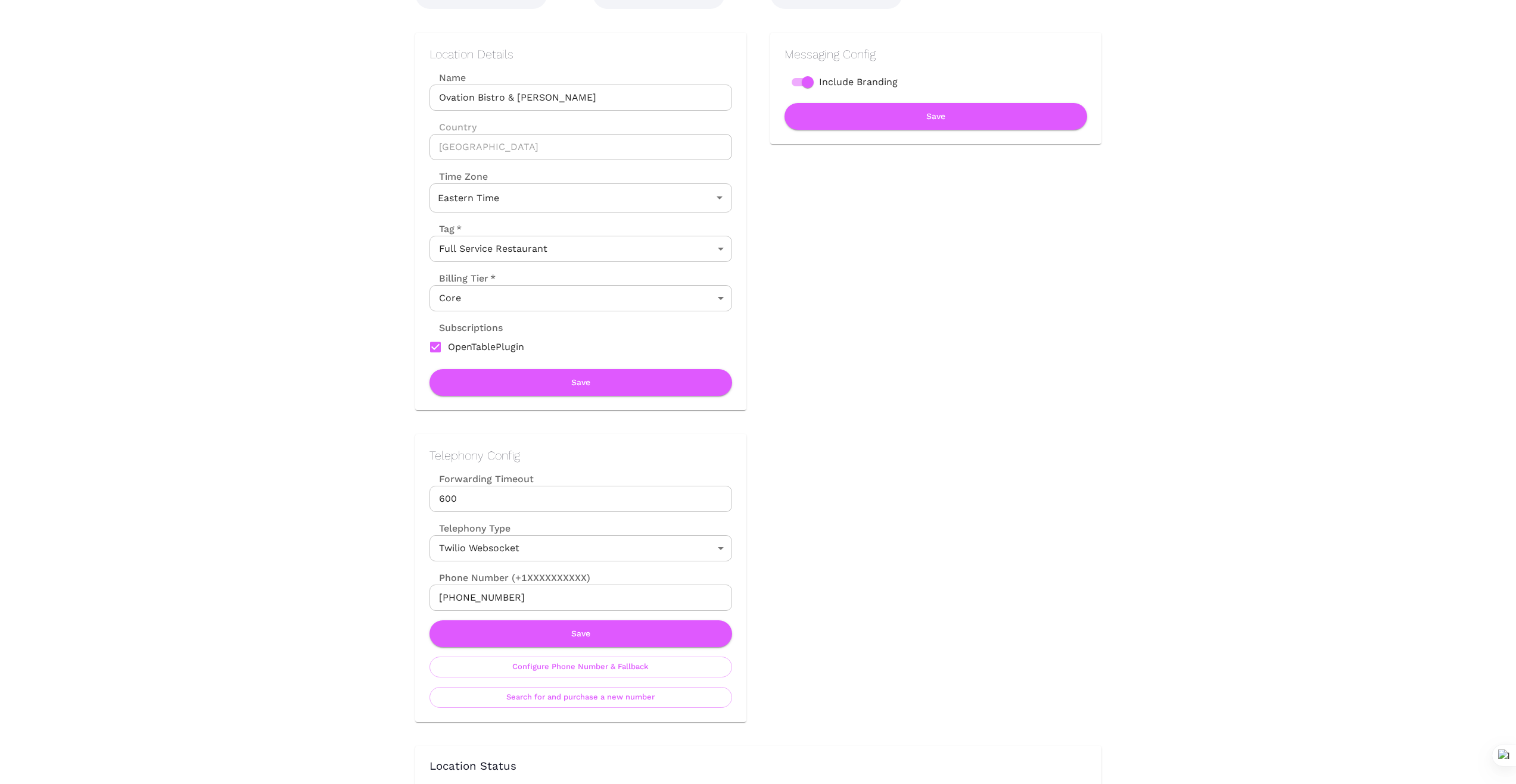
scroll to position [139, 0]
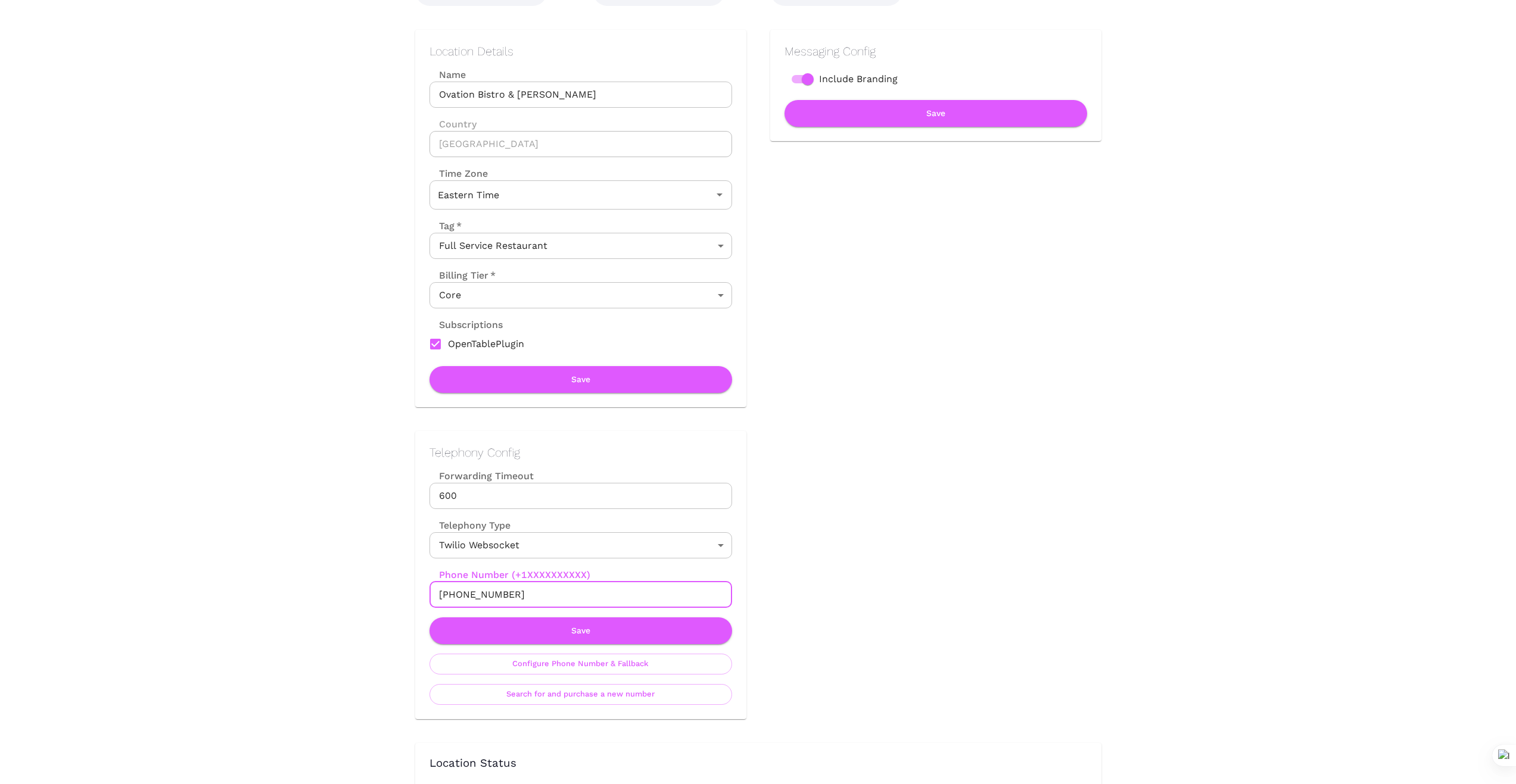
drag, startPoint x: 520, startPoint y: 592, endPoint x: 383, endPoint y: 591, distance: 137.0
drag, startPoint x: 1070, startPoint y: 559, endPoint x: 648, endPoint y: 610, distance: 425.1
drag, startPoint x: 519, startPoint y: 599, endPoint x: 297, endPoint y: 597, distance: 222.0
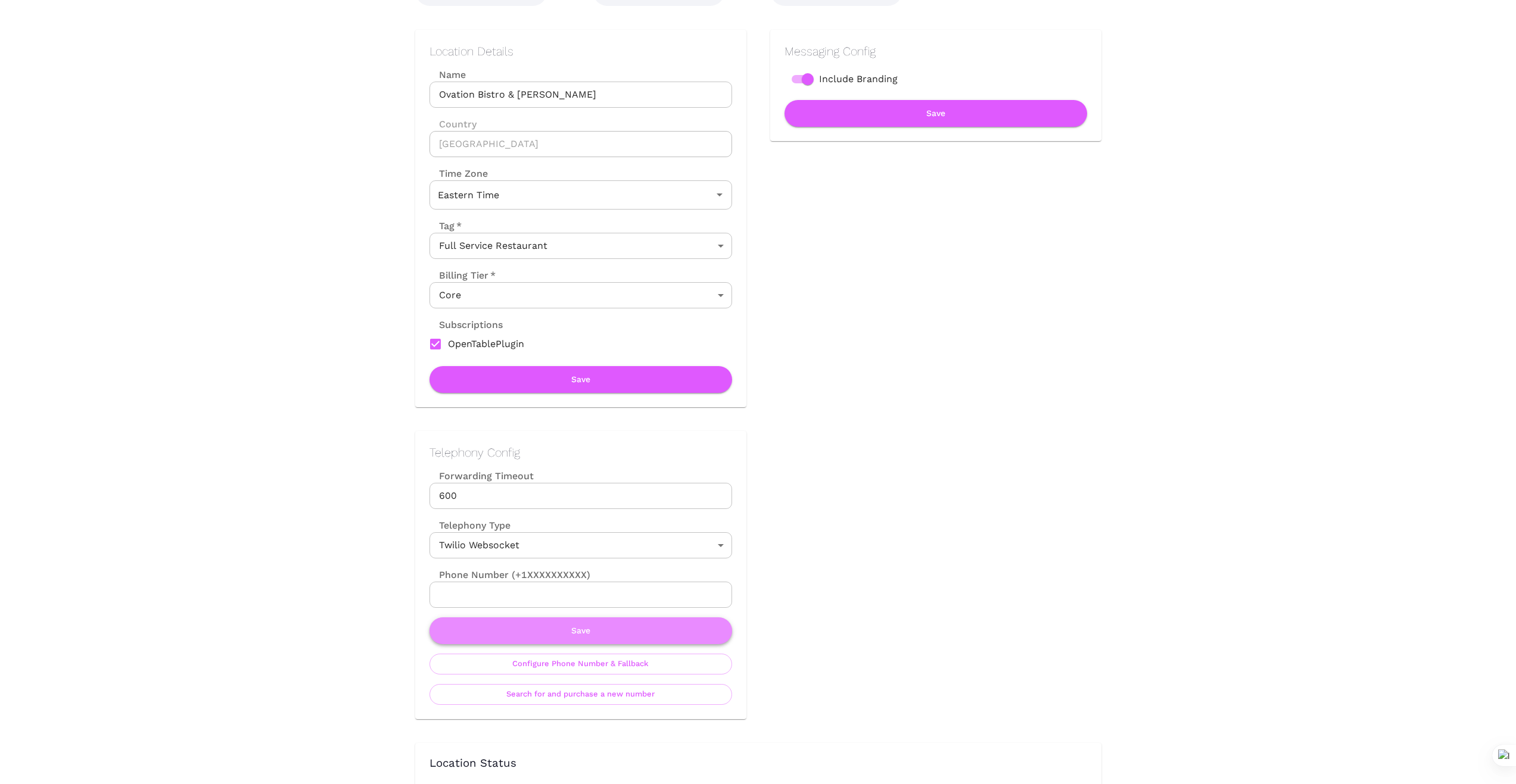
click at [574, 639] on button "Save" at bounding box center [581, 631] width 302 height 27
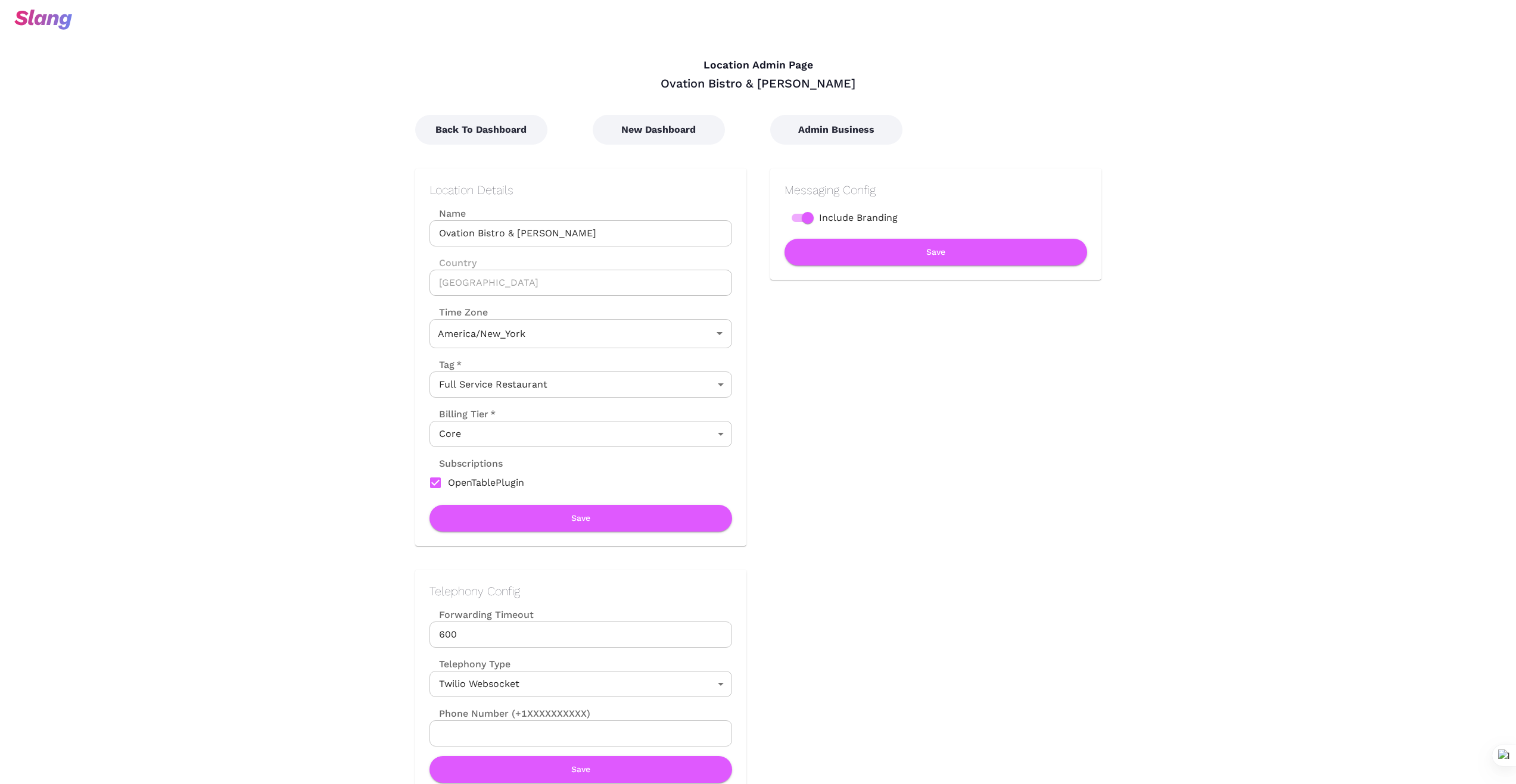
type input "Eastern Time"
click at [668, 129] on button "New Dashboard" at bounding box center [658, 129] width 132 height 30
type input "Eastern Time"
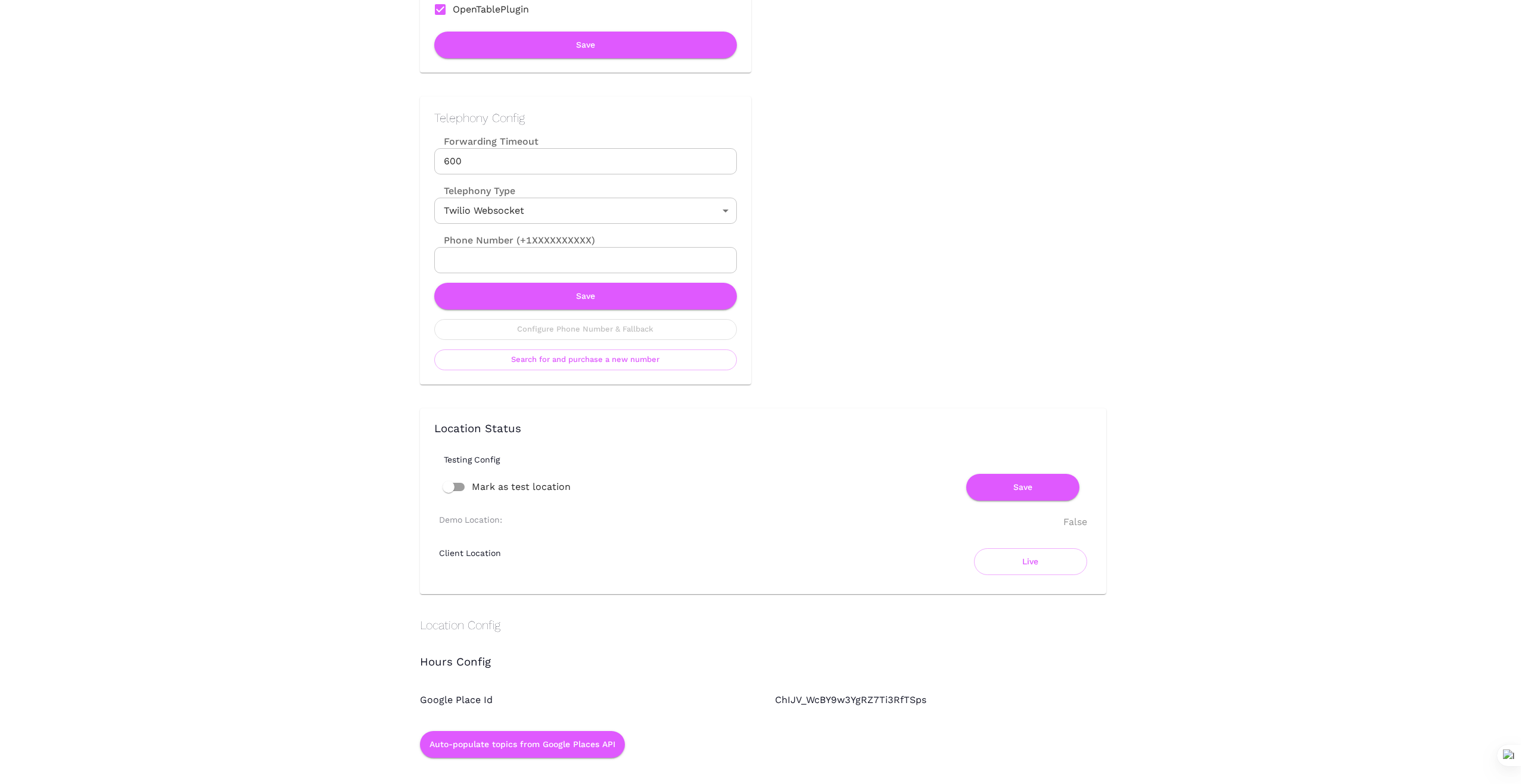
scroll to position [477, 0]
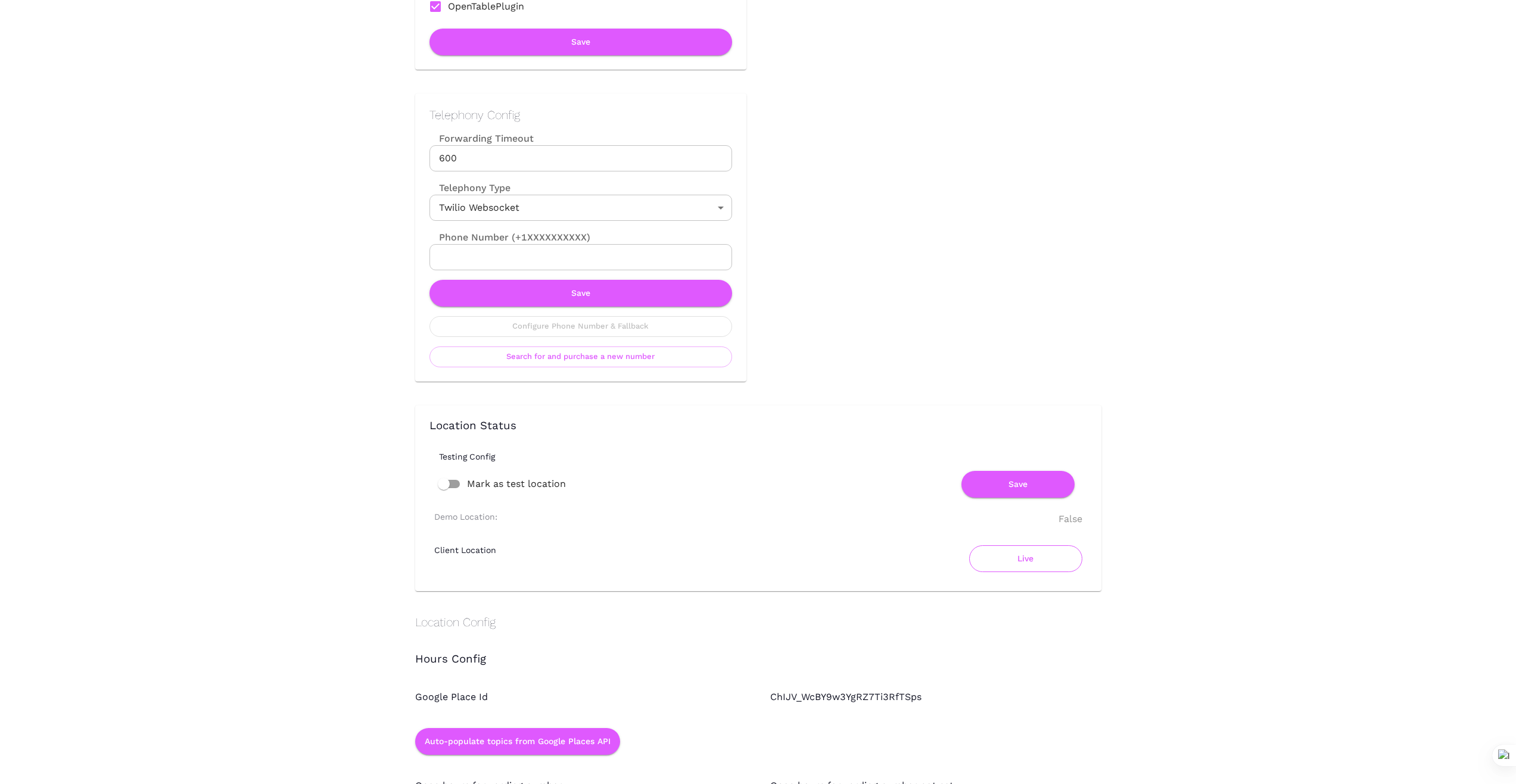
click at [1026, 565] on button "Live" at bounding box center [1025, 559] width 113 height 27
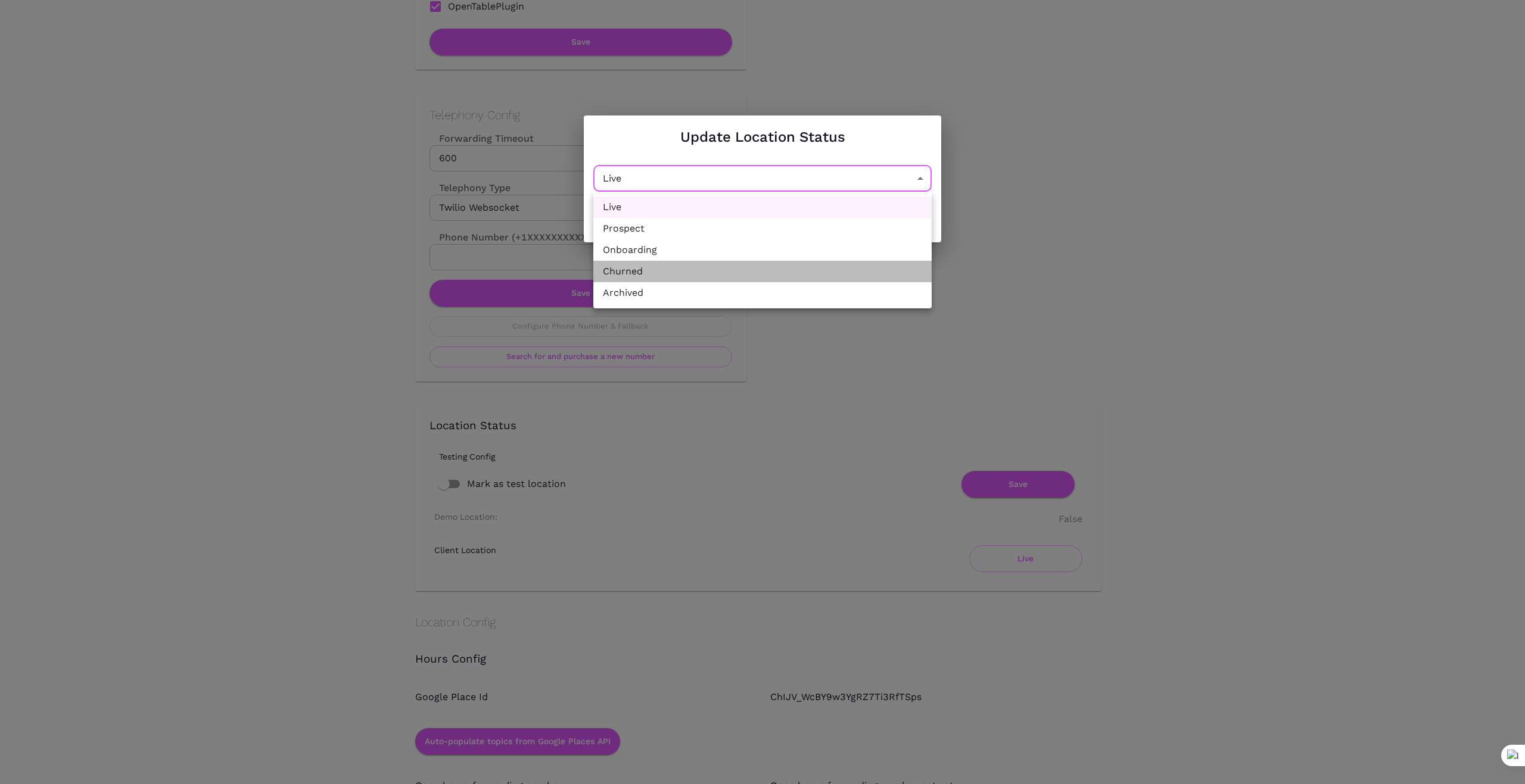
click at [721, 269] on li "Churned" at bounding box center [762, 272] width 338 height 22
type input "Churned"
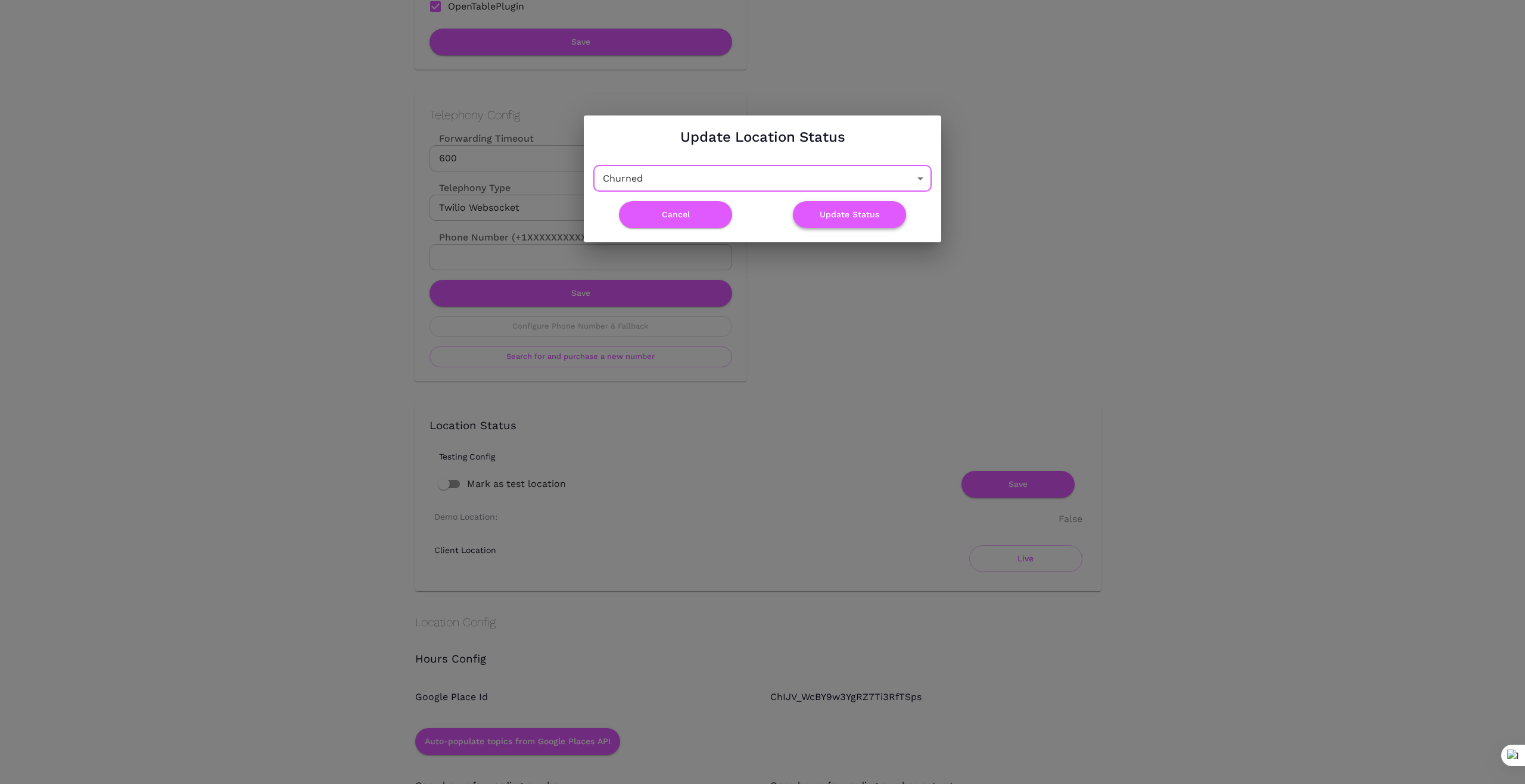
click at [835, 218] on button "Update Status" at bounding box center [850, 214] width 113 height 27
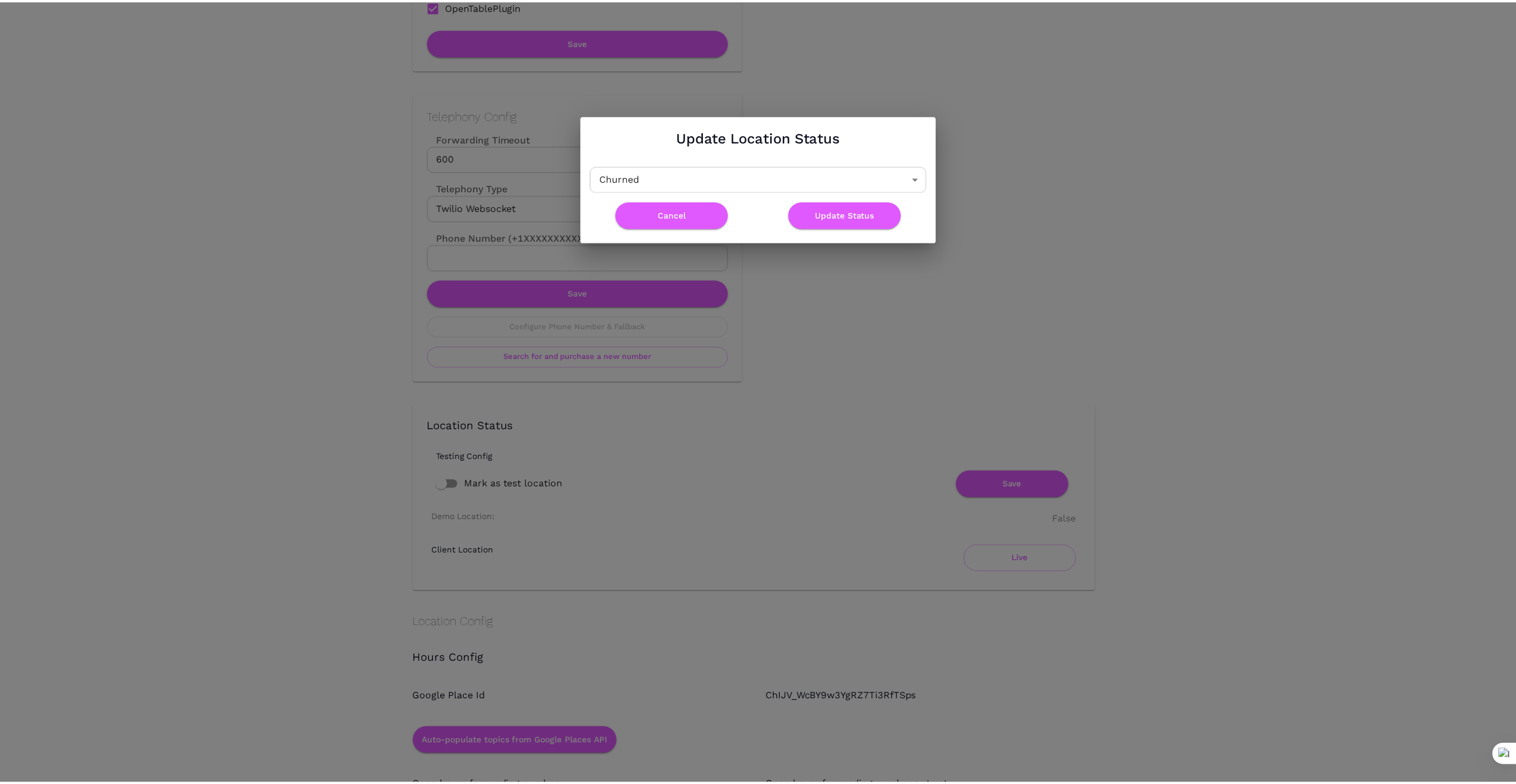
scroll to position [0, 0]
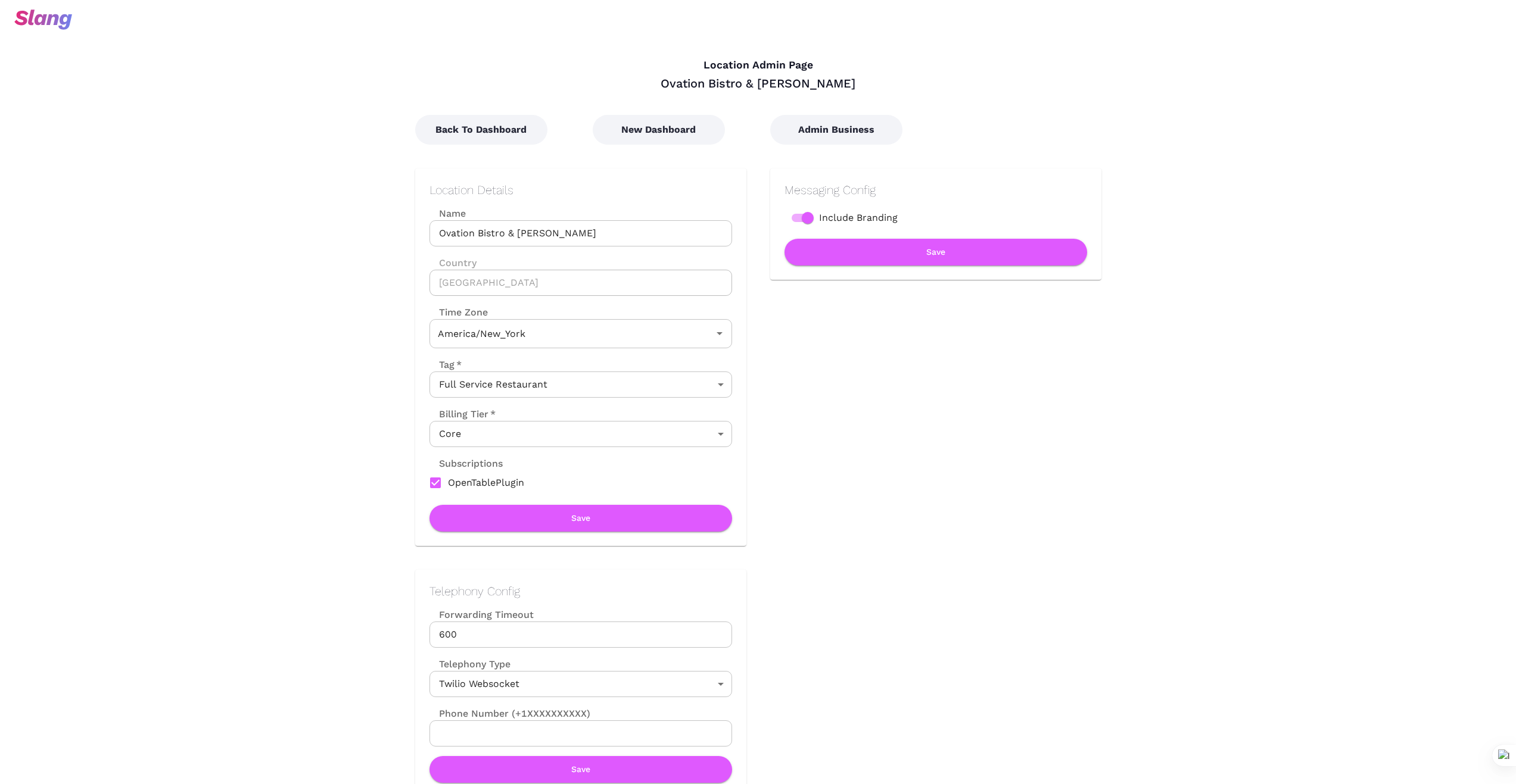
type input "Eastern Time"
drag, startPoint x: 484, startPoint y: 125, endPoint x: 463, endPoint y: 154, distance: 35.8
click at [483, 126] on button "Back To Dashboard" at bounding box center [481, 129] width 132 height 30
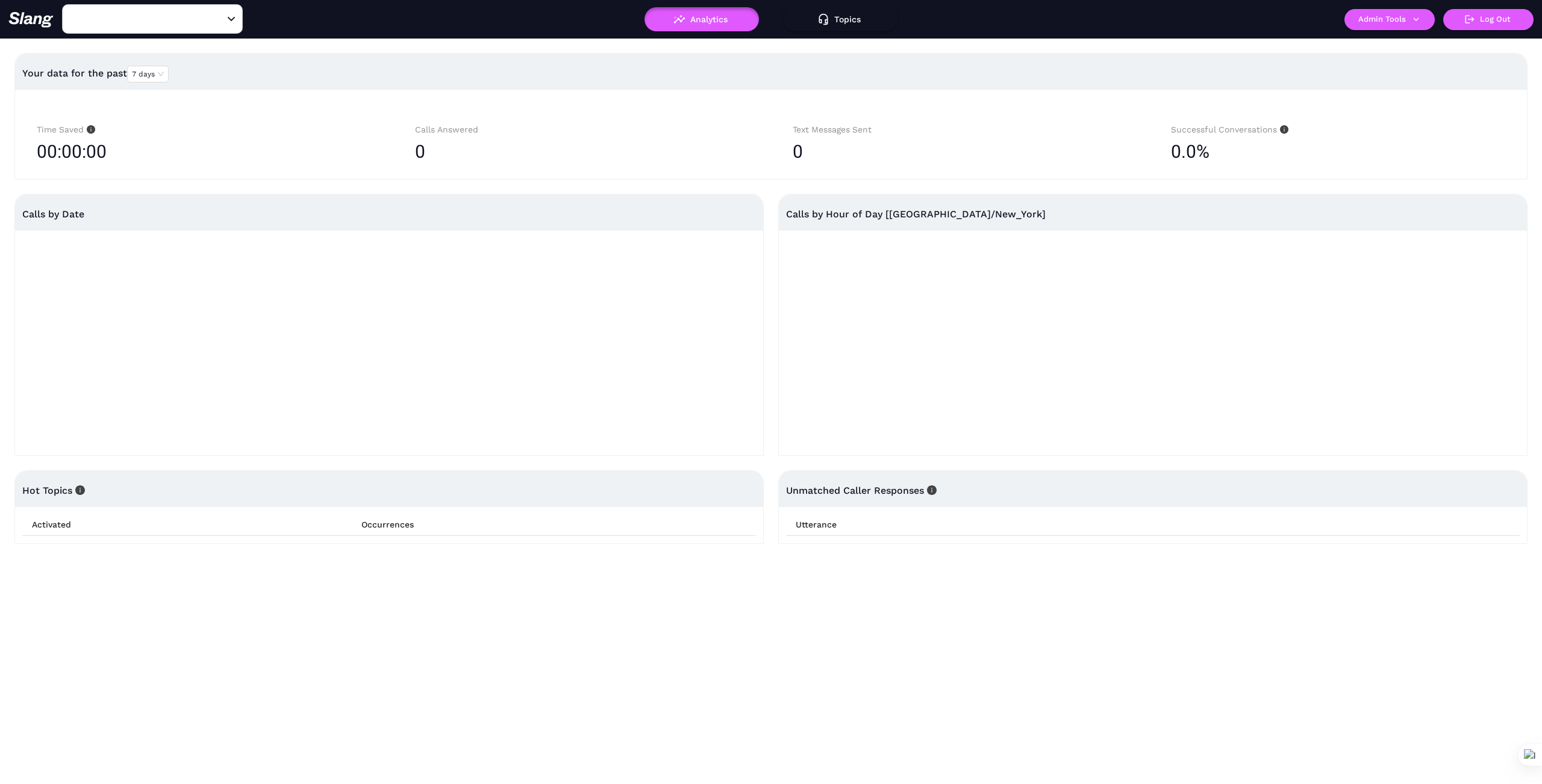
type input "Ovation Bistro & [PERSON_NAME]"
click at [1421, 19] on icon "button" at bounding box center [1416, 19] width 11 height 11
click at [1394, 48] on link "Manage current business" at bounding box center [1413, 46] width 118 height 15
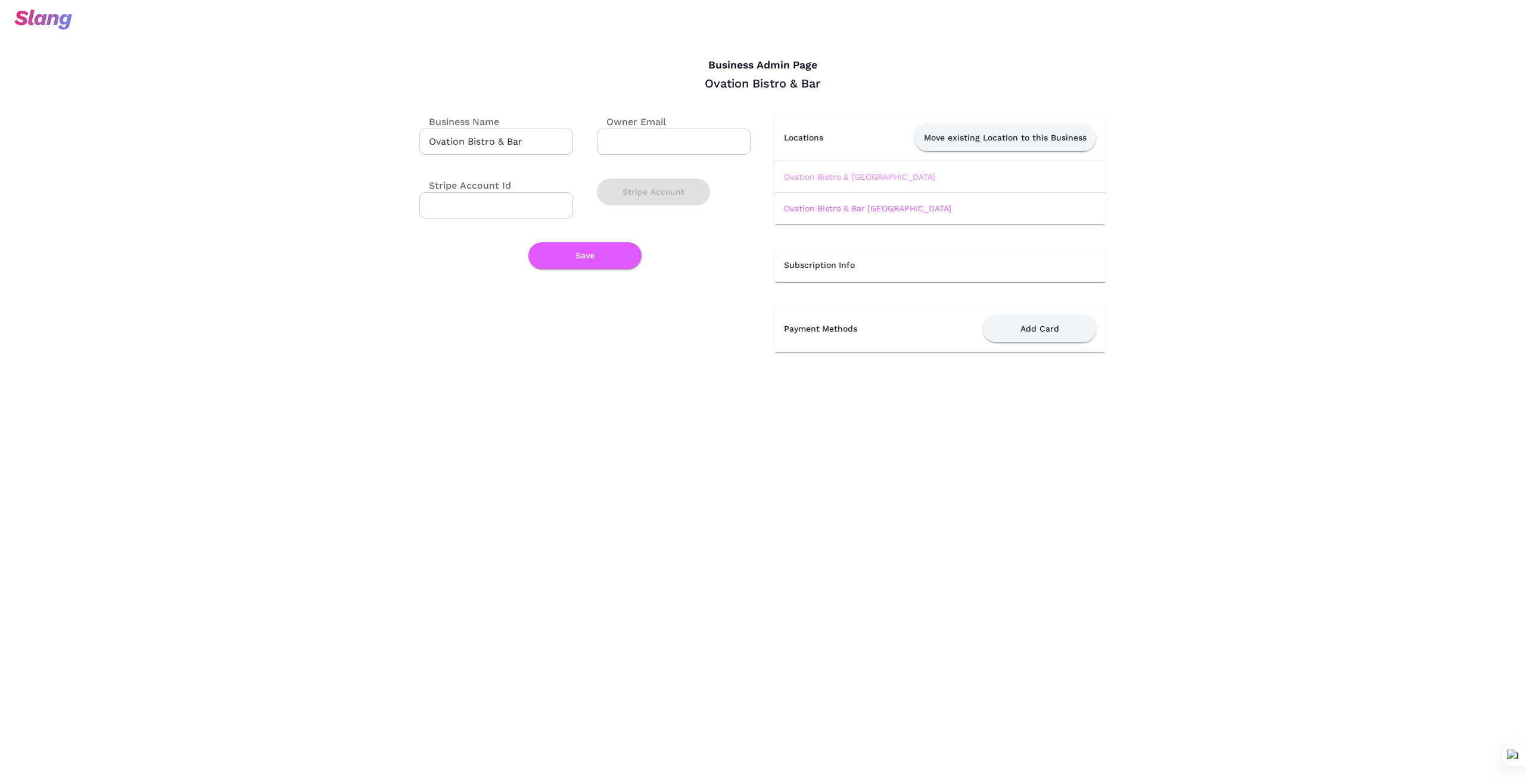
click at [847, 179] on link "Ovation Bistro & [GEOGRAPHIC_DATA]" at bounding box center [860, 177] width 151 height 9
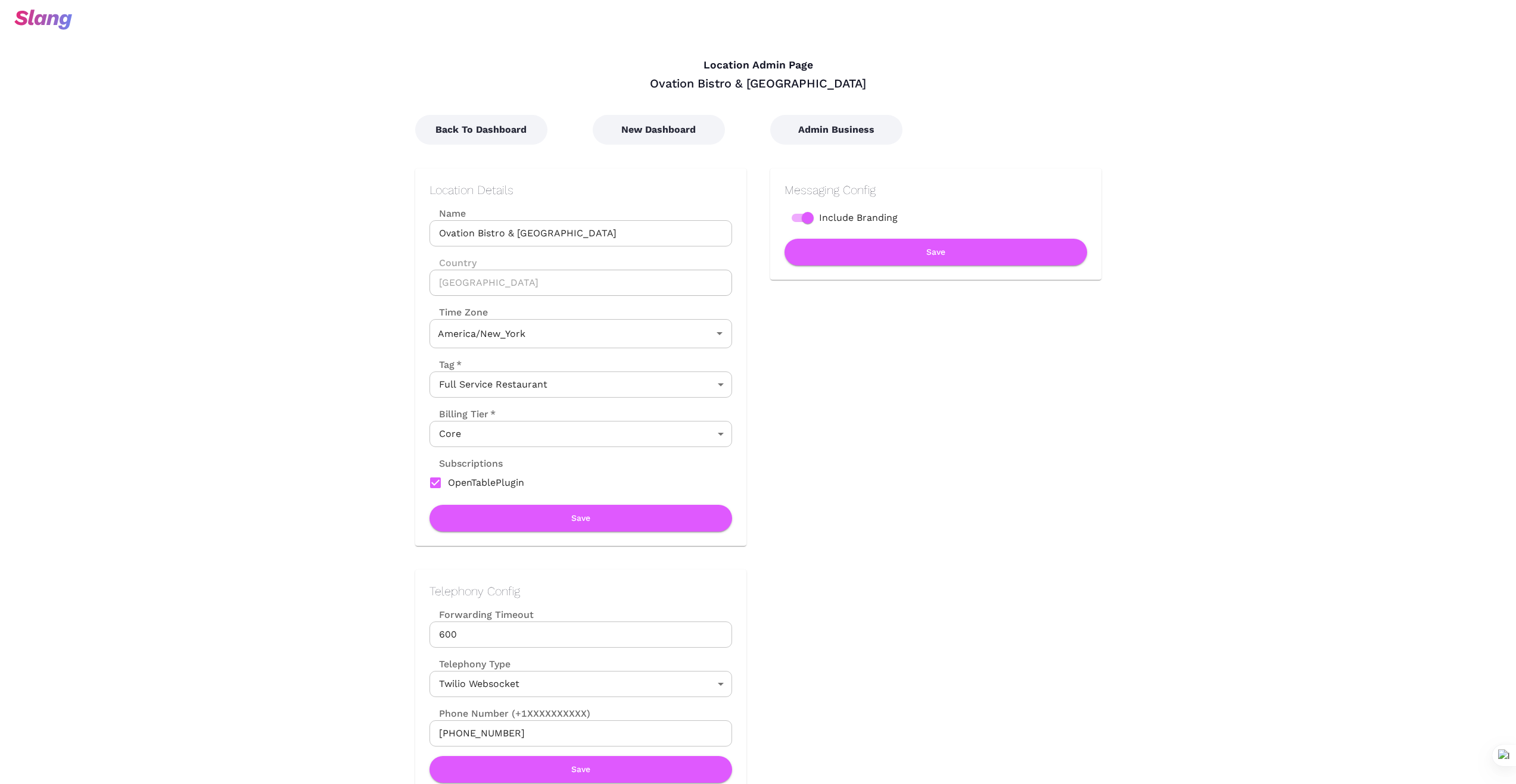
type input "Eastern Time"
drag, startPoint x: 673, startPoint y: 81, endPoint x: 850, endPoint y: 80, distance: 177.0
click at [850, 80] on div "Ovation Bistro & [GEOGRAPHIC_DATA]" at bounding box center [758, 83] width 686 height 15
copy div "Ovation Bistro & [GEOGRAPHIC_DATA]"
drag, startPoint x: 876, startPoint y: 411, endPoint x: 879, endPoint y: 419, distance: 8.5
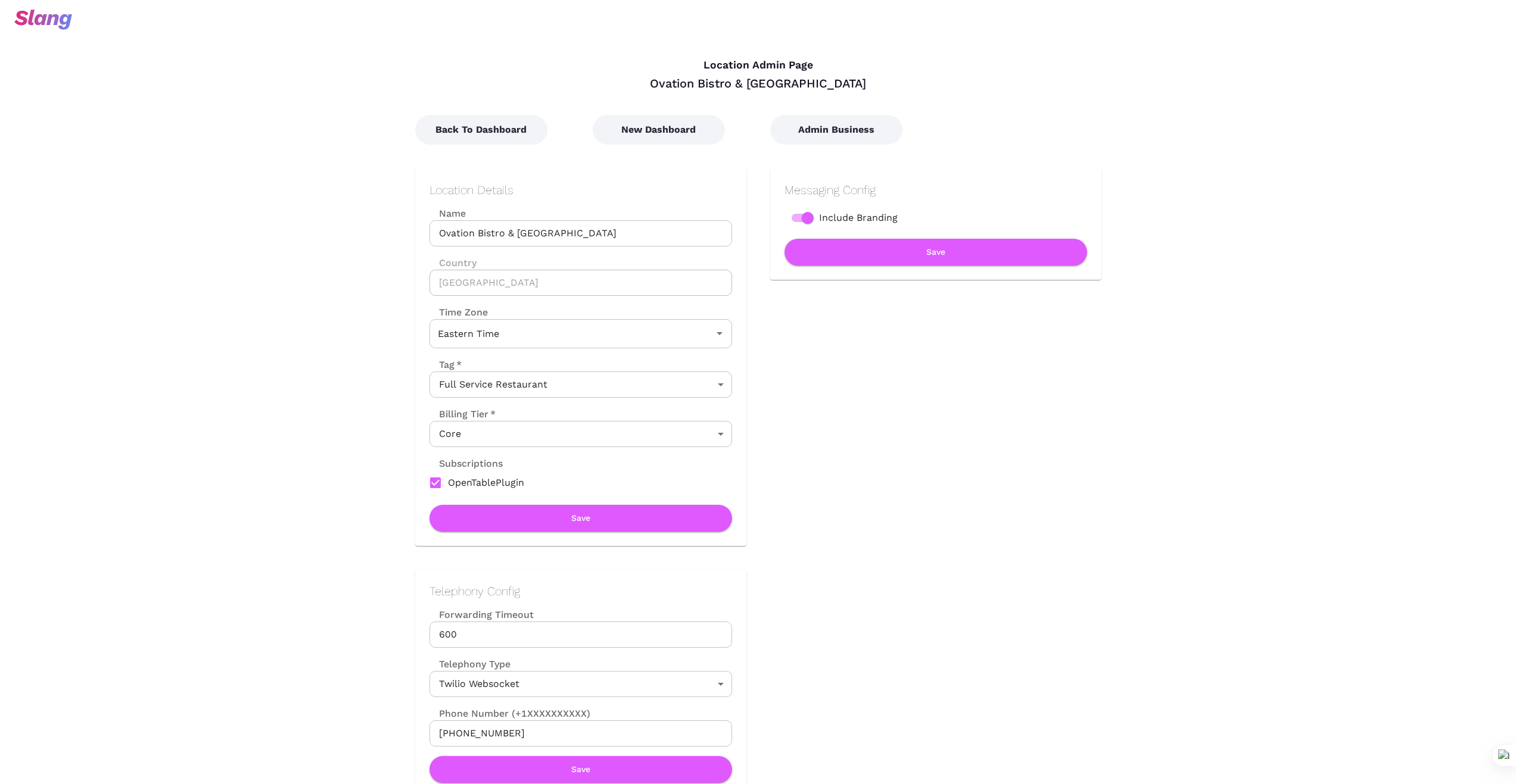
click at [876, 411] on div "Messaging Config Include Branding Save" at bounding box center [924, 345] width 355 height 401
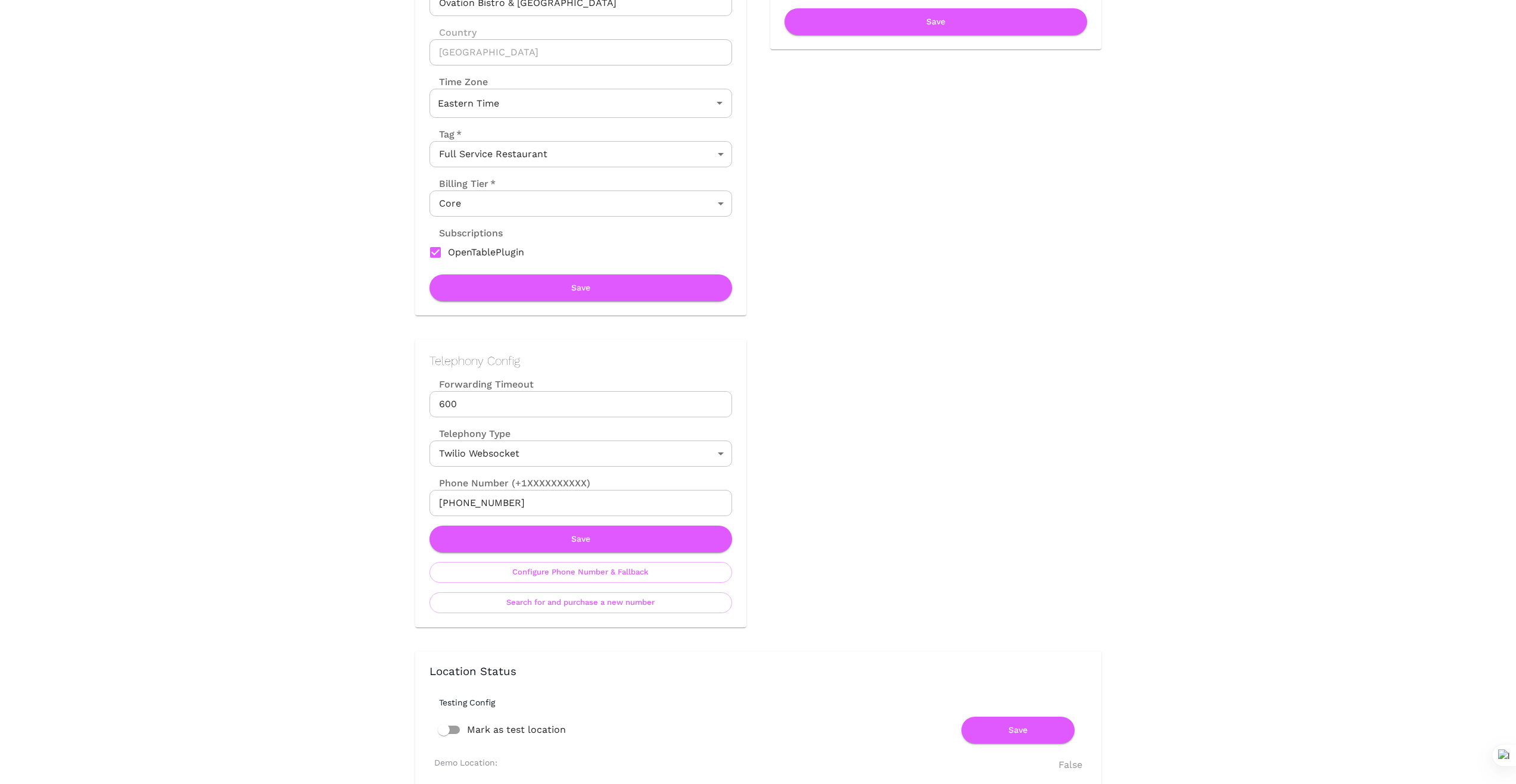
scroll to position [238, 0]
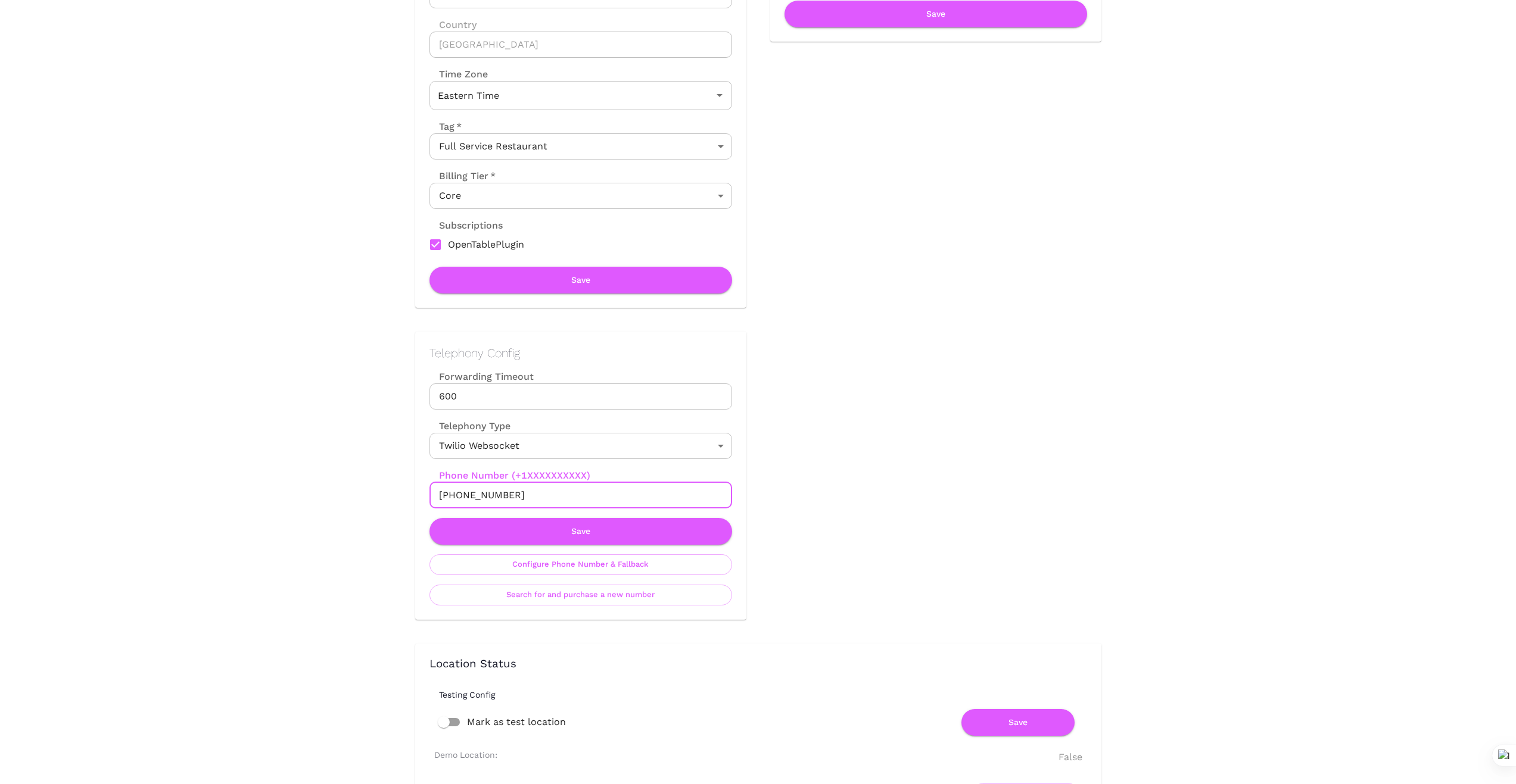
drag, startPoint x: 523, startPoint y: 493, endPoint x: 411, endPoint y: 488, distance: 112.1
click at [413, 488] on div "Telephony Config Forwarding Timeout 600 Forwarding Timeout Telephony Type Twili…" at bounding box center [568, 464] width 355 height 312
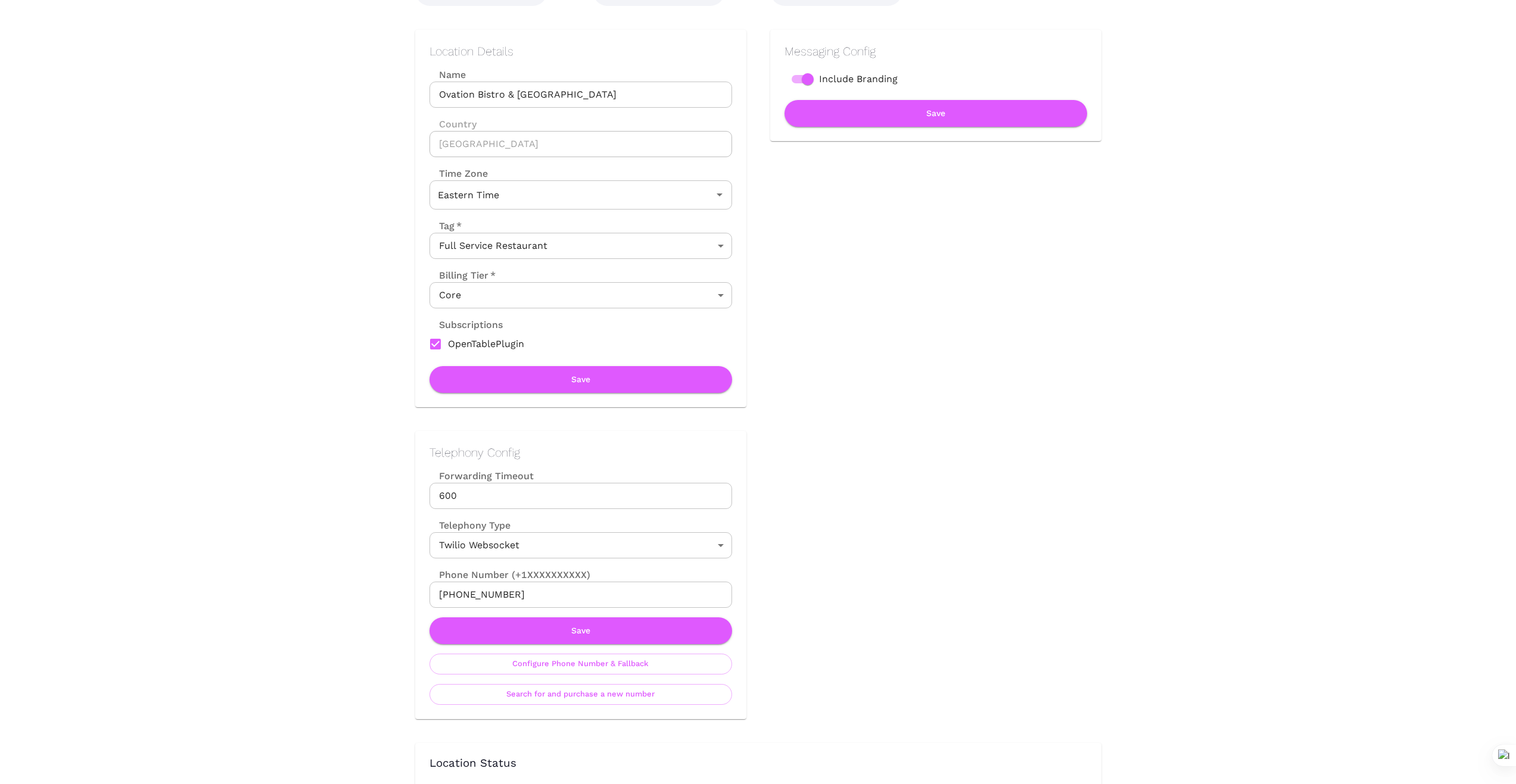
scroll to position [179, 0]
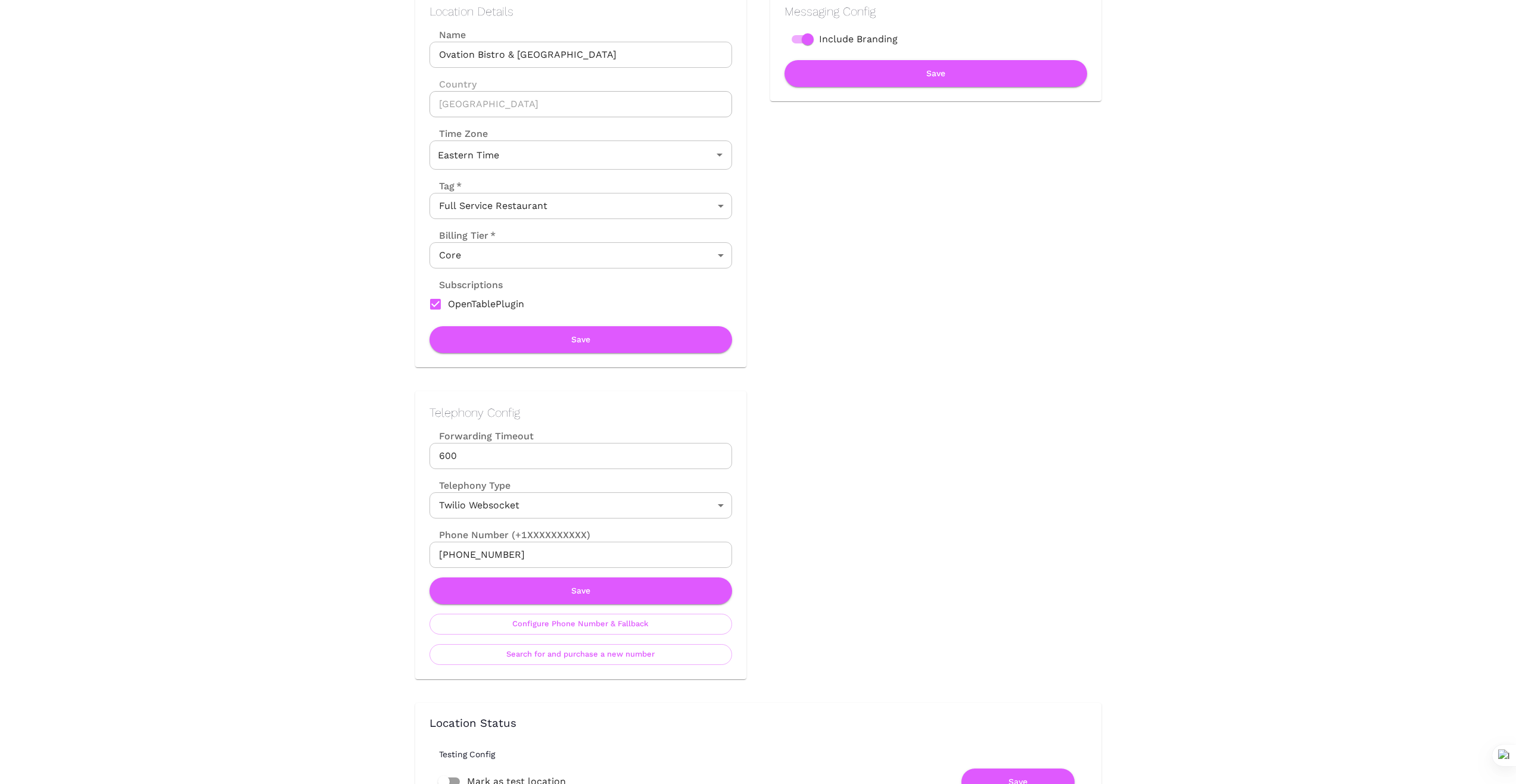
drag, startPoint x: 304, startPoint y: 635, endPoint x: 310, endPoint y: 632, distance: 6.7
drag, startPoint x: 512, startPoint y: 559, endPoint x: 400, endPoint y: 543, distance: 113.1
click at [408, 549] on div "Telephony Config Forwarding Timeout 600 Forwarding Timeout Telephony Type Twili…" at bounding box center [568, 523] width 355 height 312
click at [600, 599] on button "Save" at bounding box center [581, 591] width 302 height 27
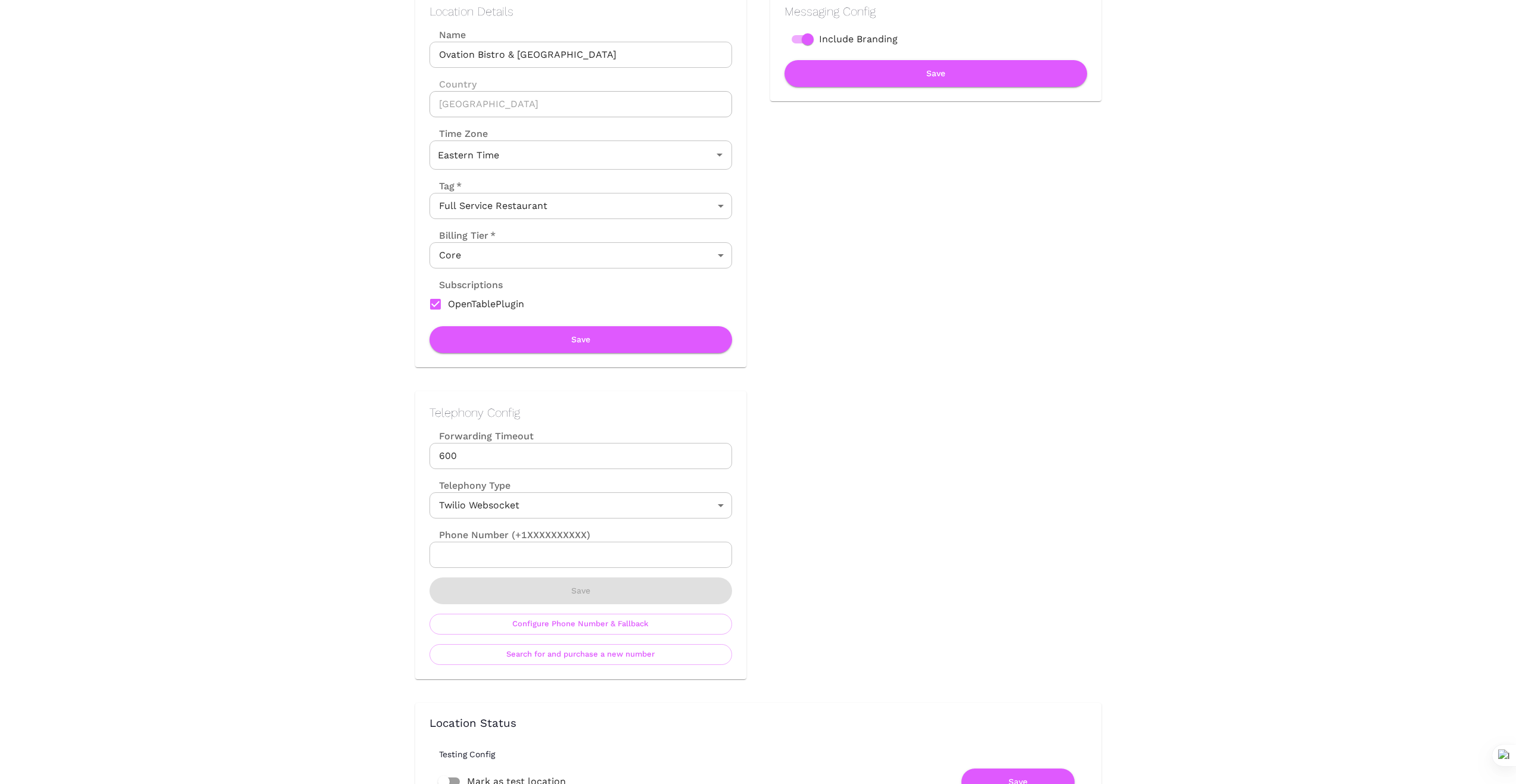
scroll to position [0, 0]
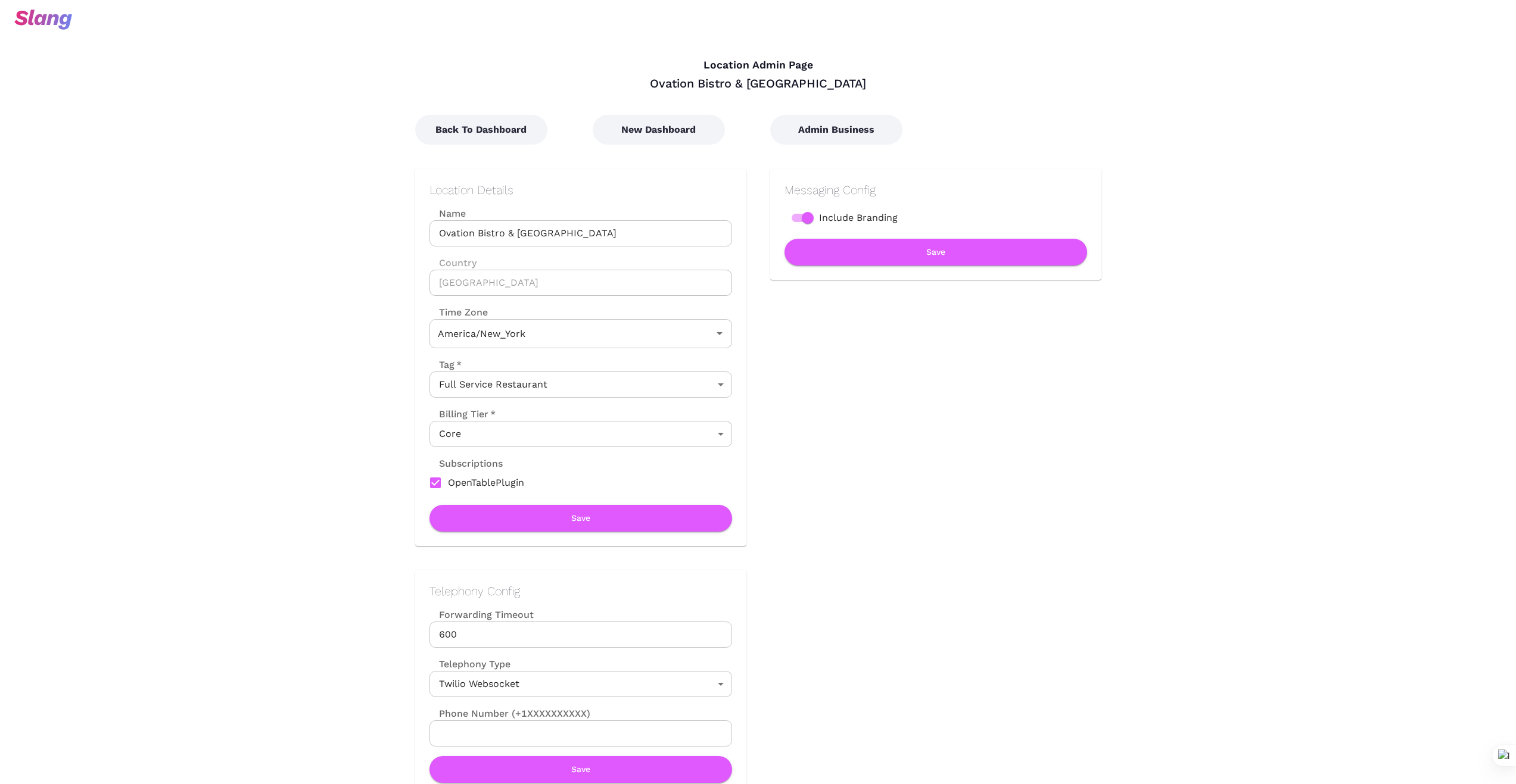
type input "Eastern Time"
click at [677, 130] on button "New Dashboard" at bounding box center [658, 129] width 132 height 30
type input "Eastern Time"
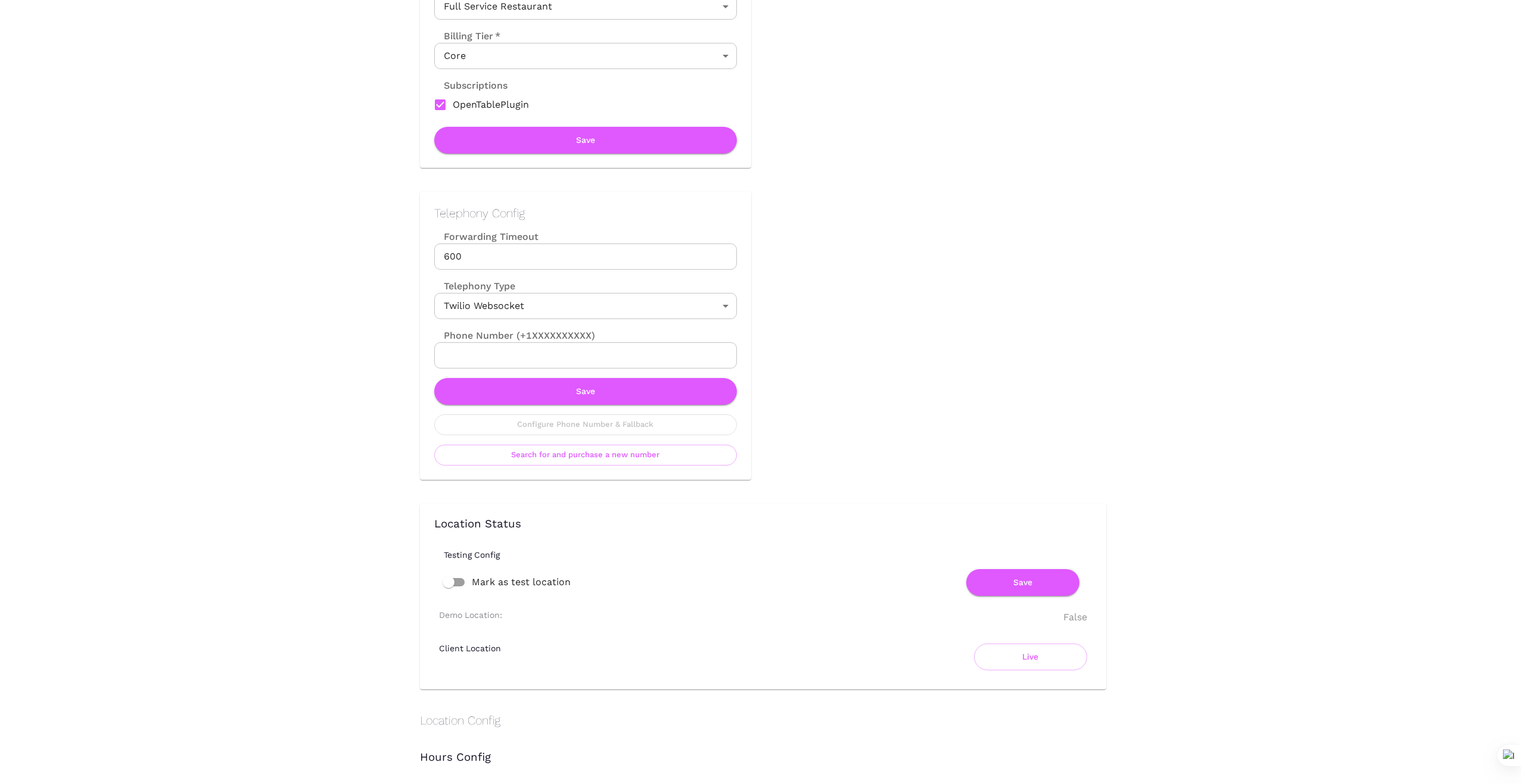
scroll to position [397, 0]
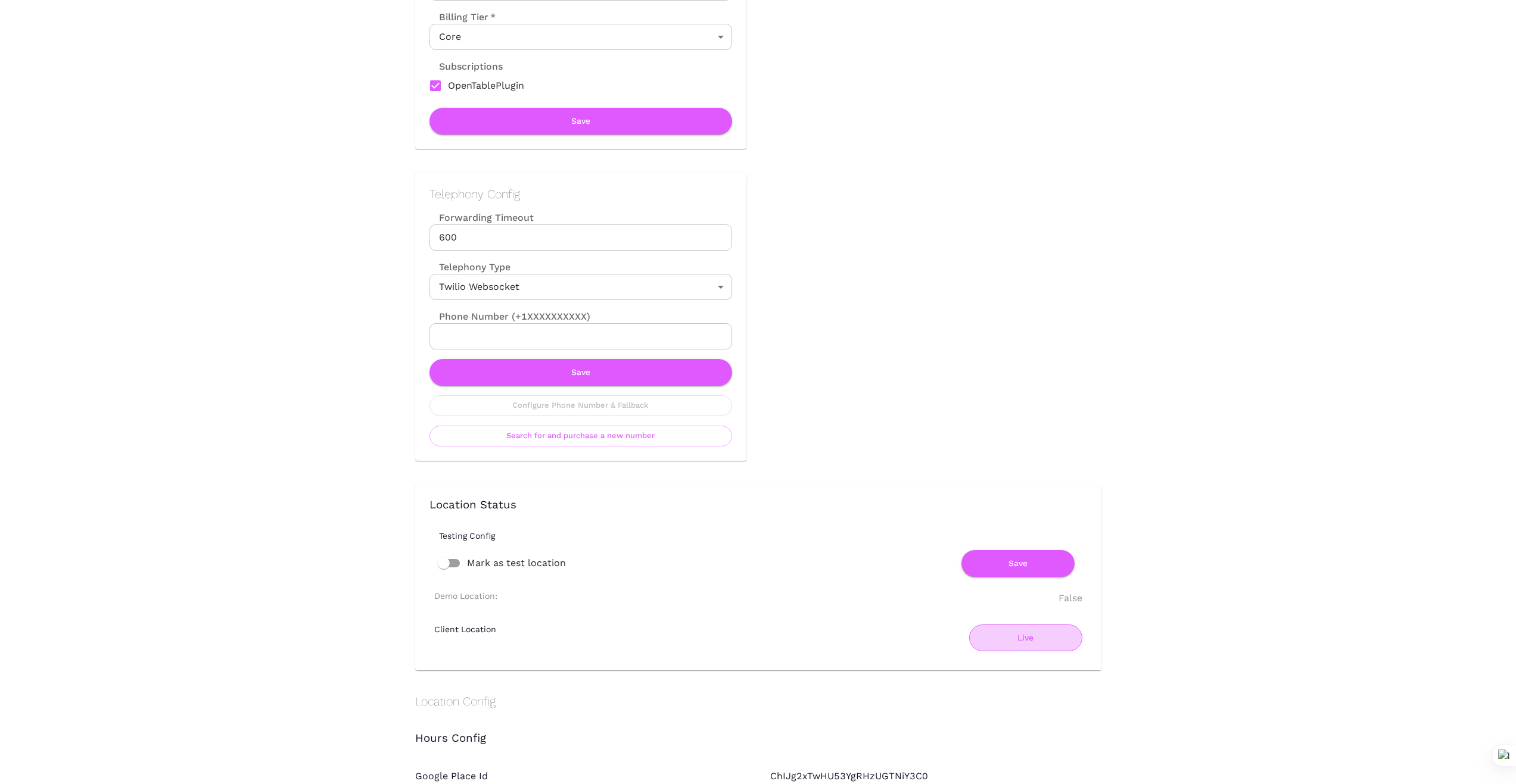
click at [1025, 641] on button "Live" at bounding box center [1025, 638] width 113 height 27
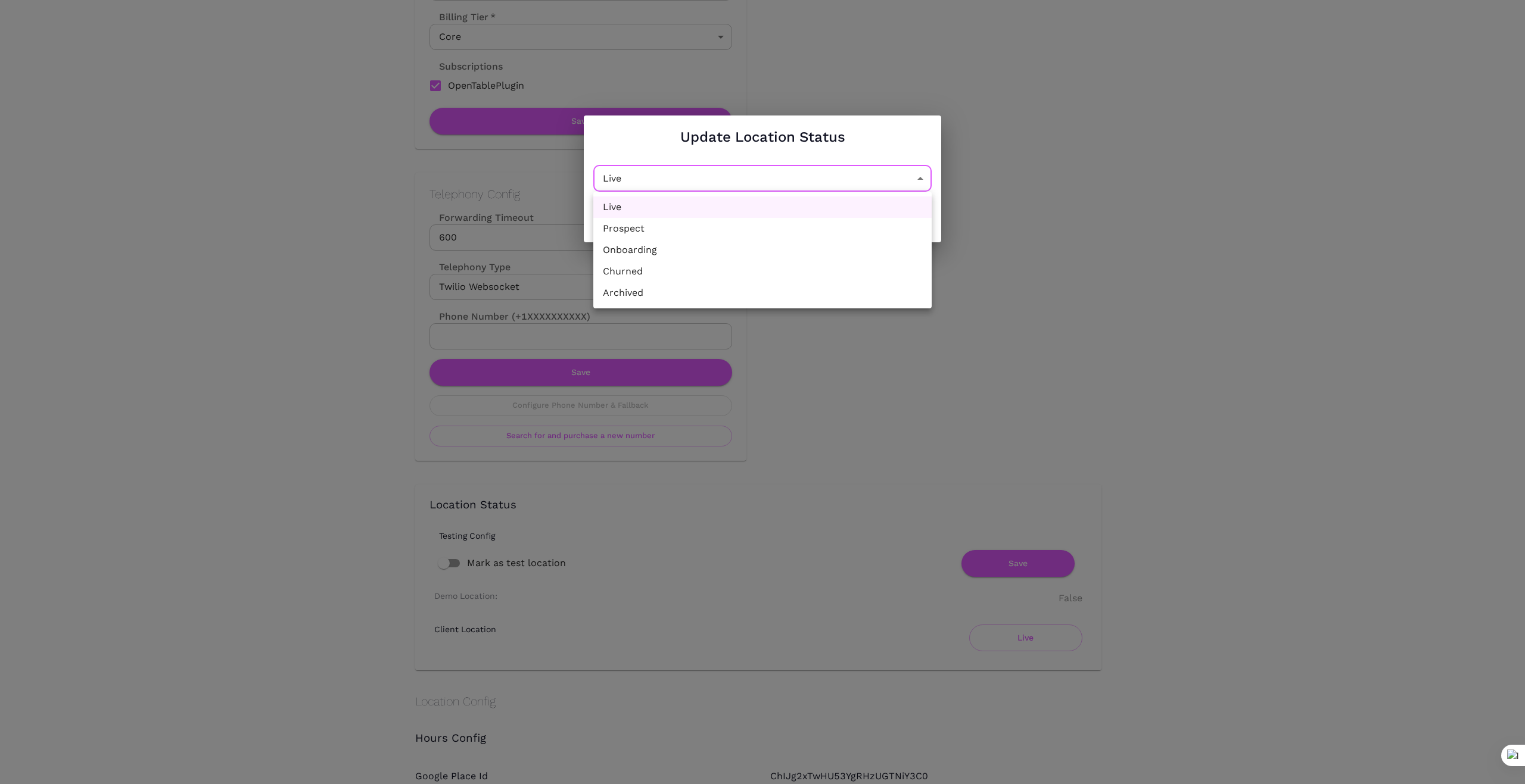
drag, startPoint x: 922, startPoint y: 179, endPoint x: 885, endPoint y: 184, distance: 37.3
click at [669, 272] on li "Churned" at bounding box center [762, 272] width 338 height 22
type input "Churned"
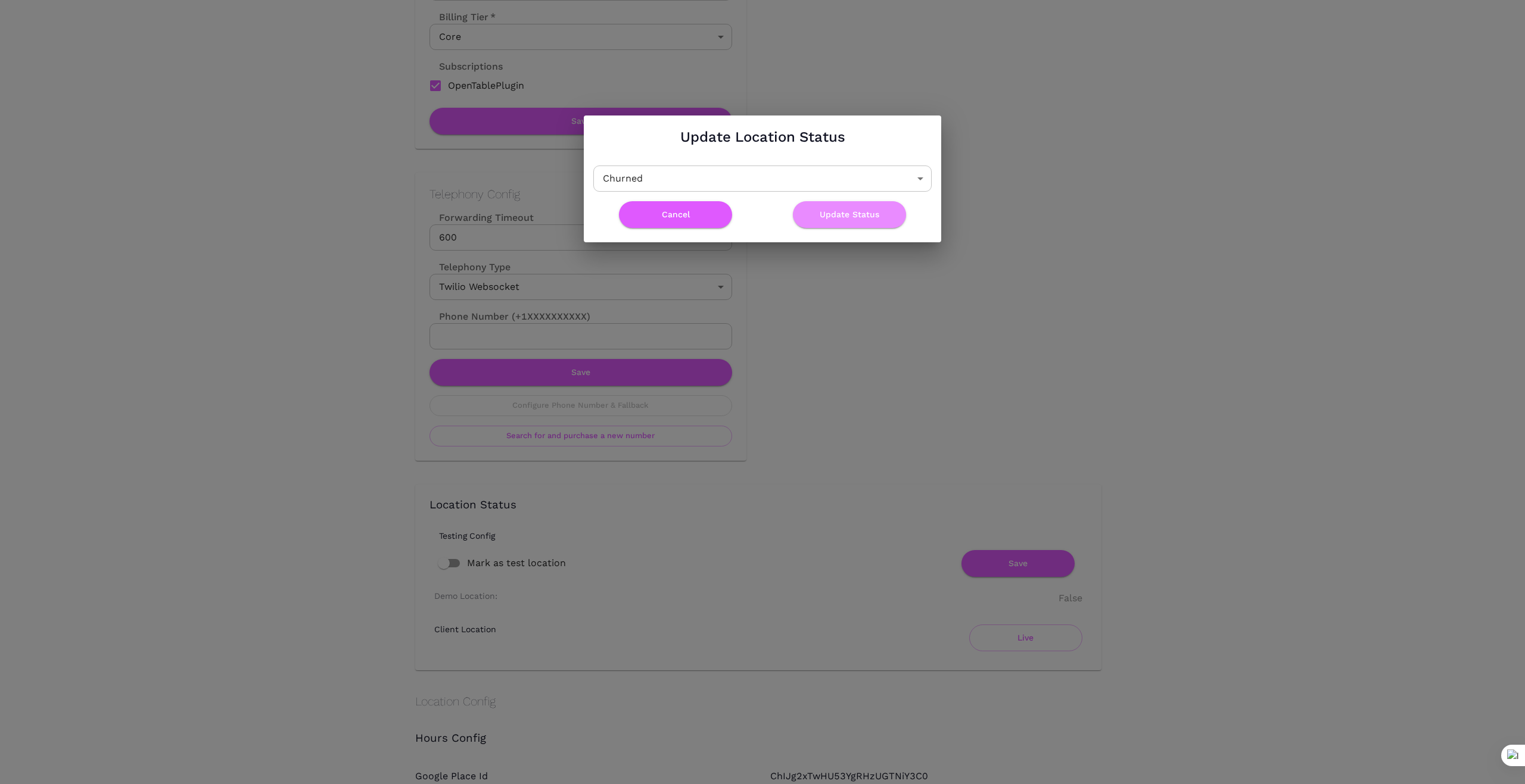
drag, startPoint x: 858, startPoint y: 213, endPoint x: 916, endPoint y: 296, distance: 101.3
click at [857, 214] on button "Update Status" at bounding box center [850, 214] width 113 height 27
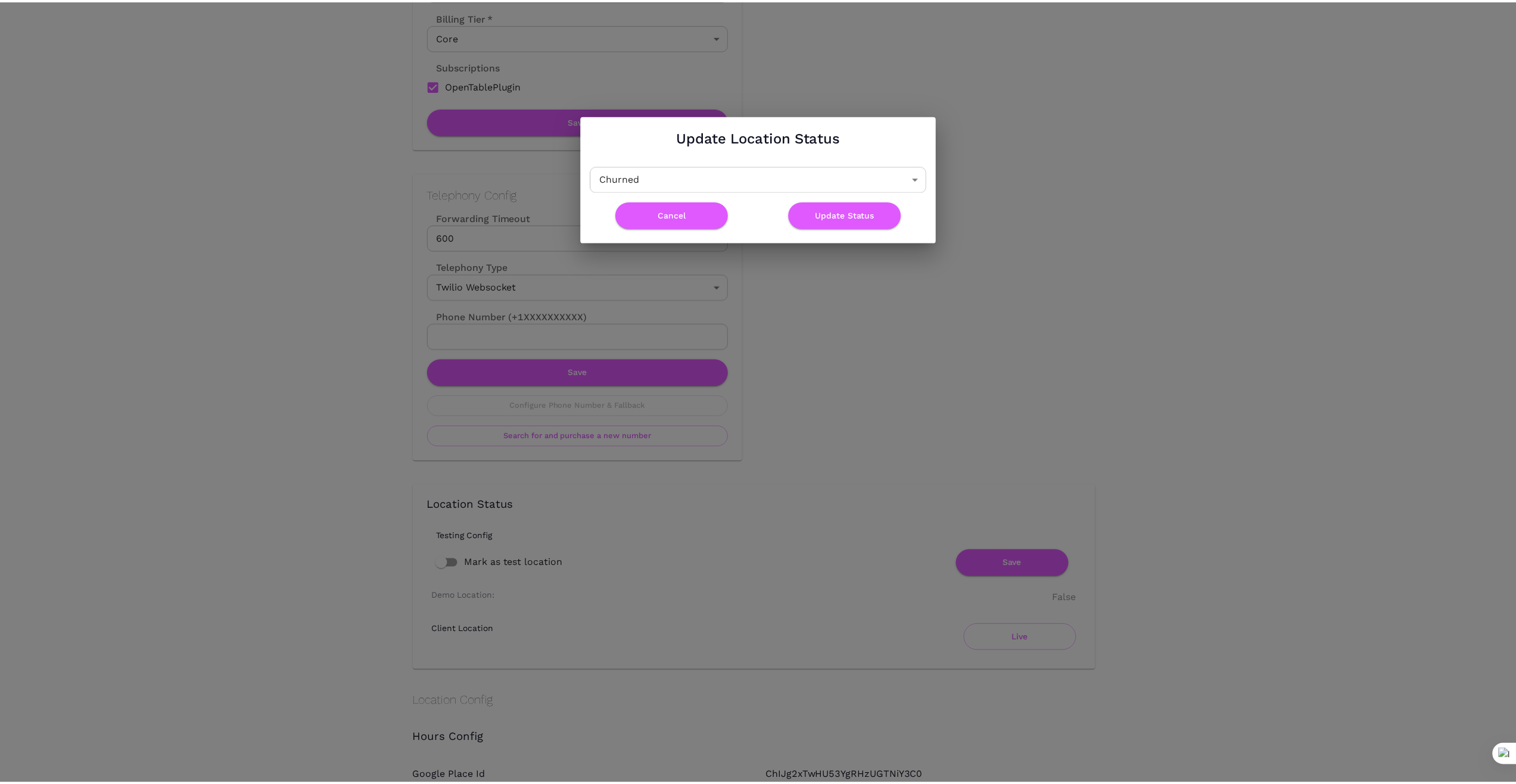
scroll to position [0, 0]
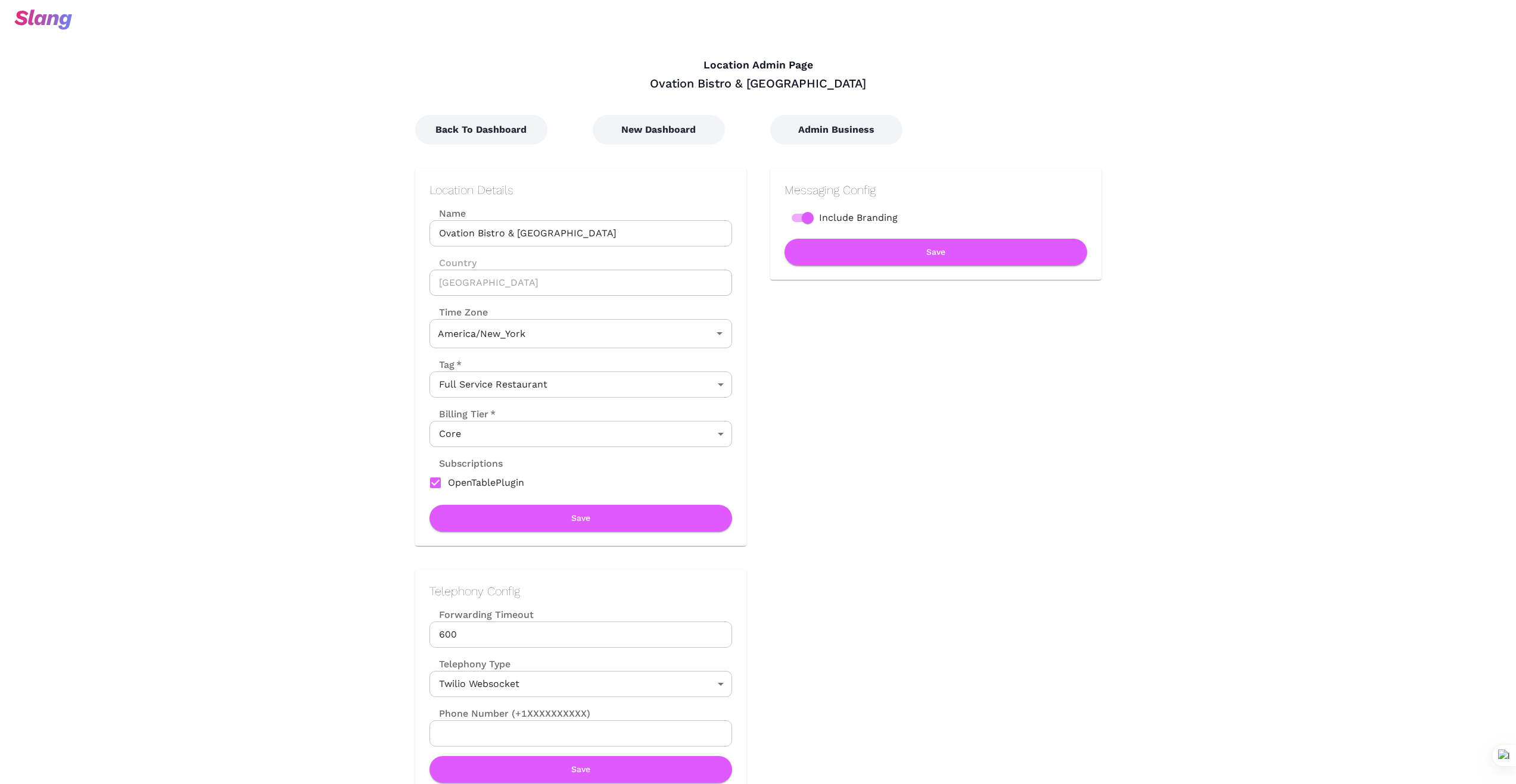
type input "Eastern Time"
click at [497, 137] on button "Back To Dashboard" at bounding box center [481, 129] width 132 height 30
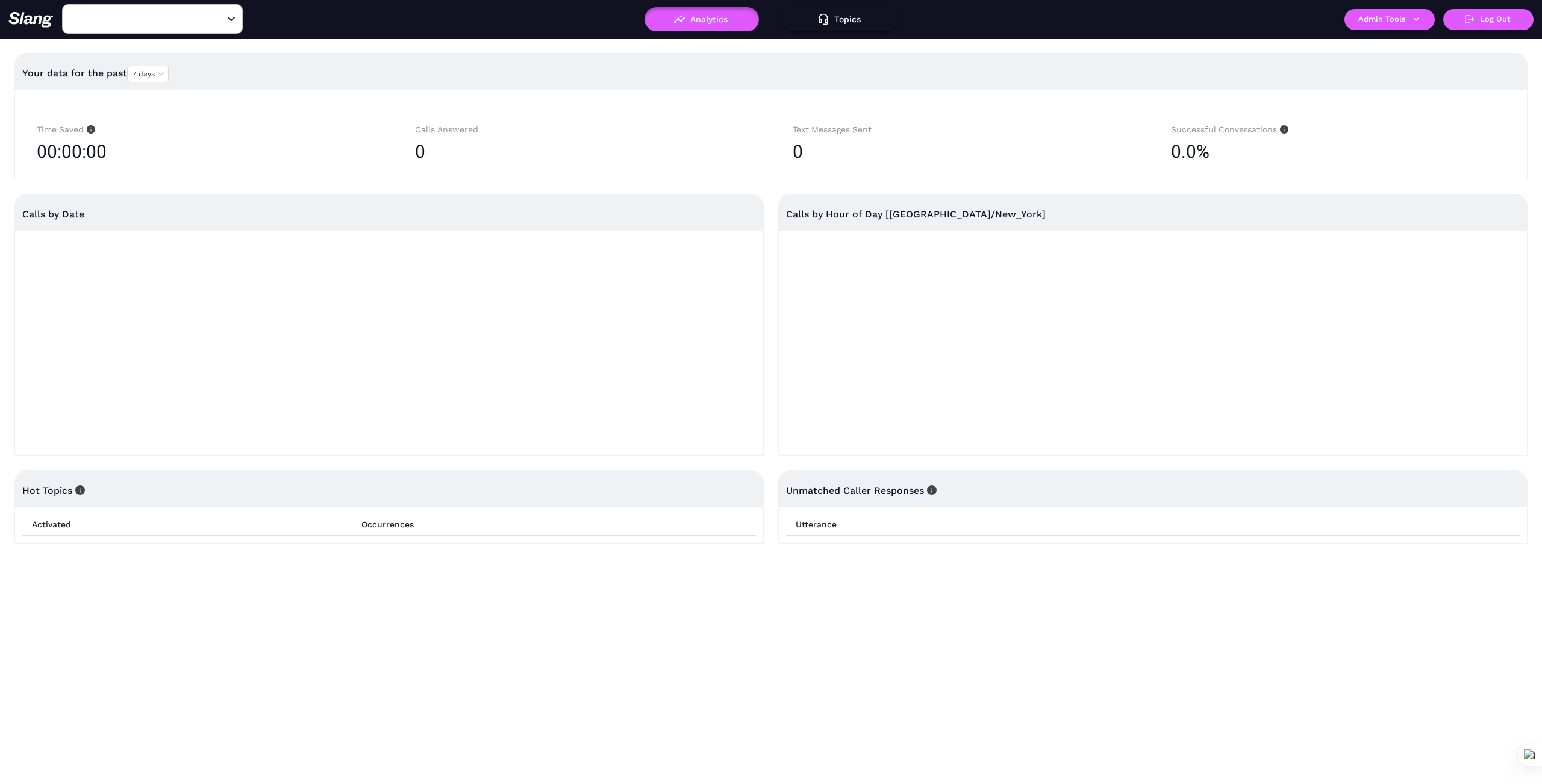
type input "[PERSON_NAME]’s Cocina Mexicana"
click at [1421, 18] on button "Admin Tools" at bounding box center [1389, 19] width 90 height 21
click at [1415, 46] on link "Manage current business" at bounding box center [1413, 46] width 118 height 15
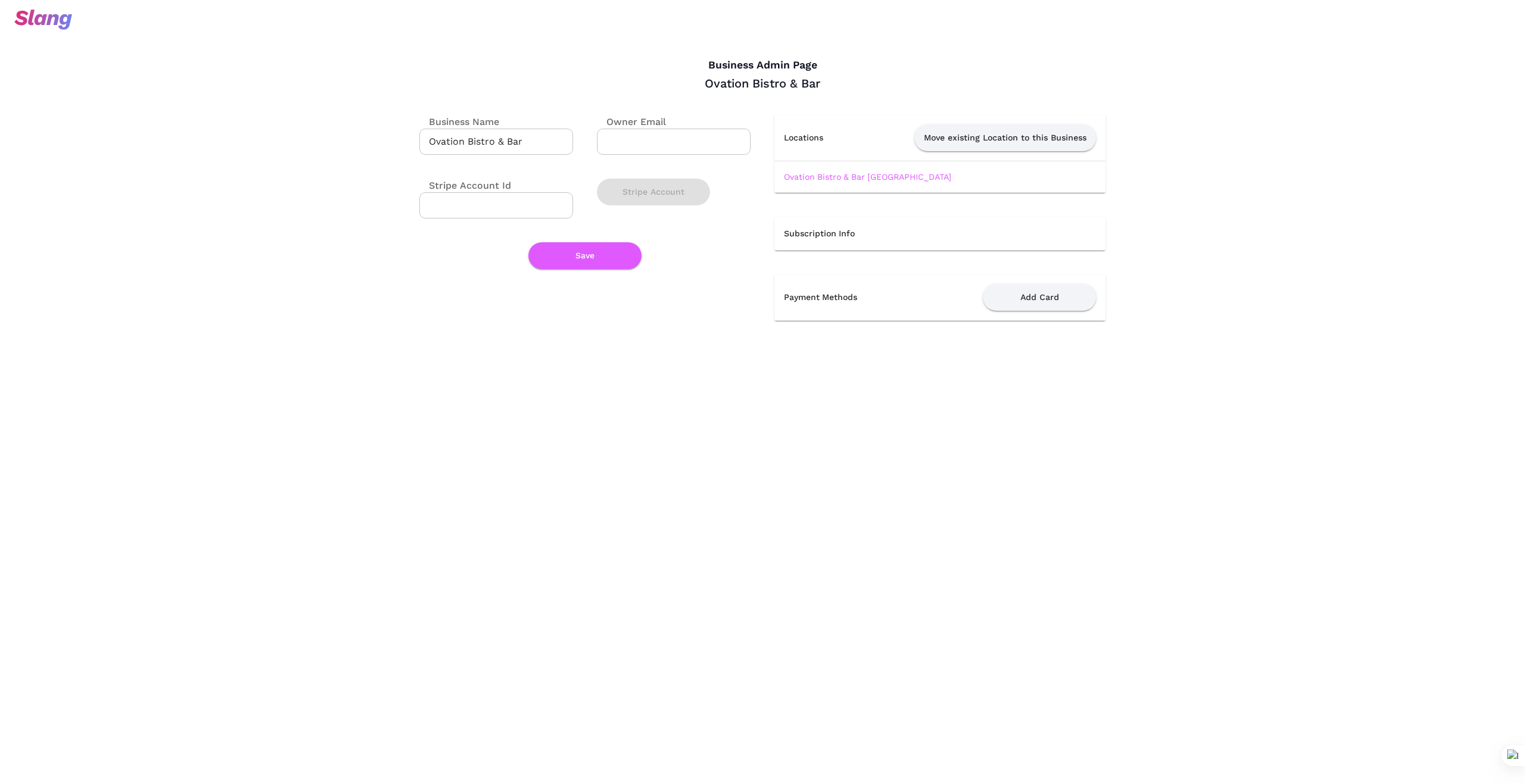
drag, startPoint x: 865, startPoint y: 176, endPoint x: 862, endPoint y: 183, distance: 7.6
click at [864, 177] on link "Ovation Bistro & Bar [GEOGRAPHIC_DATA]" at bounding box center [868, 177] width 167 height 9
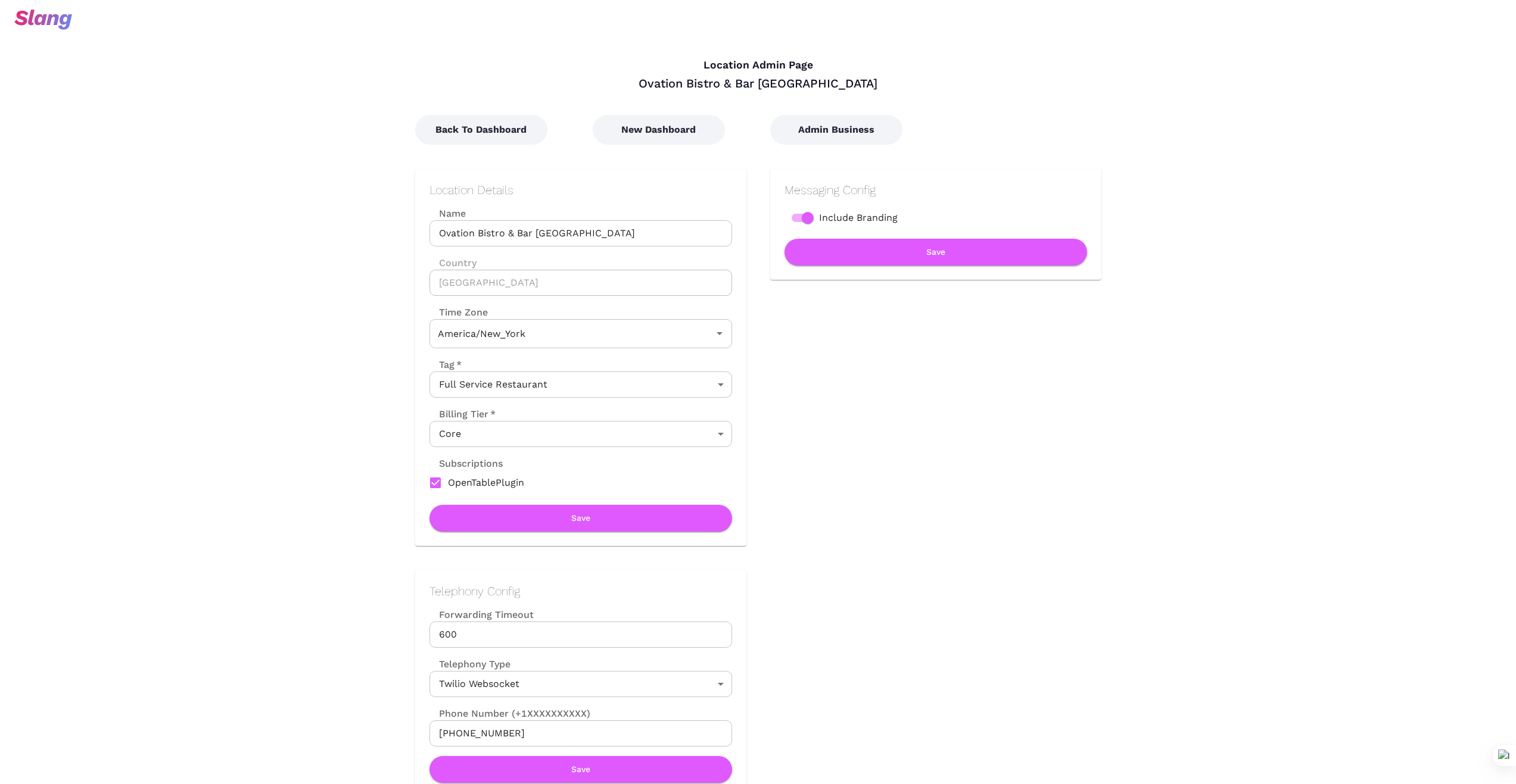
type input "Eastern Time"
drag, startPoint x: 860, startPoint y: 89, endPoint x: 652, endPoint y: 93, distance: 208.0
click at [612, 36] on div at bounding box center [758, 19] width 1516 height 38
drag, startPoint x: 659, startPoint y: 80, endPoint x: 856, endPoint y: 87, distance: 197.1
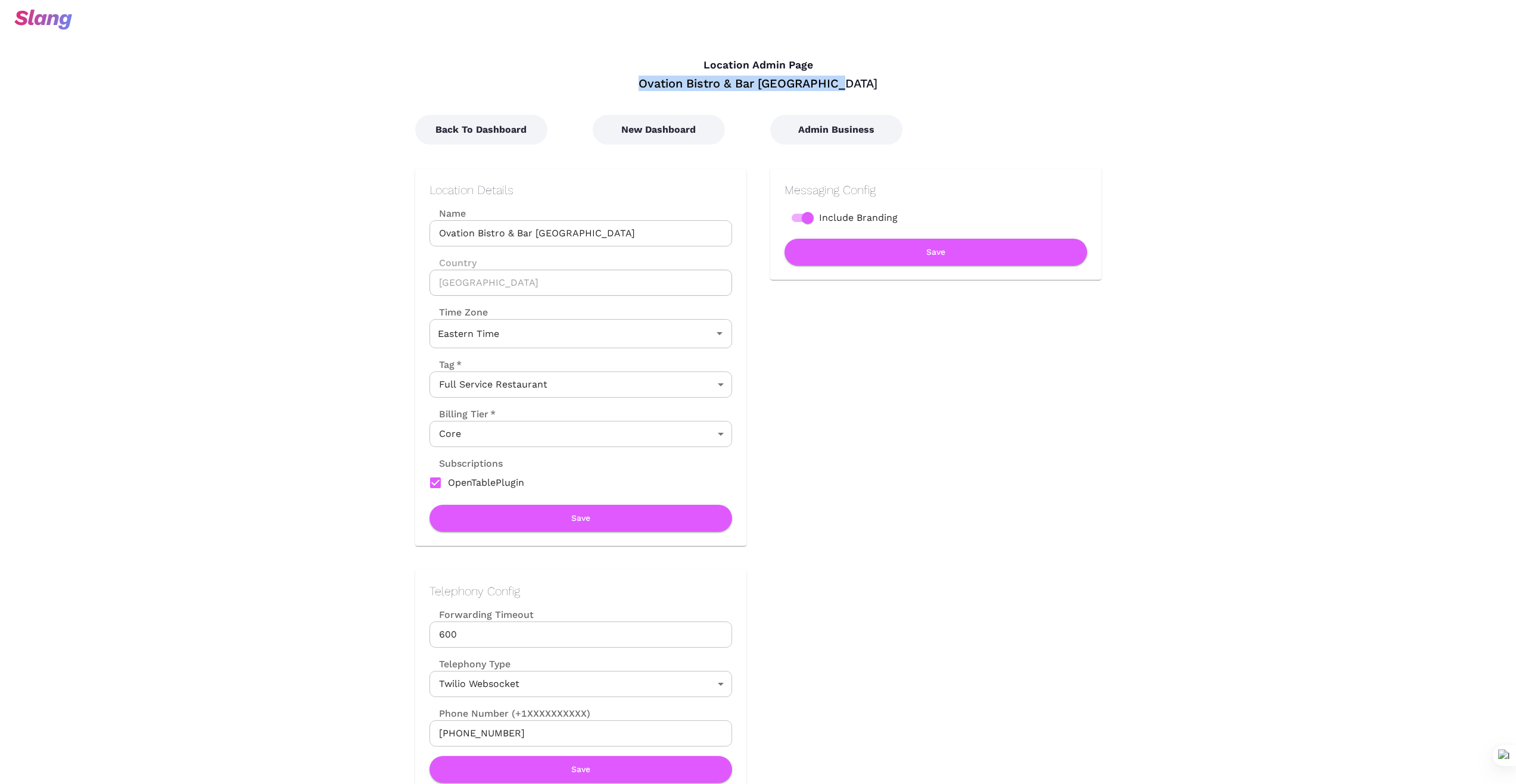
click at [856, 87] on div "Ovation Bistro & Bar [GEOGRAPHIC_DATA]" at bounding box center [758, 83] width 686 height 15
copy div "Ovation Bistro & Bar [GEOGRAPHIC_DATA]"
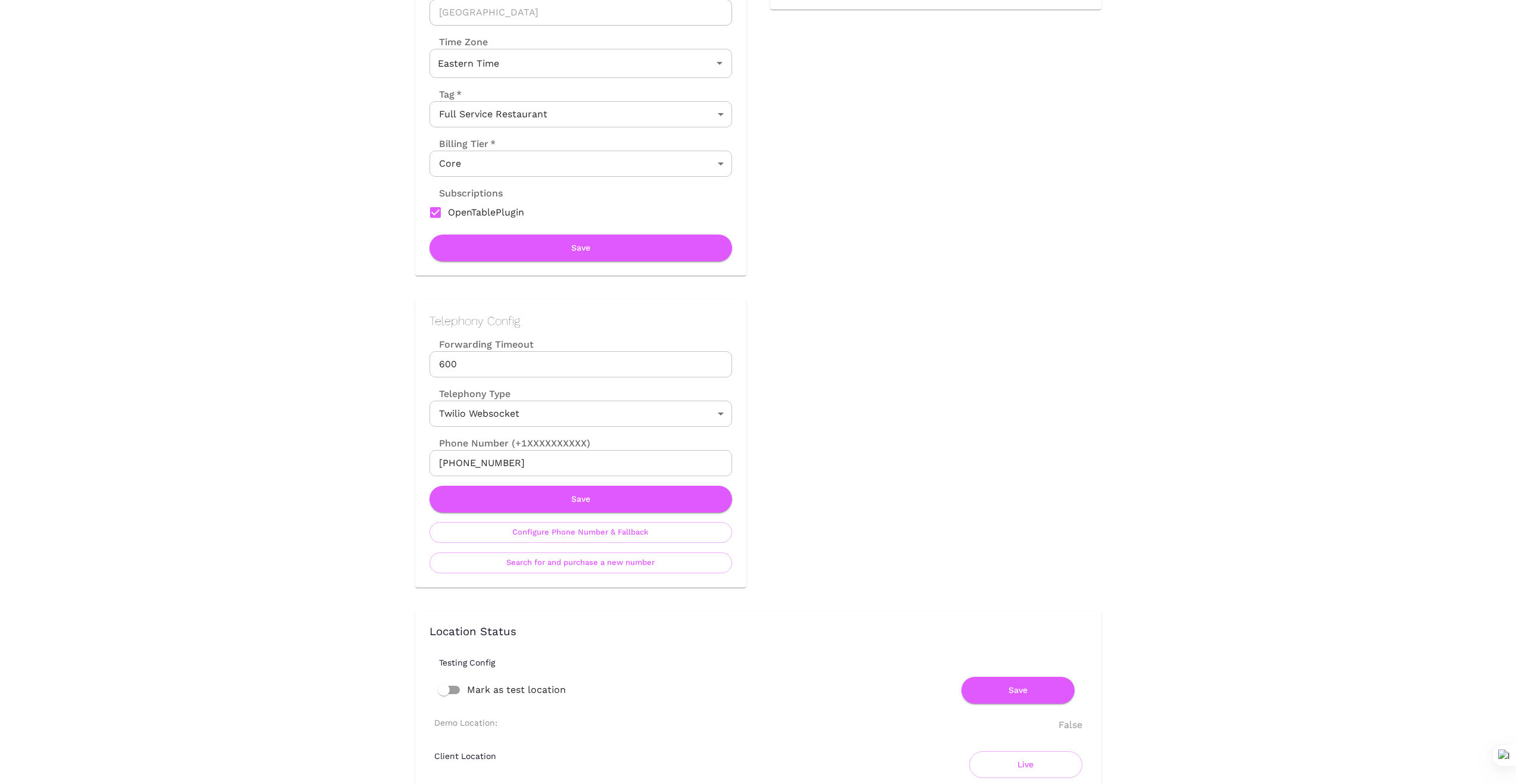
scroll to position [278, 0]
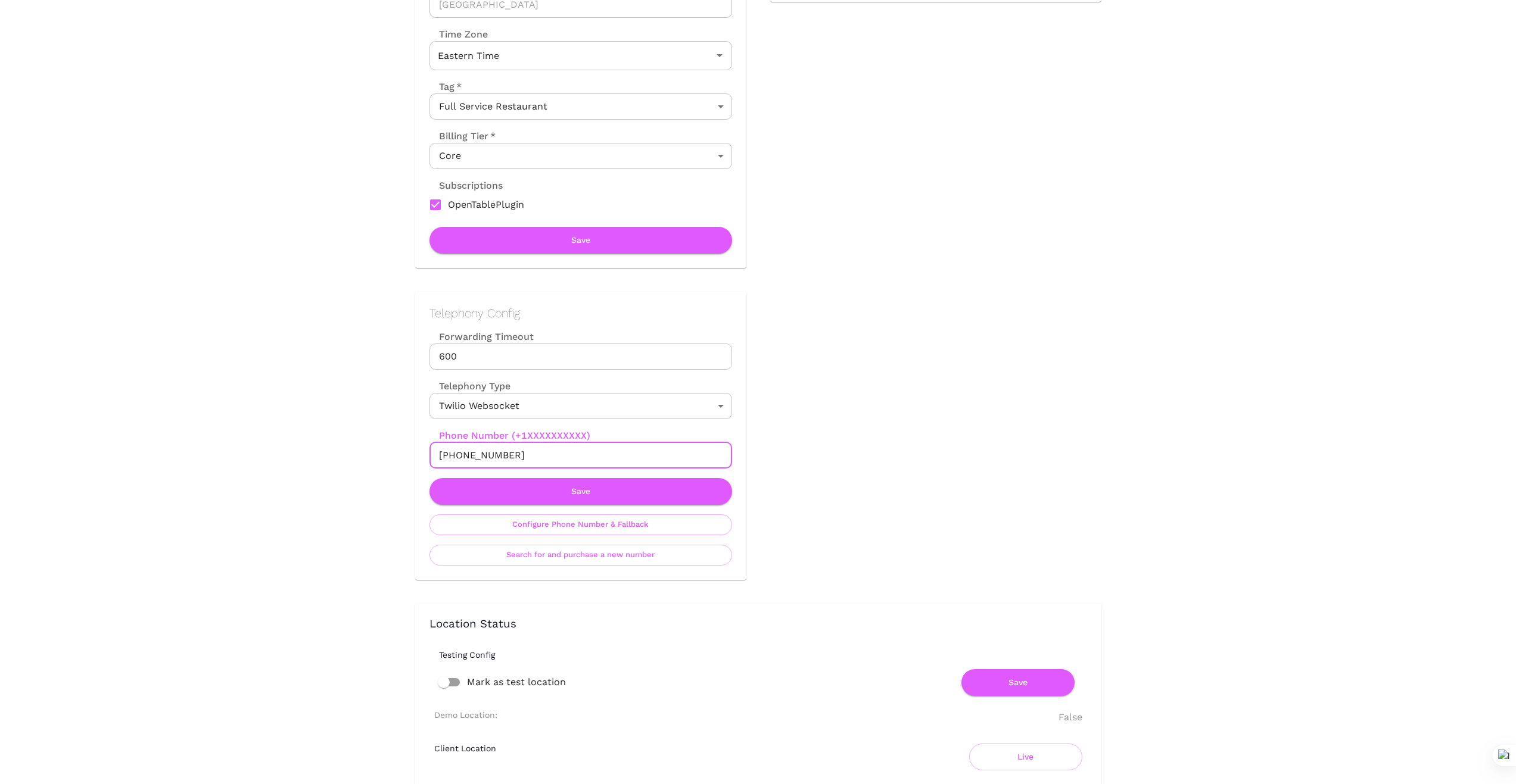
drag, startPoint x: 517, startPoint y: 457, endPoint x: 392, endPoint y: 450, distance: 125.2
click at [392, 450] on div "Telephony Config Forwarding Timeout 600 Forwarding Timeout Telephony Type Twili…" at bounding box center [568, 424] width 355 height 312
drag, startPoint x: 273, startPoint y: 525, endPoint x: 455, endPoint y: 482, distance: 187.0
click at [273, 525] on div "Location Admin Page Ovation Bistro & Bar Winter Haven Back To Dashboard New Das…" at bounding box center [758, 795] width 1516 height 2146
drag, startPoint x: 510, startPoint y: 450, endPoint x: 376, endPoint y: 456, distance: 134.1
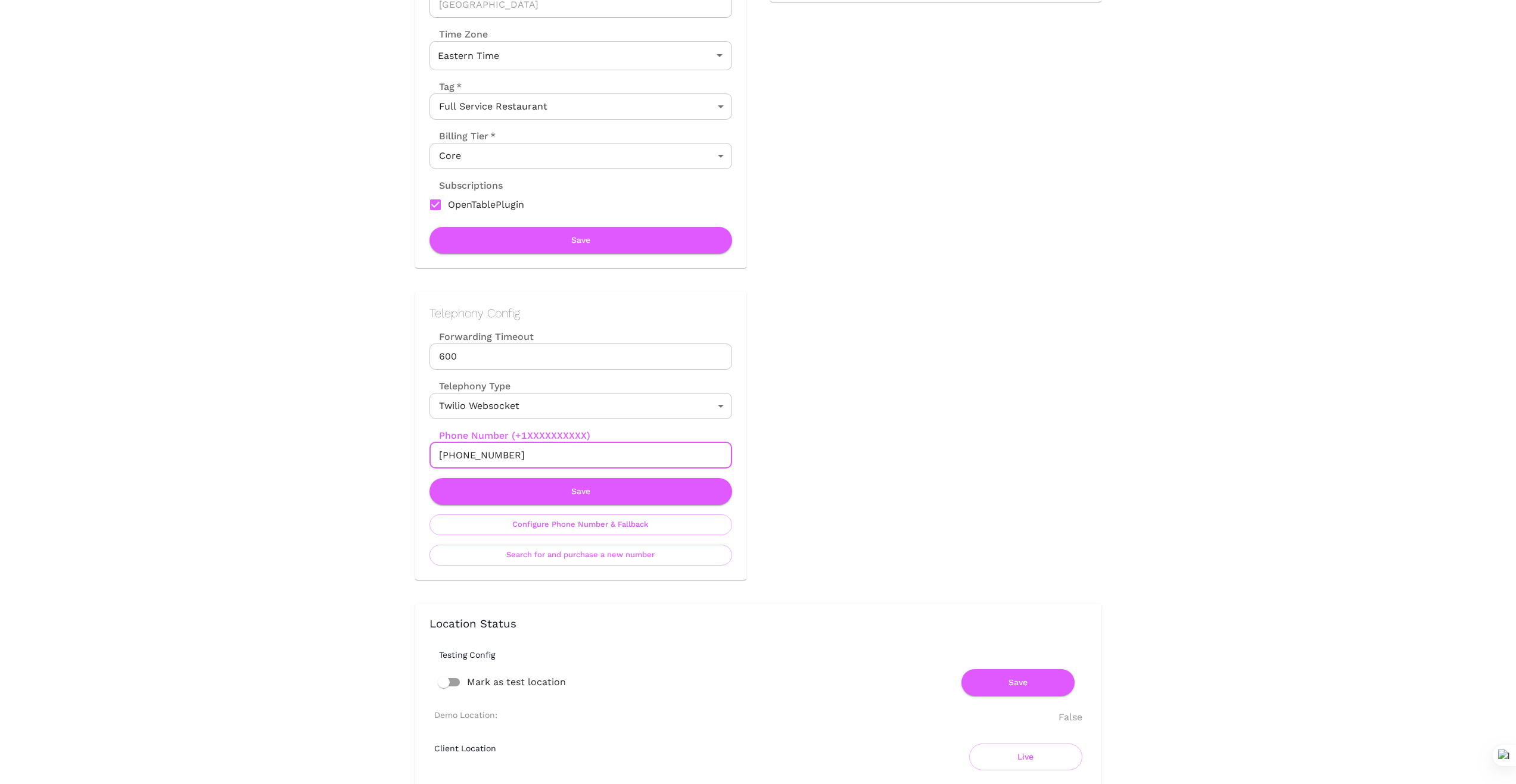
click at [376, 456] on div "Location Admin Page Ovation Bistro & Bar Winter Haven Back To Dashboard New Das…" at bounding box center [758, 795] width 1516 height 2146
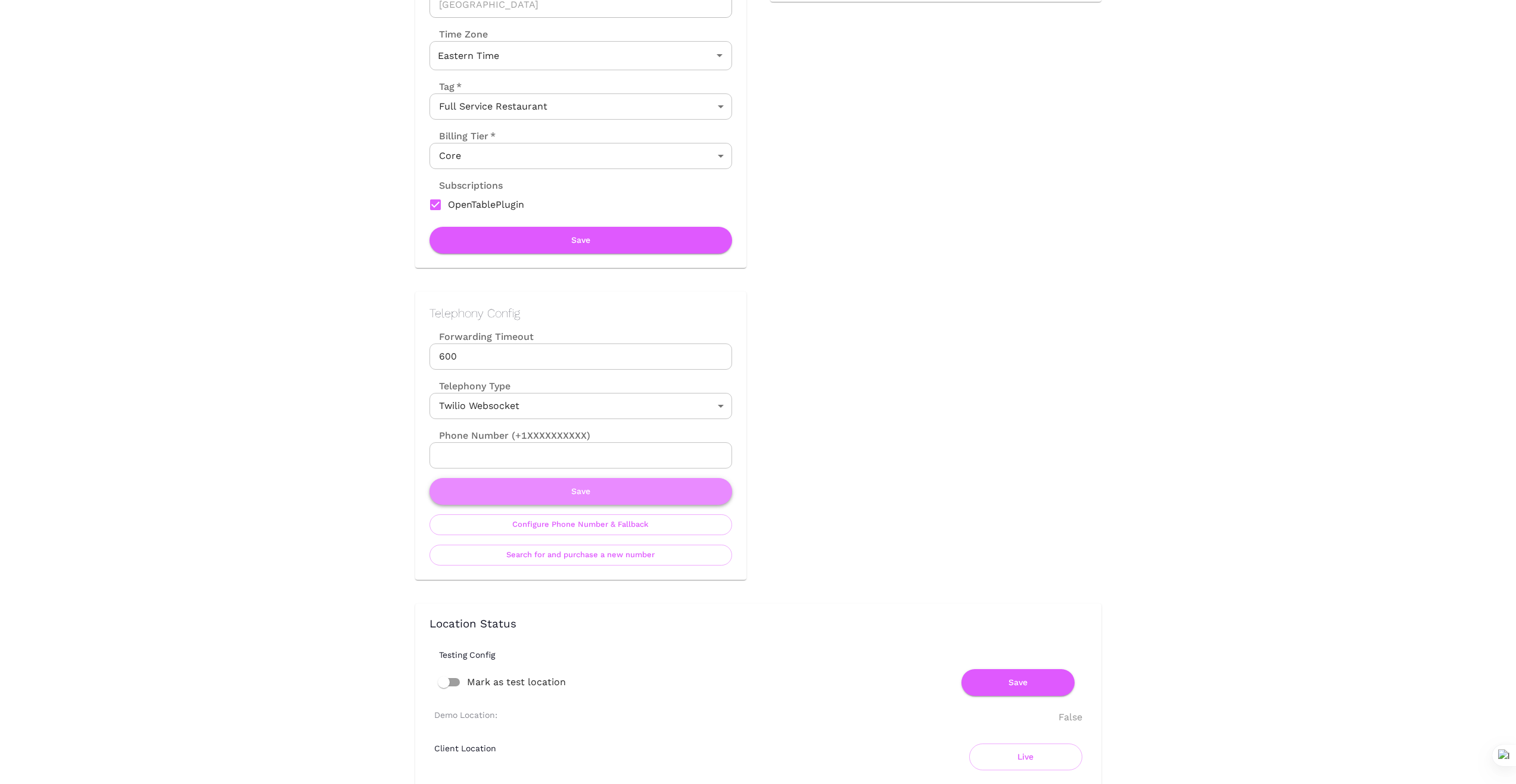
click at [592, 493] on button "Save" at bounding box center [581, 491] width 302 height 27
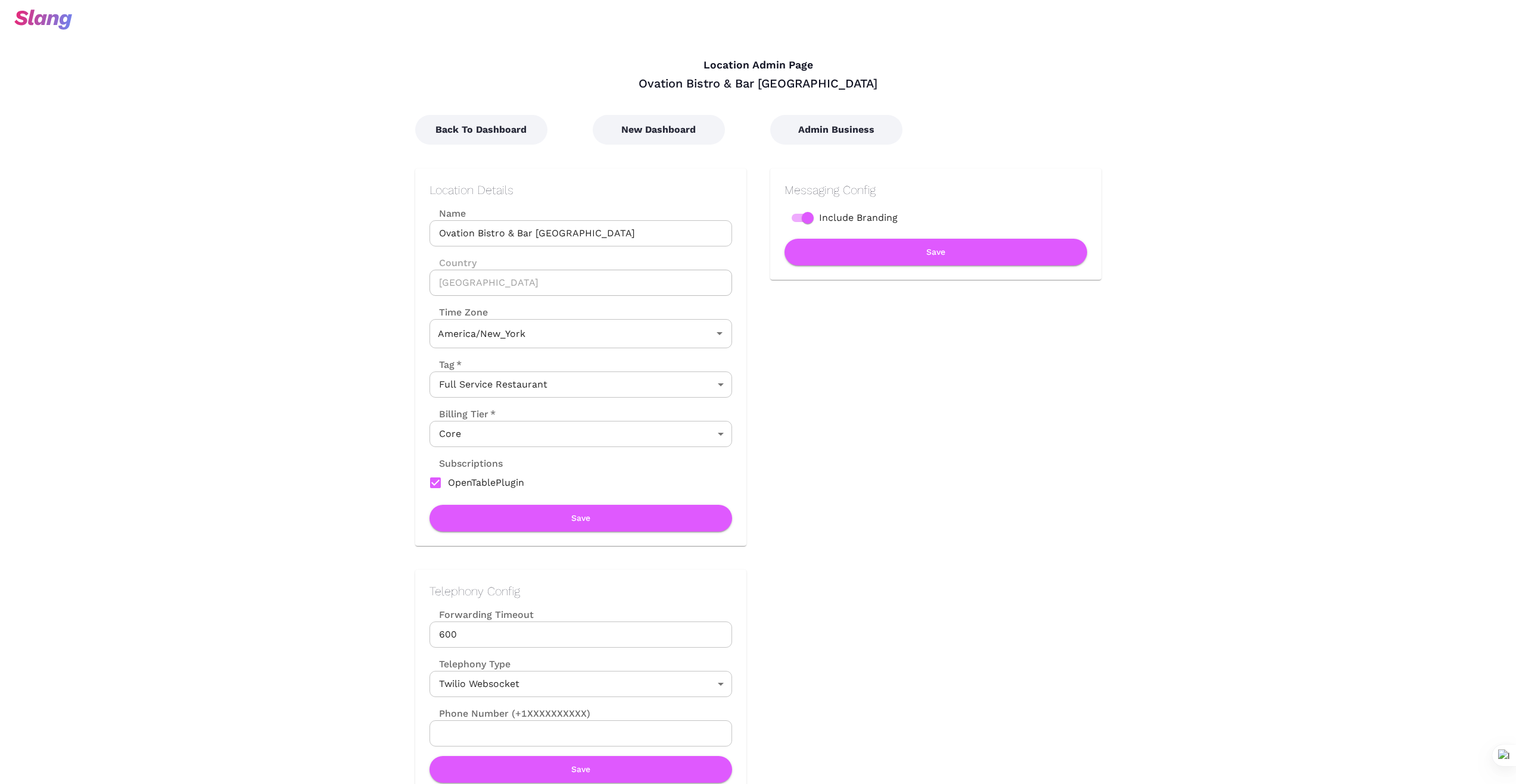
type input "Eastern Time"
click at [678, 134] on button "New Dashboard" at bounding box center [658, 129] width 132 height 30
type input "Eastern Time"
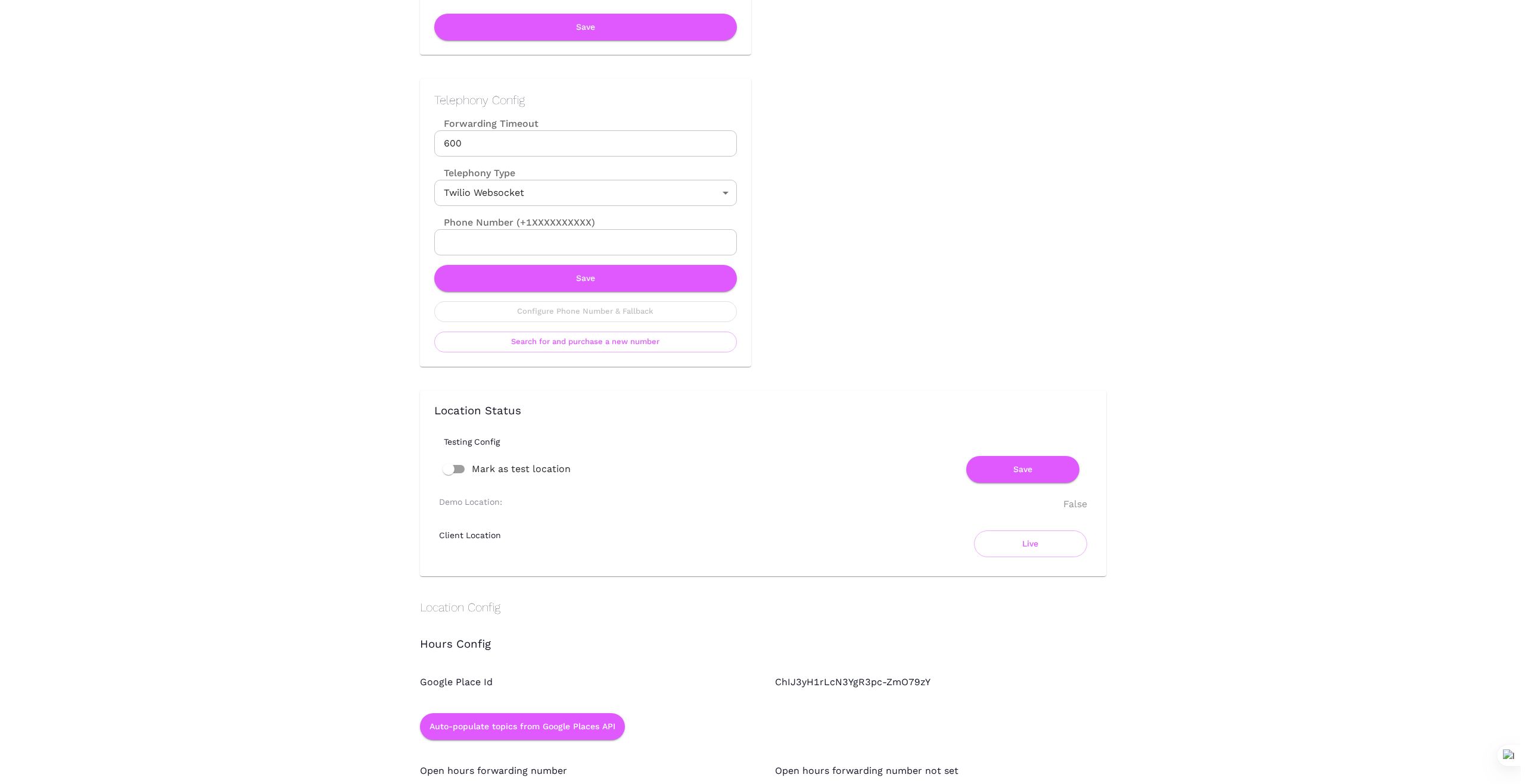
scroll to position [496, 0]
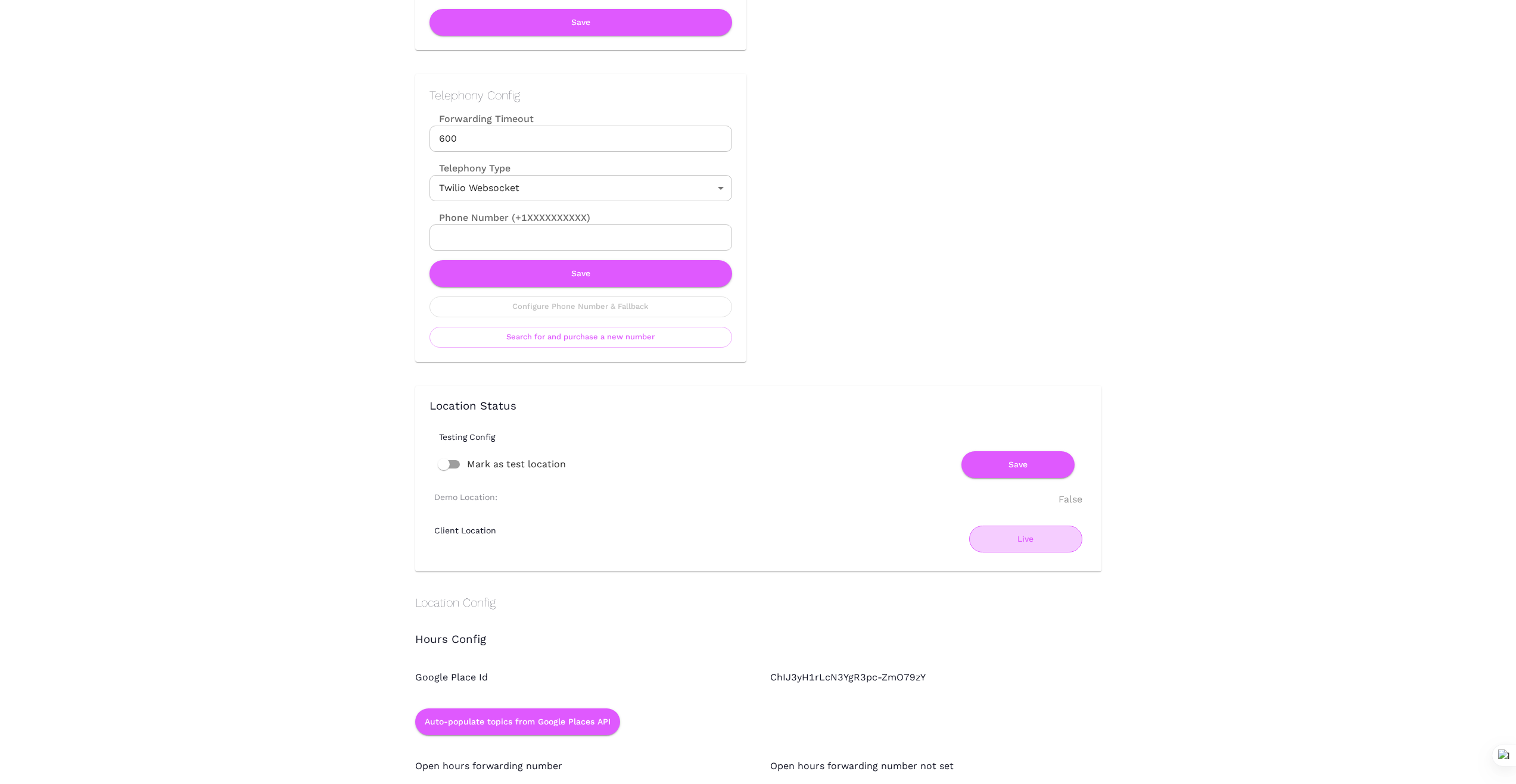
click at [1041, 536] on button "Live" at bounding box center [1025, 539] width 113 height 27
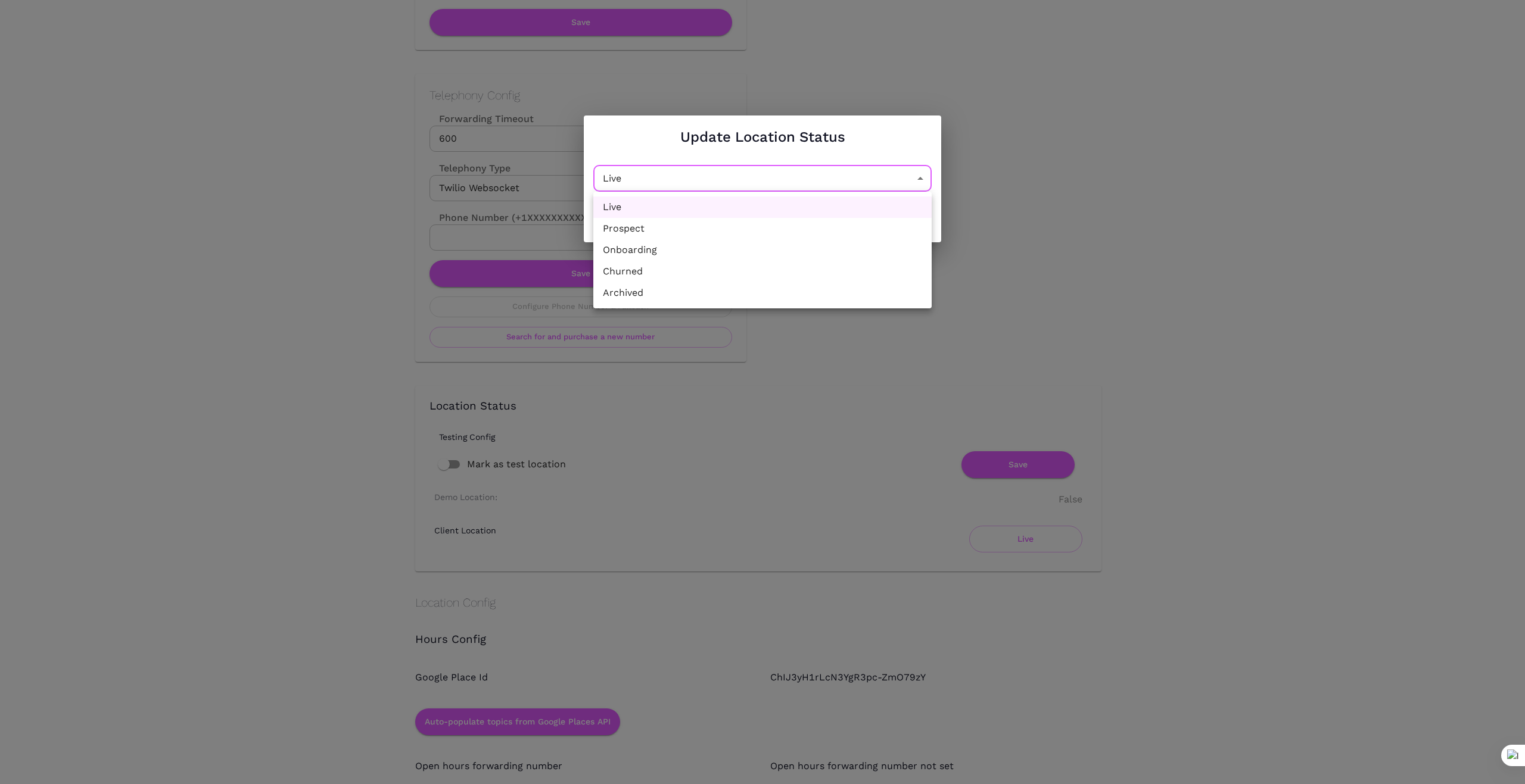
click at [701, 279] on li "Churned" at bounding box center [762, 272] width 338 height 22
type input "Churned"
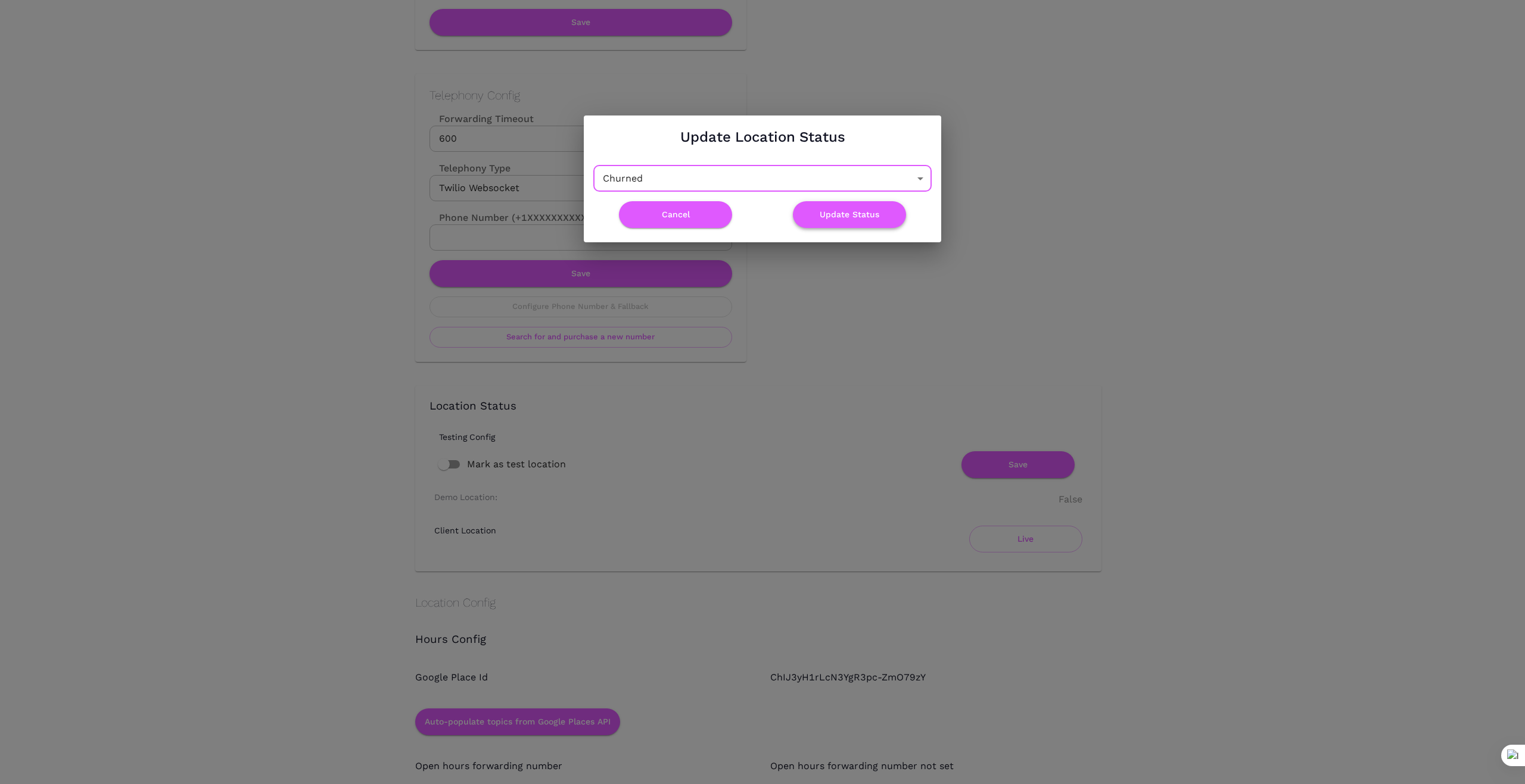
click at [856, 216] on button "Update Status" at bounding box center [850, 214] width 113 height 27
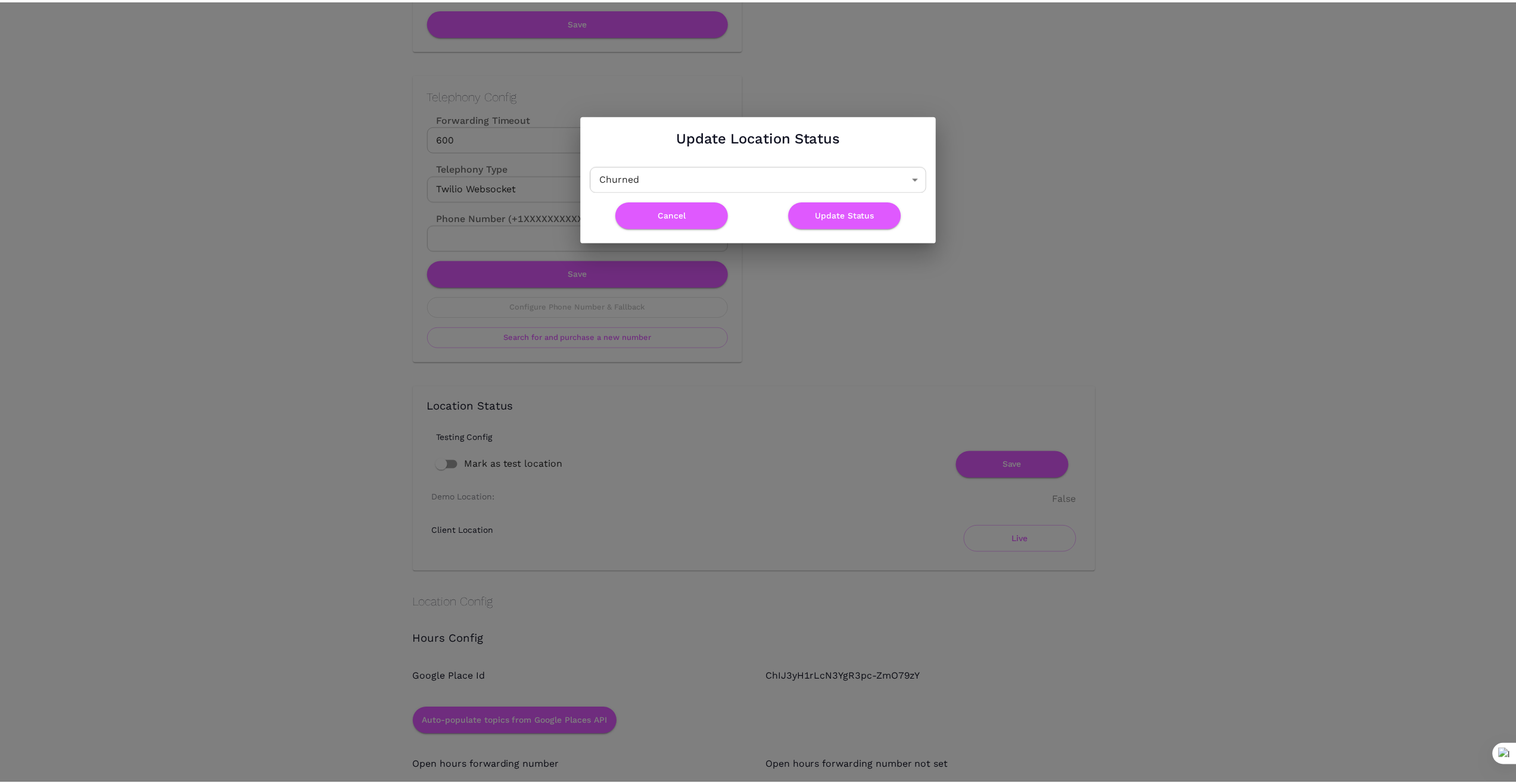
scroll to position [0, 0]
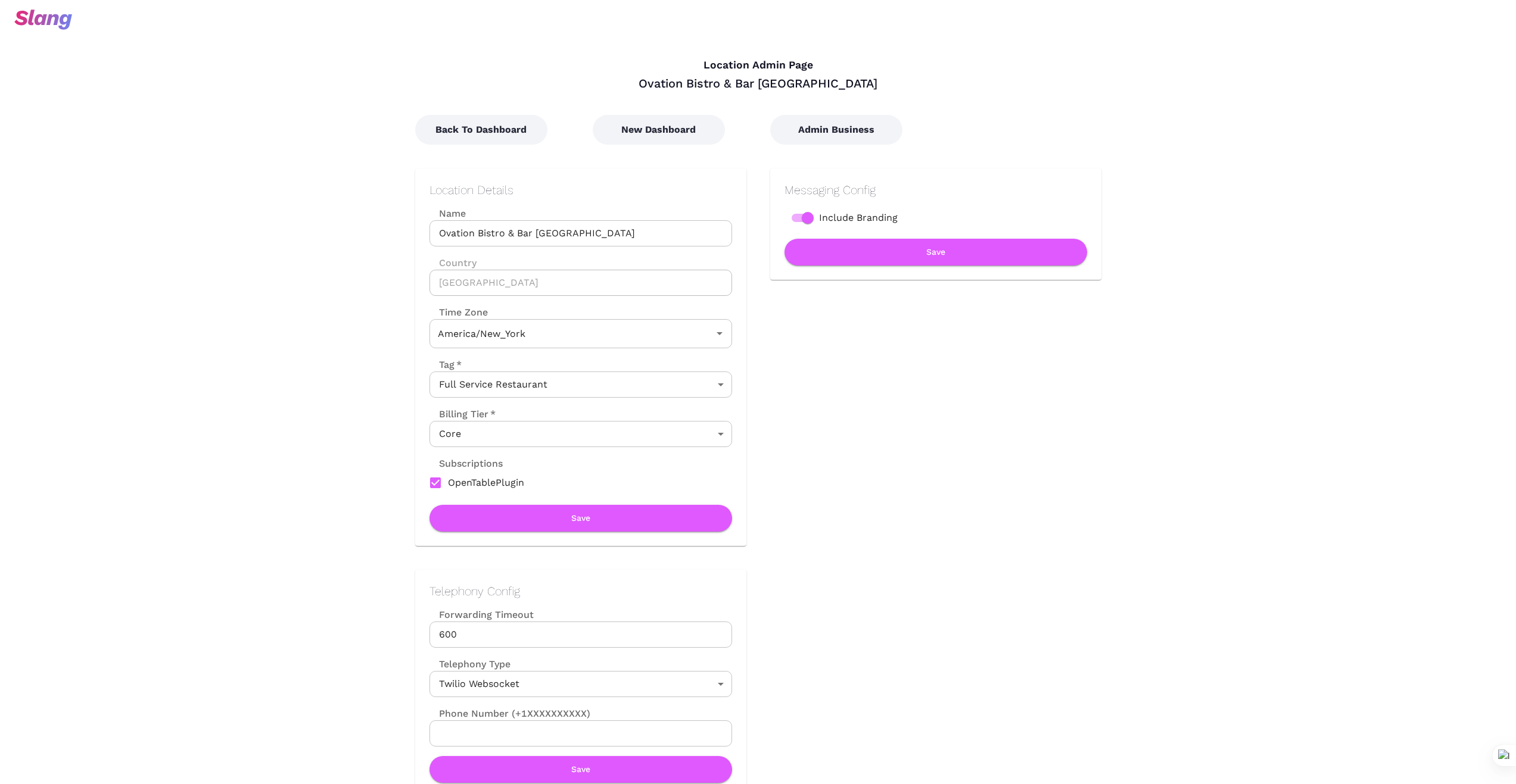
type input "Eastern Time"
